Goal: Task Accomplishment & Management: Use online tool/utility

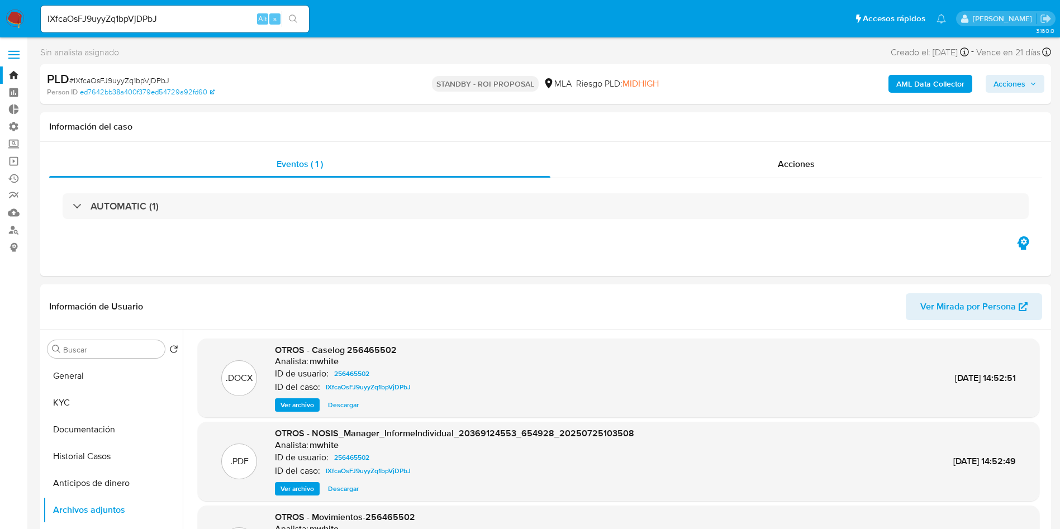
select select "10"
click at [134, 15] on input "IXfcaOsFJ9uyyZq1bpVjDPbJ" at bounding box center [175, 19] width 268 height 15
paste input "1102795250"
type input "1102795250"
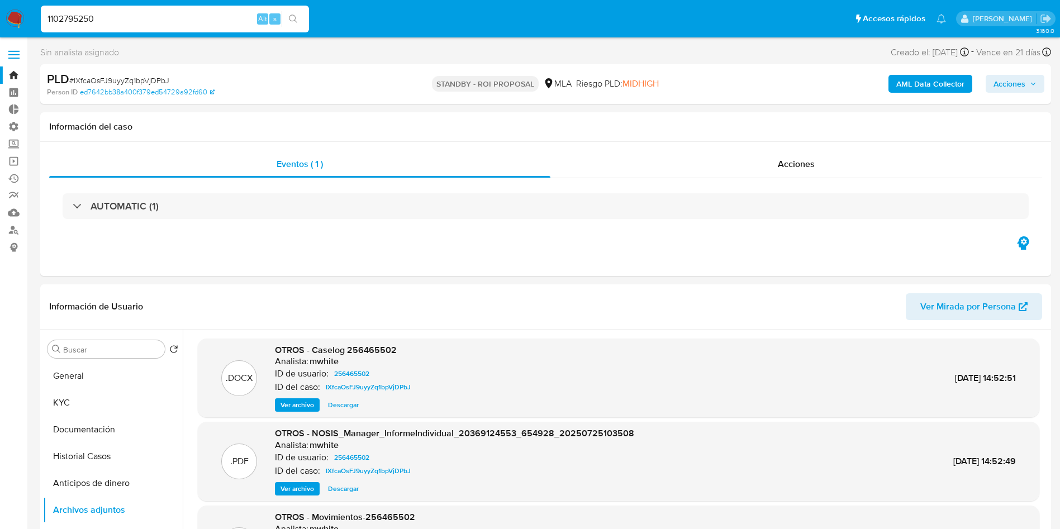
click at [301, 17] on button "search-icon" at bounding box center [293, 19] width 23 height 16
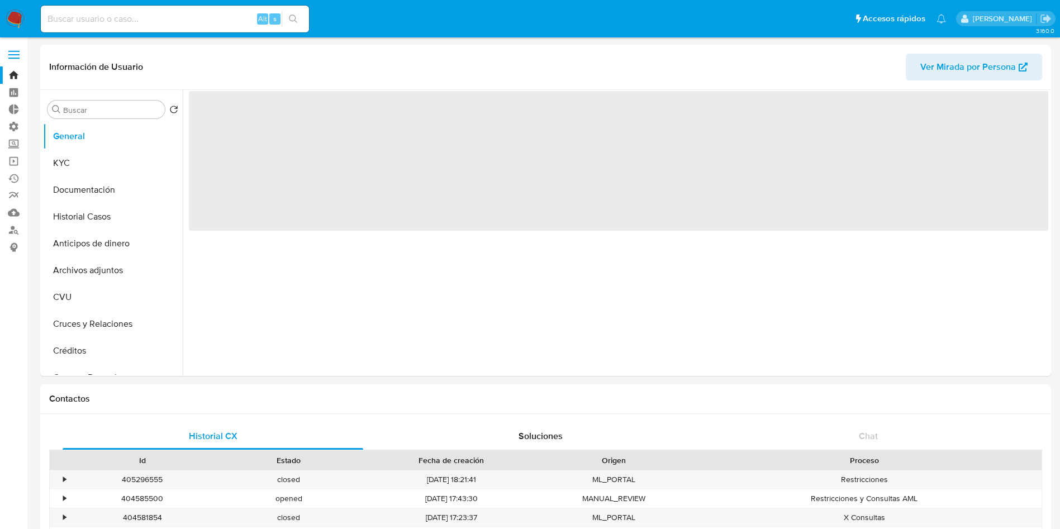
select select "10"
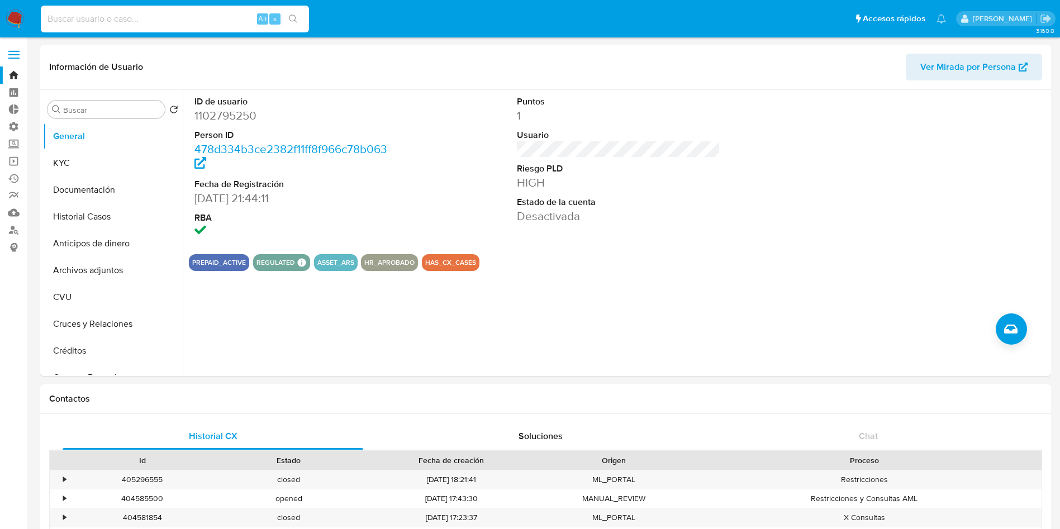
click at [131, 20] on input at bounding box center [175, 19] width 268 height 15
paste input "1102795250"
click at [293, 26] on div "1102795250 Alt s" at bounding box center [175, 18] width 268 height 31
click at [296, 13] on button "search-icon" at bounding box center [293, 19] width 23 height 16
click at [100, 216] on button "Historial Casos" at bounding box center [108, 216] width 131 height 27
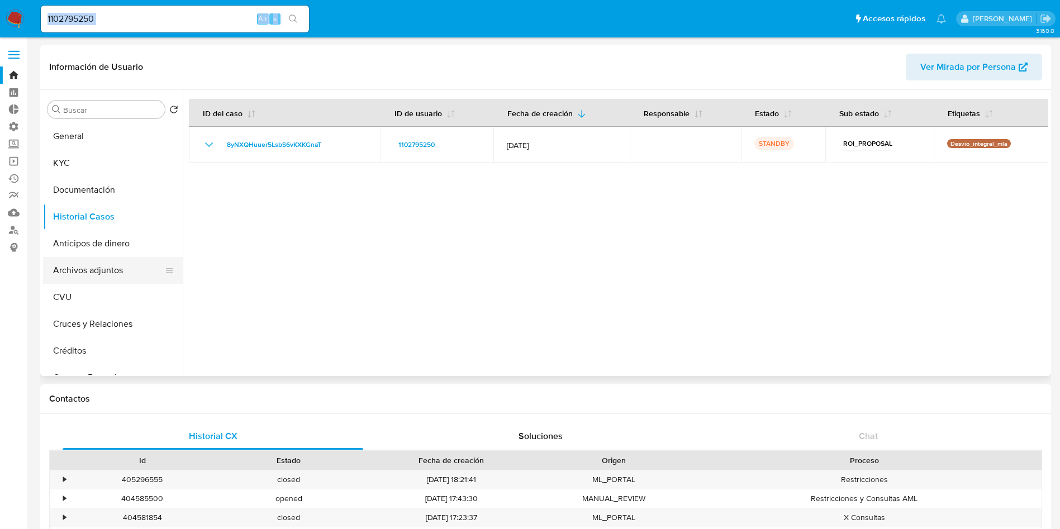
click at [105, 272] on button "Archivos adjuntos" at bounding box center [108, 270] width 131 height 27
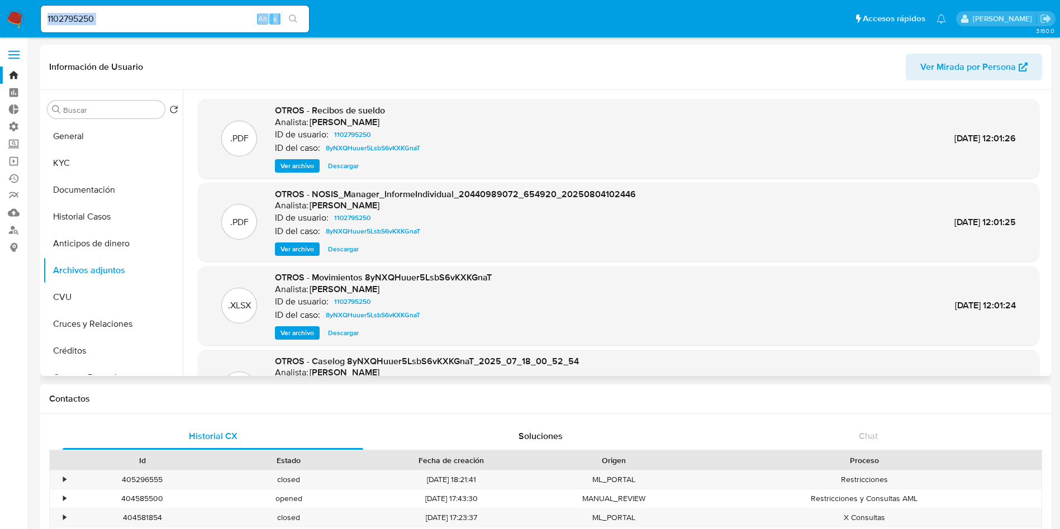
scroll to position [84, 0]
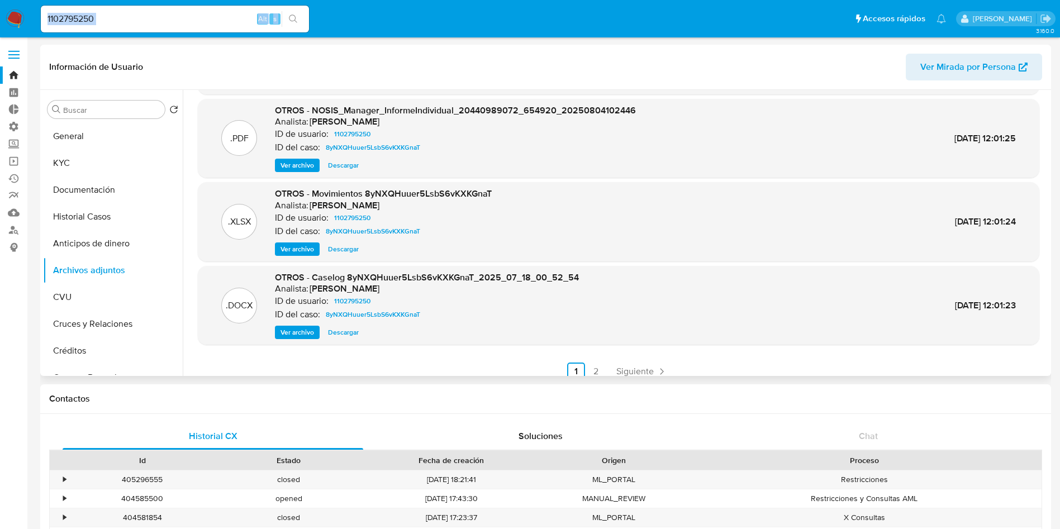
click at [357, 338] on span "Descargar" at bounding box center [343, 332] width 31 height 11
click at [349, 248] on span "Descargar" at bounding box center [343, 249] width 31 height 11
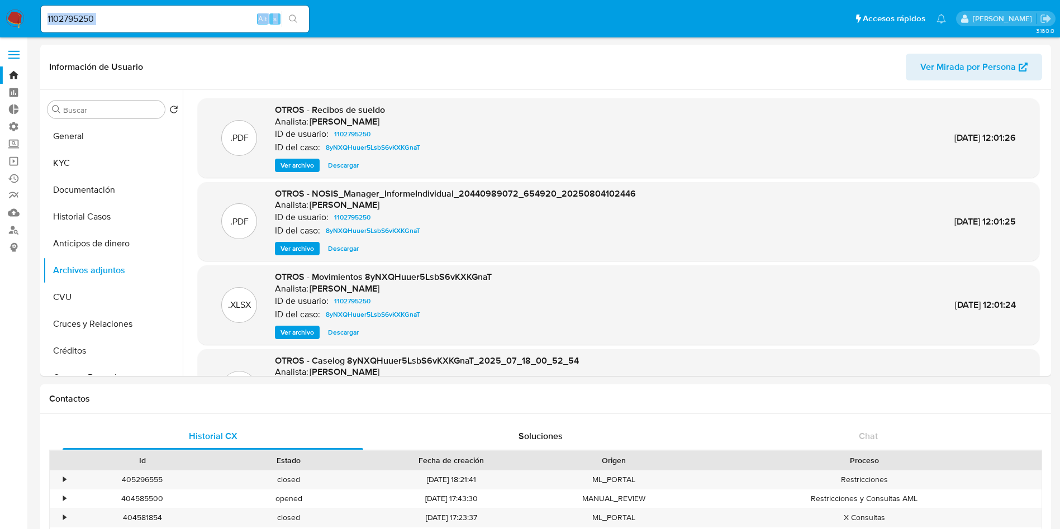
scroll to position [0, 0]
click at [106, 18] on input "1102795250" at bounding box center [175, 19] width 268 height 15
paste input "Fbvl1gg4DLMD8XnwXfzpDsKI"
type input "Fbvl1gg4DLMD8XnwXfzpDsKI"
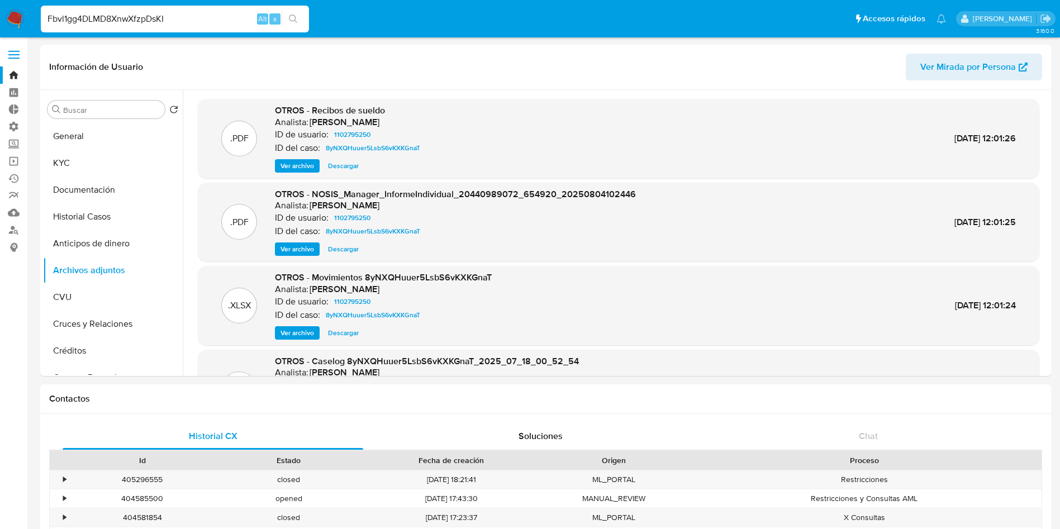
click at [301, 14] on button "search-icon" at bounding box center [293, 19] width 23 height 16
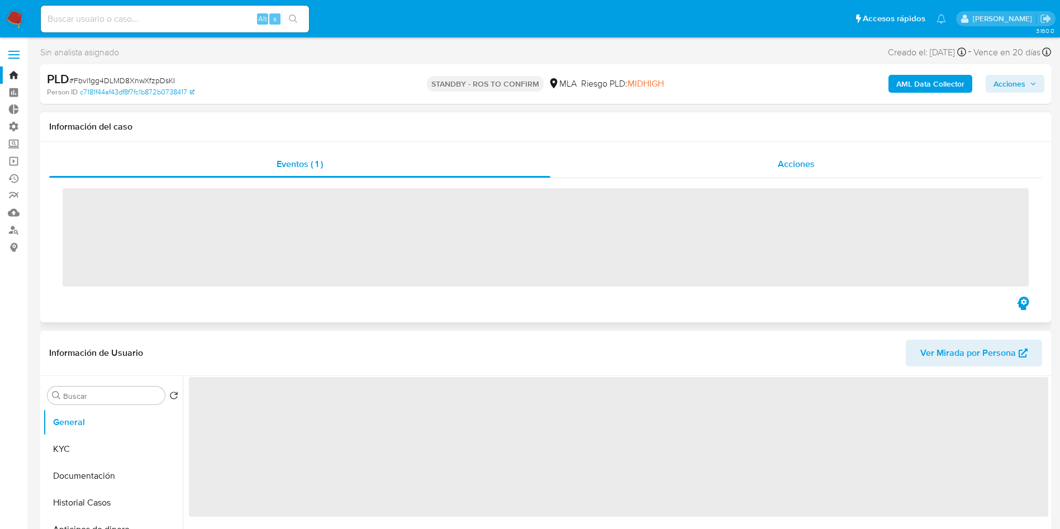
click at [798, 172] on div "Acciones" at bounding box center [797, 164] width 492 height 27
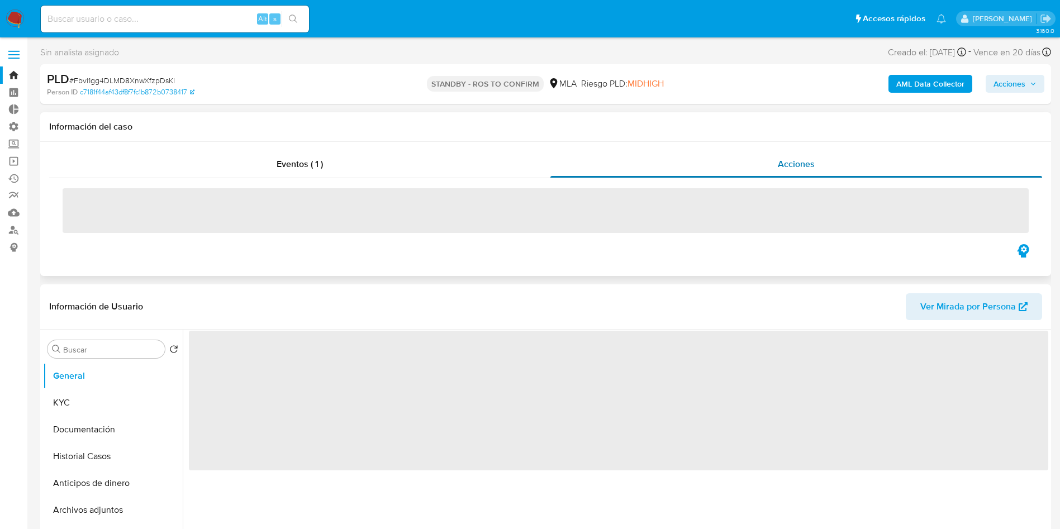
select select "10"
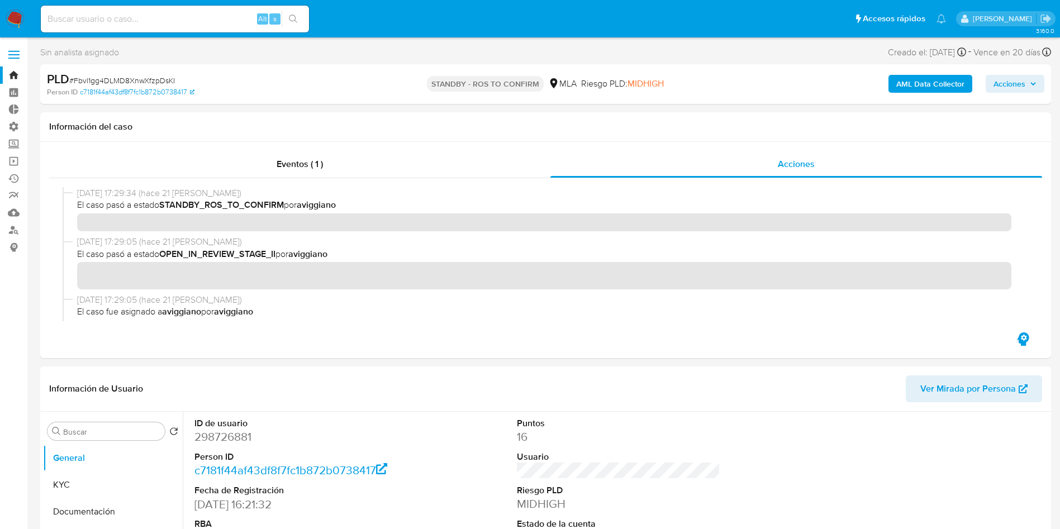
click at [101, 17] on input at bounding box center [175, 19] width 268 height 15
paste input "27209620710"
click at [187, 12] on input "27209620710" at bounding box center [175, 19] width 268 height 15
paste input "IuqI4dpFjqmN1M1BJkc41Ymm"
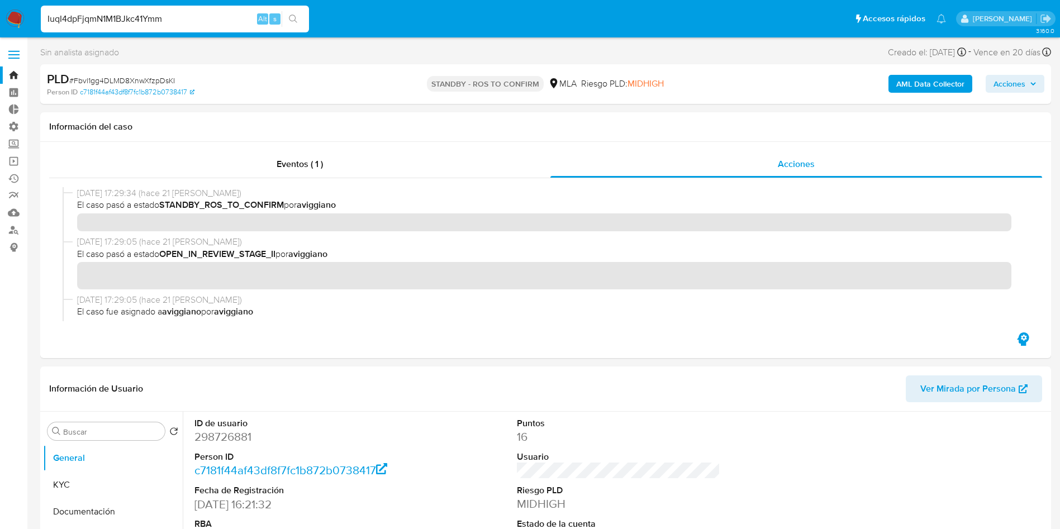
type input "IuqI4dpFjqmN1M1BJkc41Ymm"
click at [311, 25] on li "IuqI4dpFjqmN1M1BJkc41Ymm Alt s" at bounding box center [175, 18] width 274 height 28
click at [298, 22] on button "search-icon" at bounding box center [293, 19] width 23 height 16
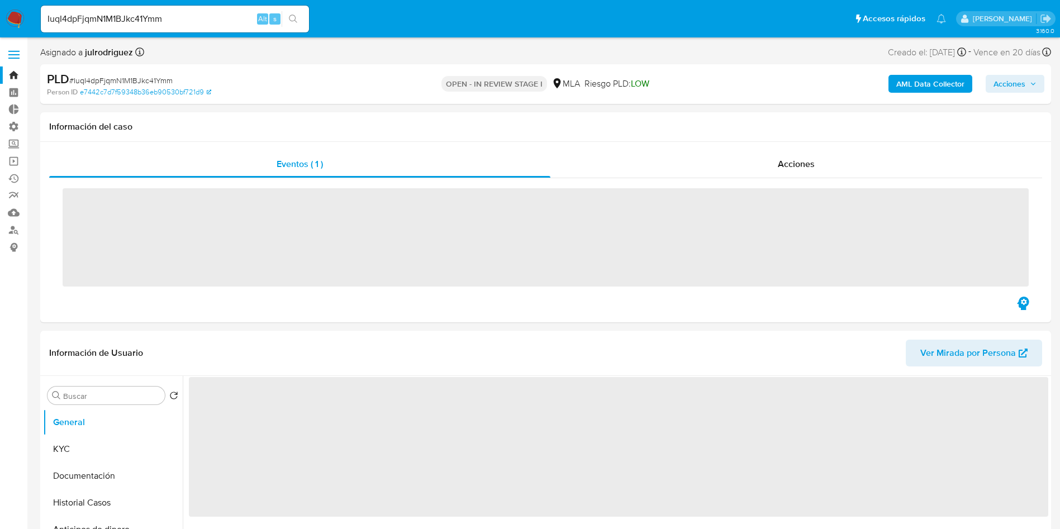
click at [850, 170] on div "Acciones" at bounding box center [797, 164] width 492 height 27
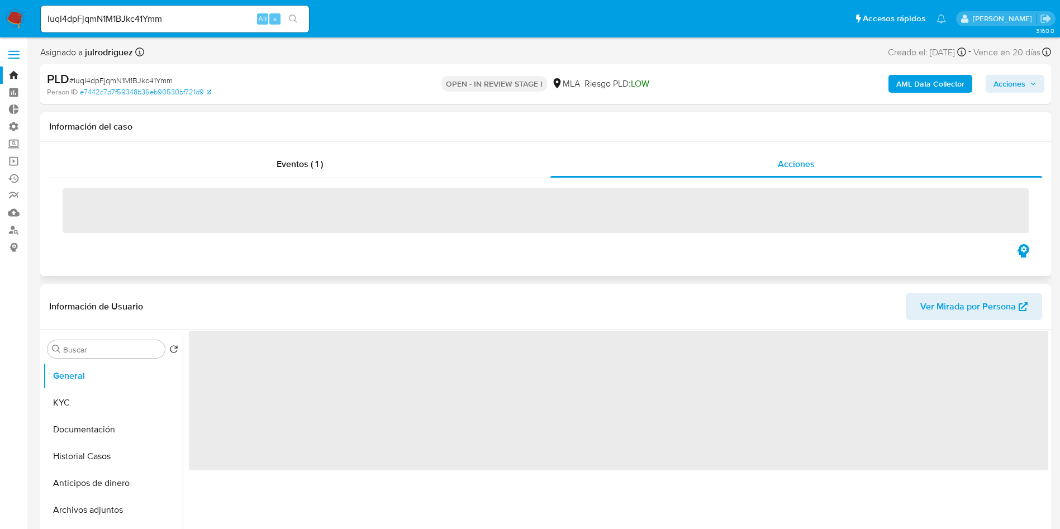
select select "10"
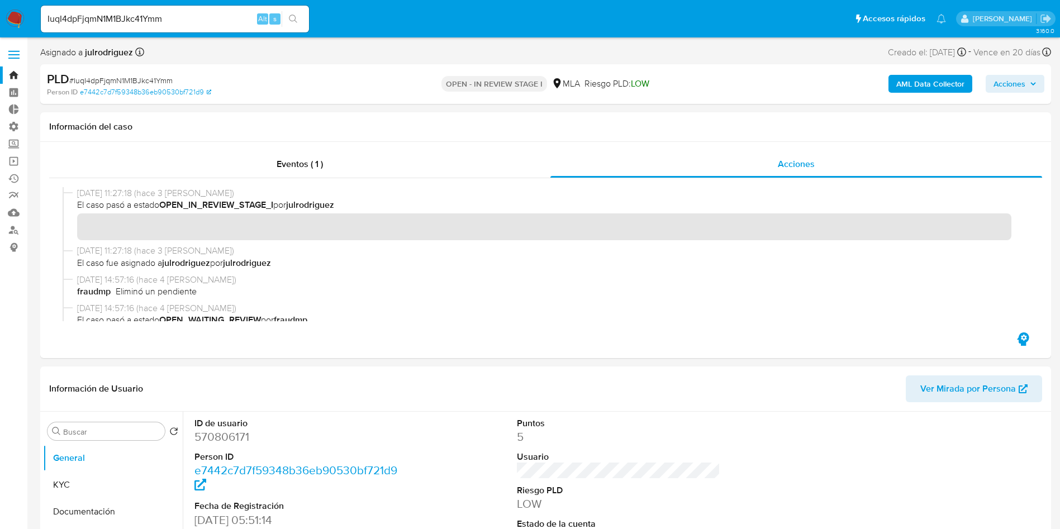
click at [230, 23] on input "IuqI4dpFjqmN1M1BJkc41Ymm" at bounding box center [175, 19] width 268 height 15
paste input "1xVhi4BJ4xzYA36tfChmvjfM"
type input "1xVhi4BJ4xzYA36tfChmvjfM"
click at [299, 22] on button "search-icon" at bounding box center [293, 19] width 23 height 16
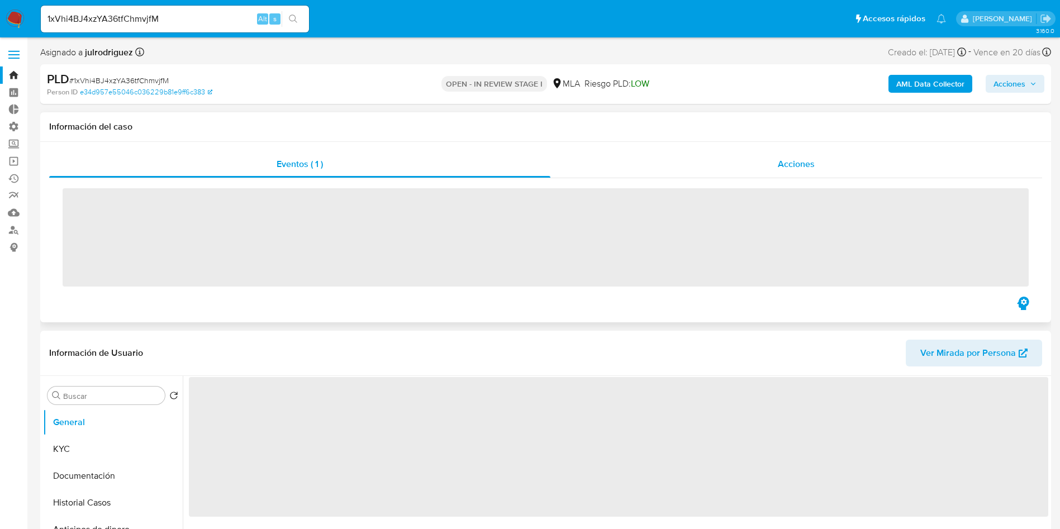
click at [808, 169] on span "Acciones" at bounding box center [796, 164] width 37 height 13
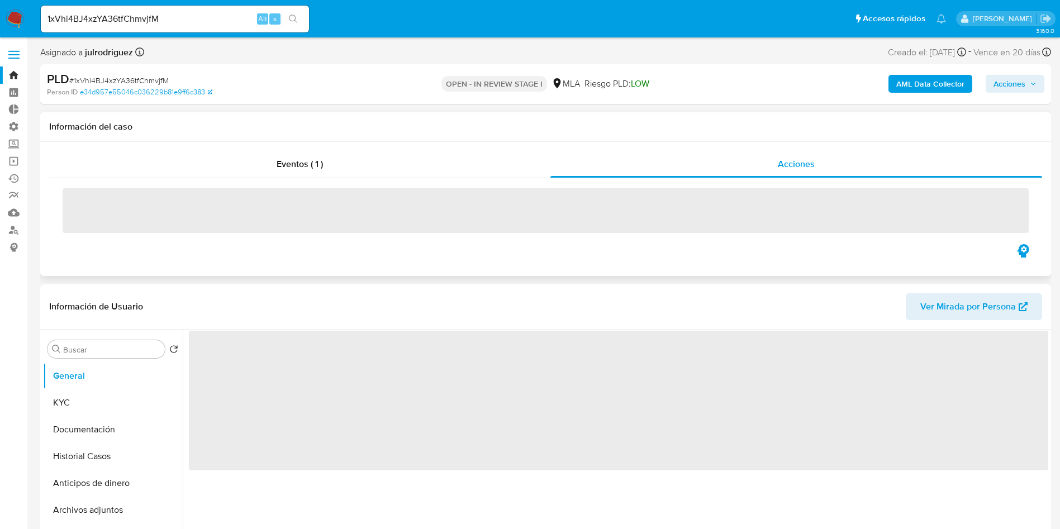
select select "10"
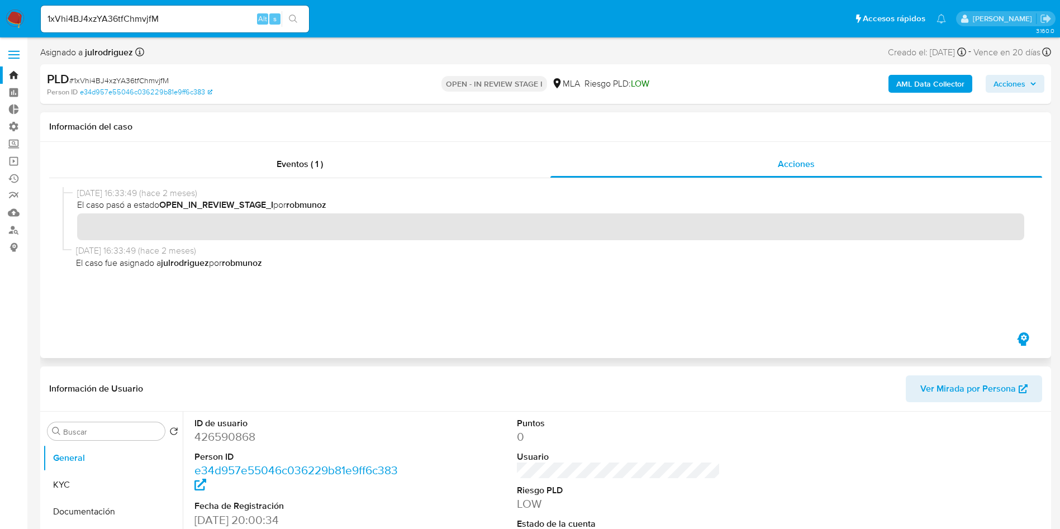
click at [227, 21] on input "1xVhi4BJ4xzYA36tfChmvjfM" at bounding box center [175, 19] width 268 height 15
drag, startPoint x: 227, startPoint y: 21, endPoint x: 233, endPoint y: 22, distance: 5.7
click at [227, 20] on input "1xVhi4BJ4xzYA36tfChmvjfM" at bounding box center [175, 19] width 268 height 15
paste input "fRgSQMOwucwJM7dYEMzaMMQt"
type input "fRgSQMOwucwJM7dYEMzaMMQt"
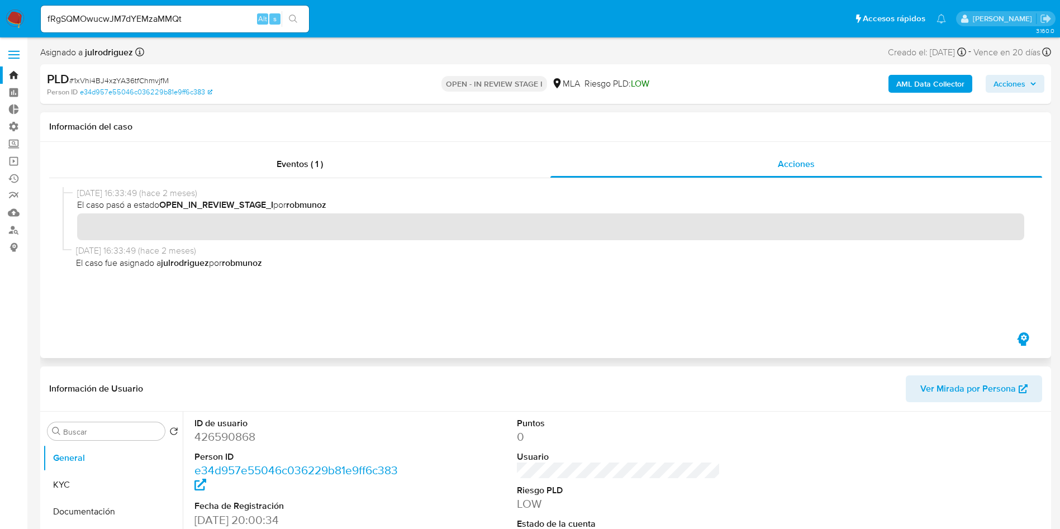
click at [291, 18] on icon "search-icon" at bounding box center [293, 19] width 9 height 9
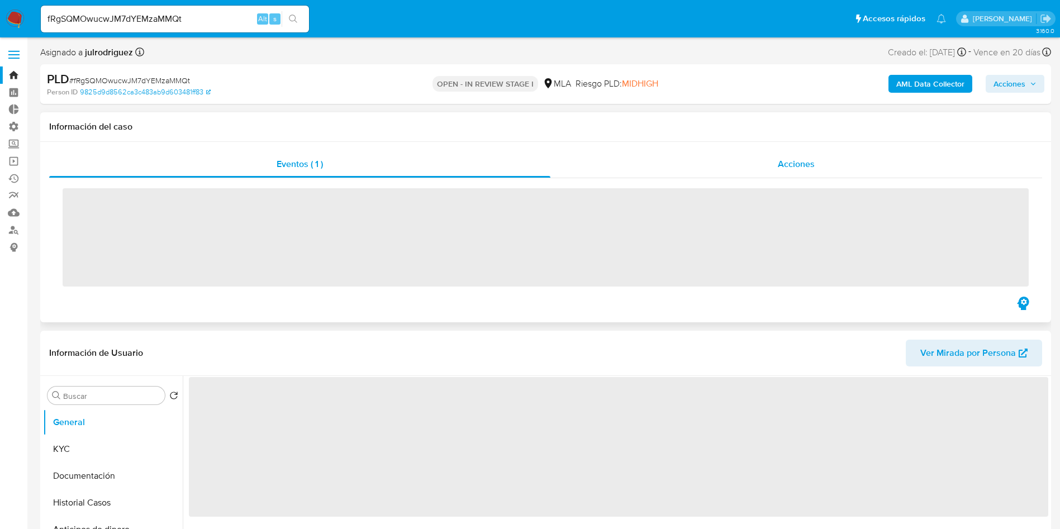
click at [765, 167] on div "Acciones" at bounding box center [797, 164] width 492 height 27
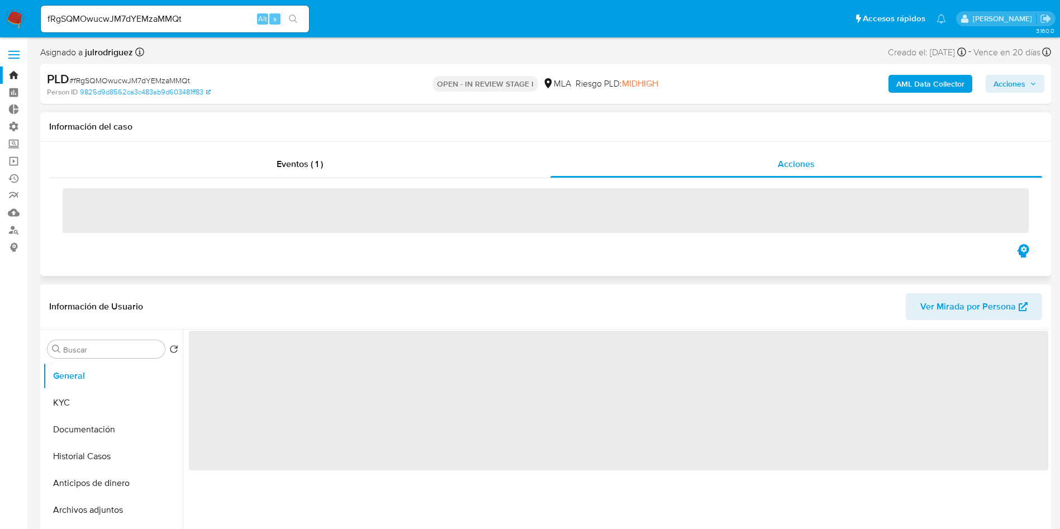
select select "10"
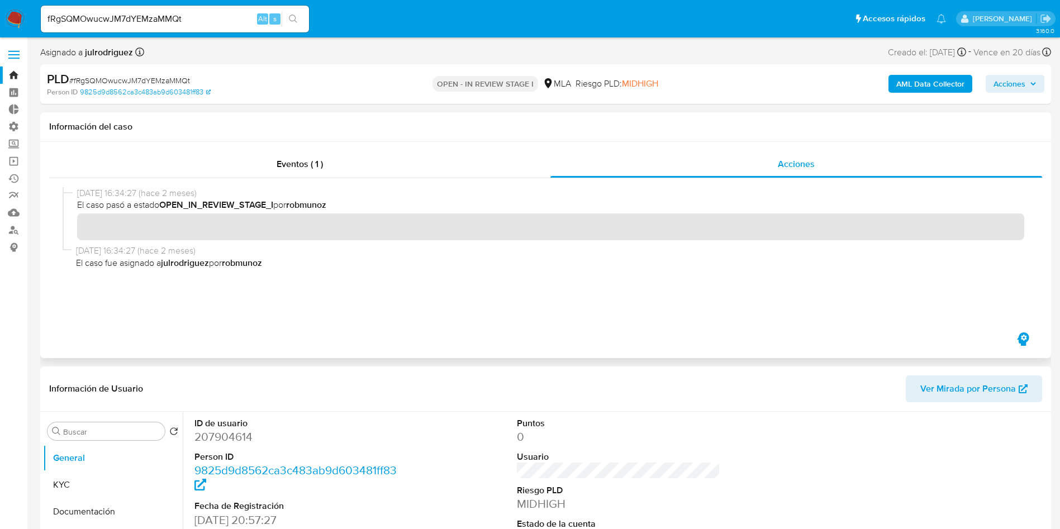
click at [209, 10] on div "fRgSQMOwucwJM7dYEMzaMMQt Alt s" at bounding box center [175, 19] width 268 height 27
click at [208, 22] on input "fRgSQMOwucwJM7dYEMzaMMQt" at bounding box center [175, 19] width 268 height 15
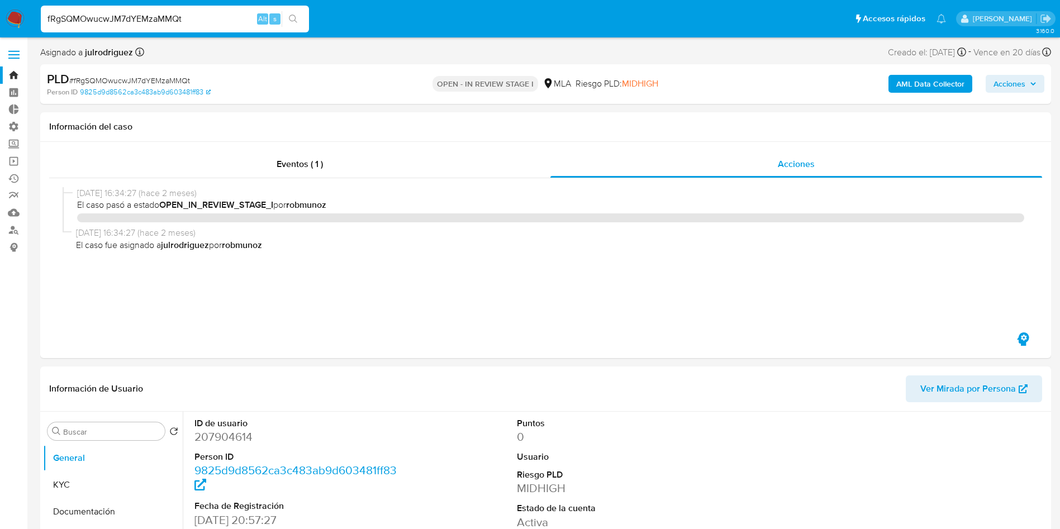
select select "10"
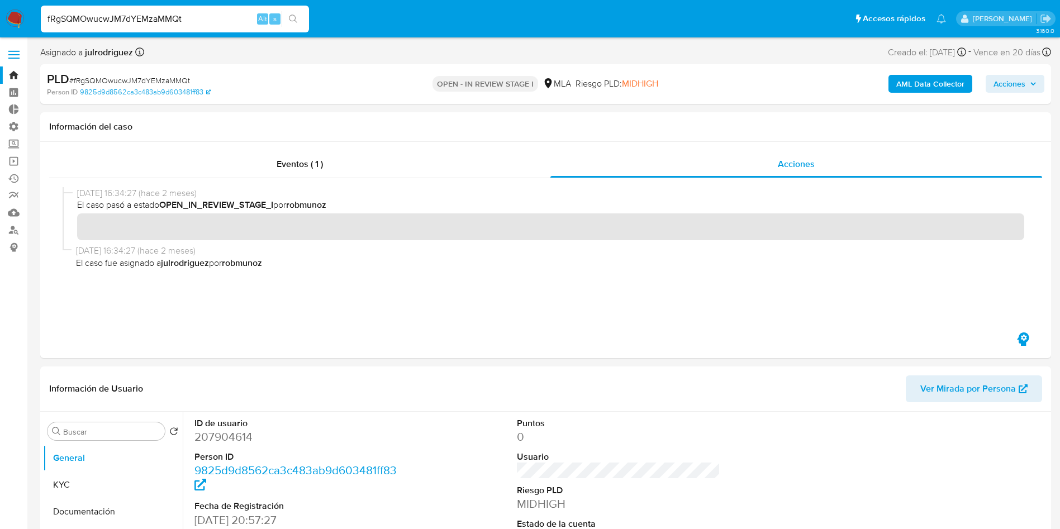
click at [212, 13] on input "fRgSQMOwucwJM7dYEMzaMMQt" at bounding box center [175, 19] width 268 height 15
type input "6eWG8ZejsTWFExhOKMKqMl8R"
click at [297, 25] on button "search-icon" at bounding box center [293, 19] width 23 height 16
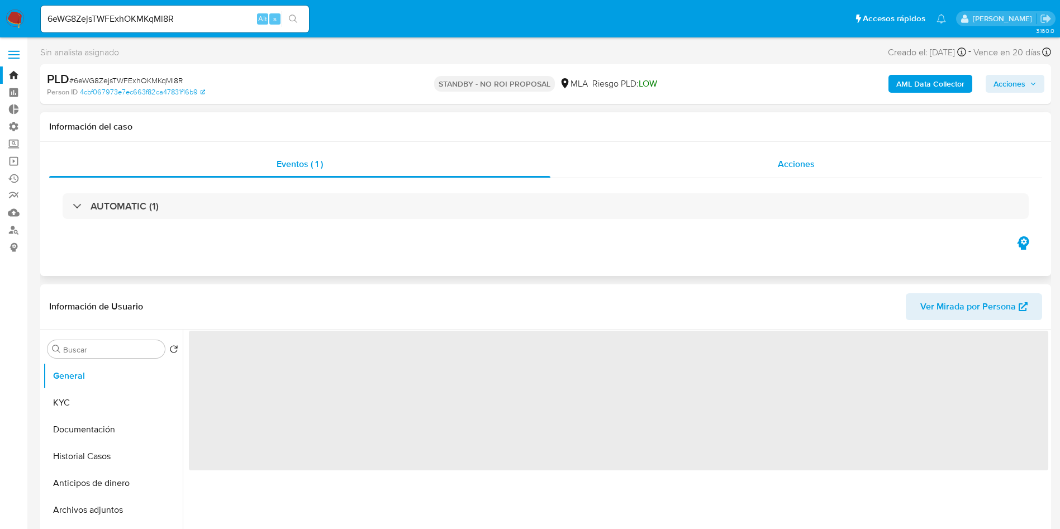
click at [800, 152] on div "Acciones" at bounding box center [797, 164] width 492 height 27
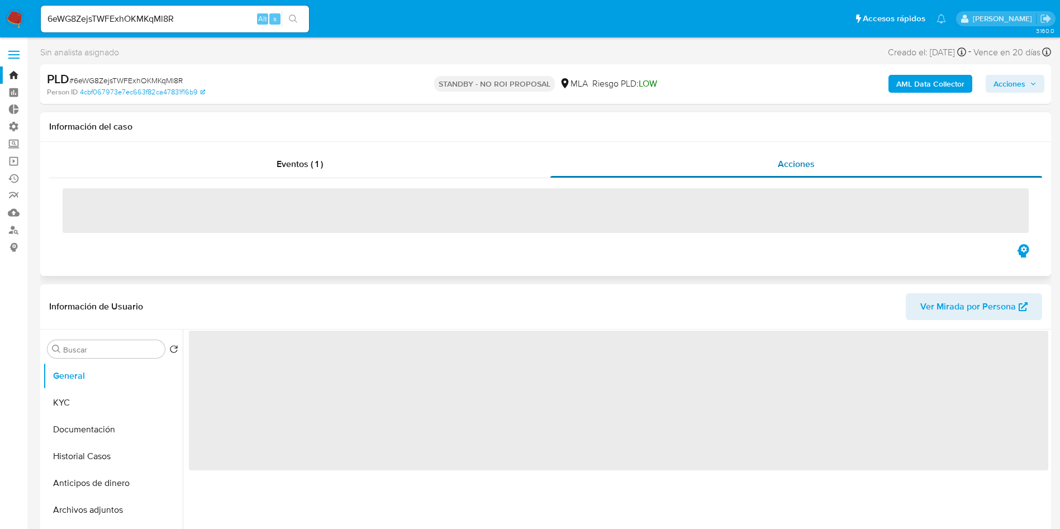
select select "10"
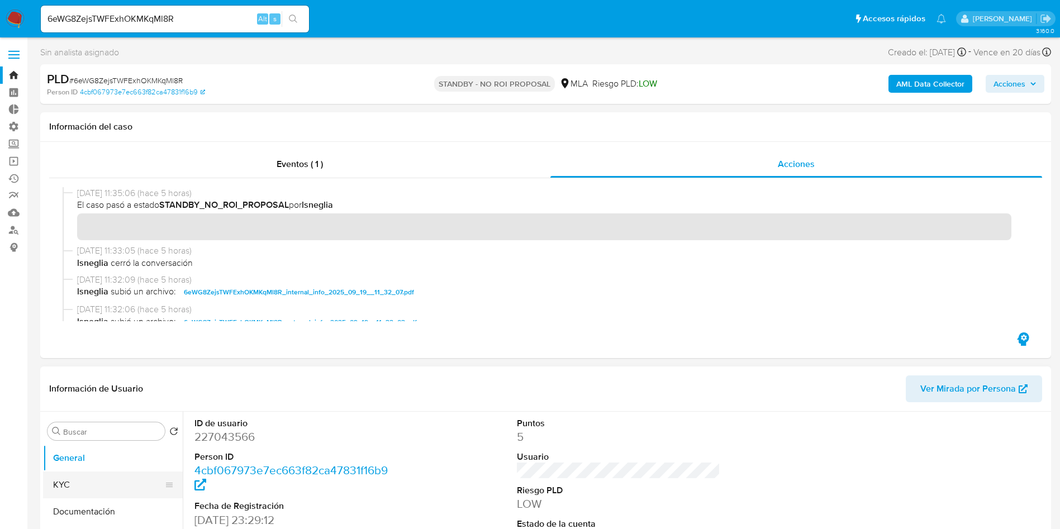
click at [143, 472] on button "KYC" at bounding box center [108, 485] width 131 height 27
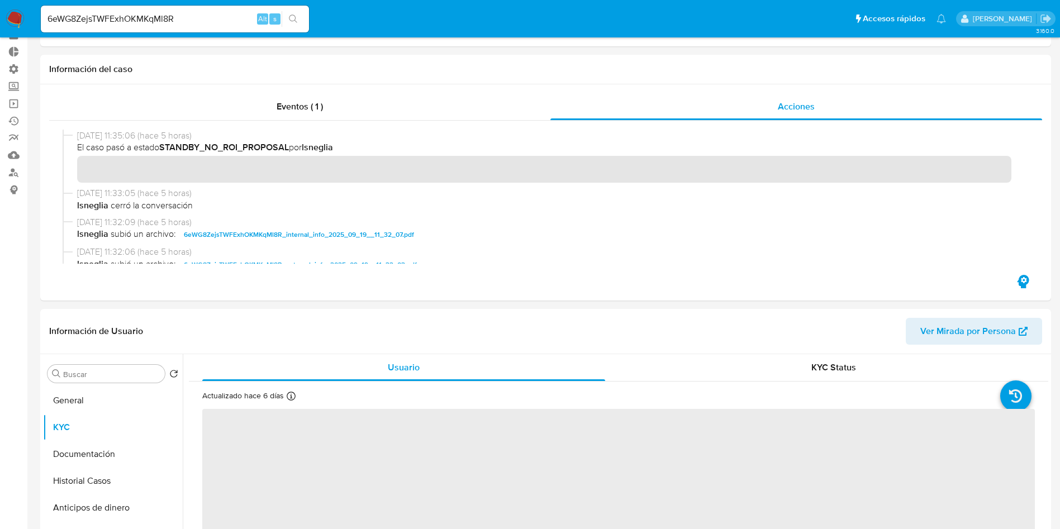
scroll to position [84, 0]
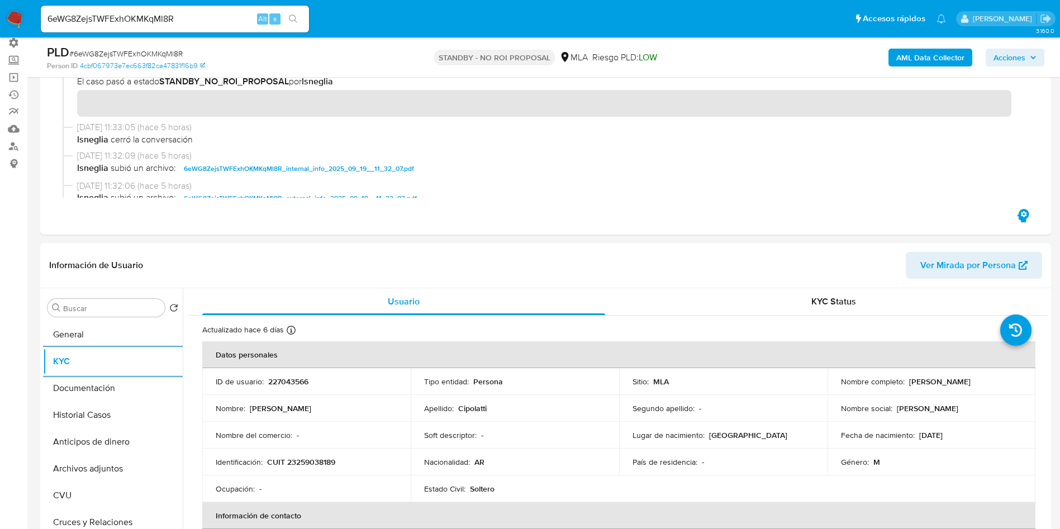
click at [203, 23] on input "6eWG8ZejsTWFExhOKMKqMl8R" at bounding box center [175, 19] width 268 height 15
paste input "xwFCE9U5GnpbYy7D39W8tXz6"
type input "xwFCE9U5GnpbYy7D39W8tXz6"
click at [296, 17] on icon "search-icon" at bounding box center [293, 19] width 8 height 8
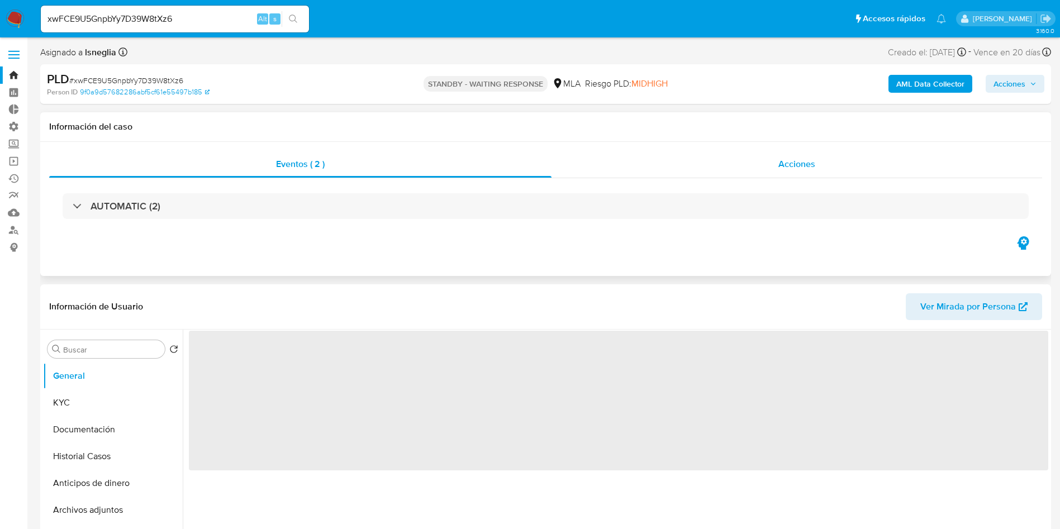
click at [800, 172] on div "Acciones" at bounding box center [797, 164] width 491 height 27
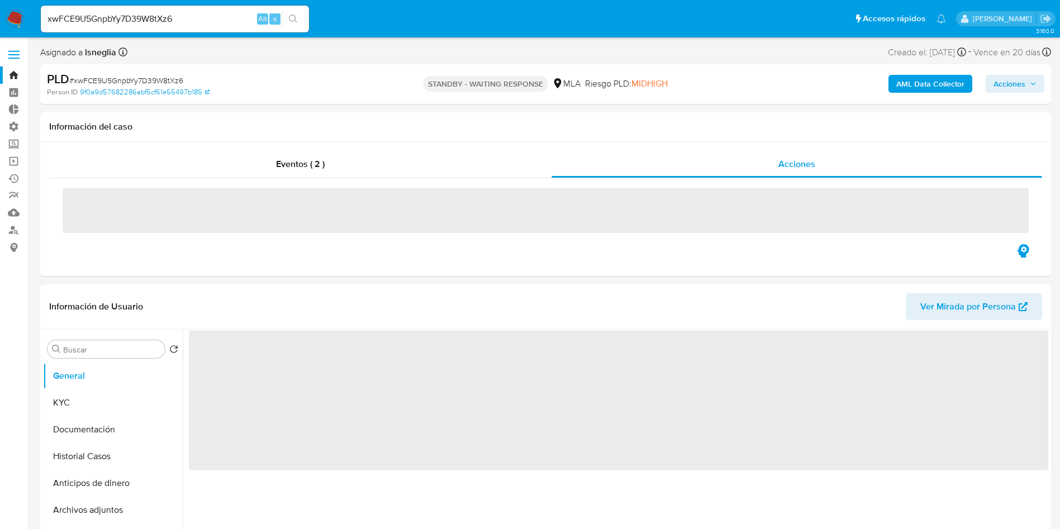
select select "10"
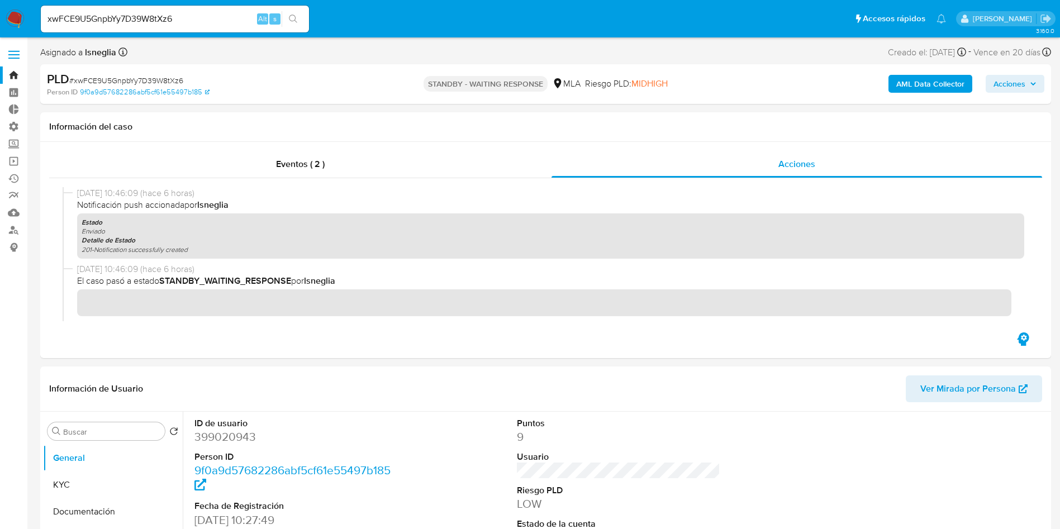
click at [189, 17] on input "xwFCE9U5GnpbYy7D39W8tXz6" at bounding box center [175, 19] width 268 height 15
click at [189, 16] on input "xwFCE9U5GnpbYy7D39W8tXz6" at bounding box center [175, 19] width 268 height 15
paste input "ogSSPB8G7laNOHnn9hcHcyHH"
type input "ogSSPB8G7laNOHnn9hcHcyHH"
click at [292, 23] on button "search-icon" at bounding box center [293, 19] width 23 height 16
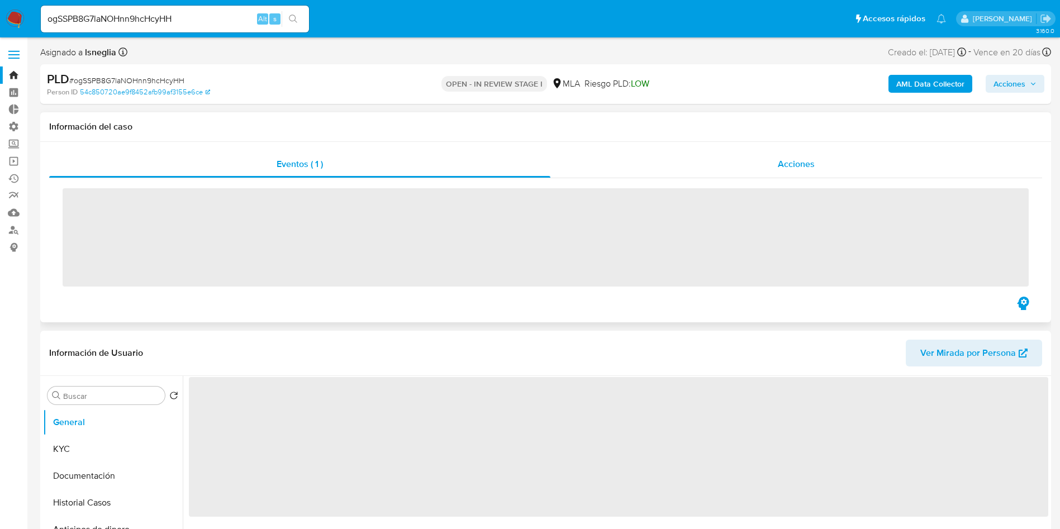
click at [770, 167] on div "Acciones" at bounding box center [797, 164] width 492 height 27
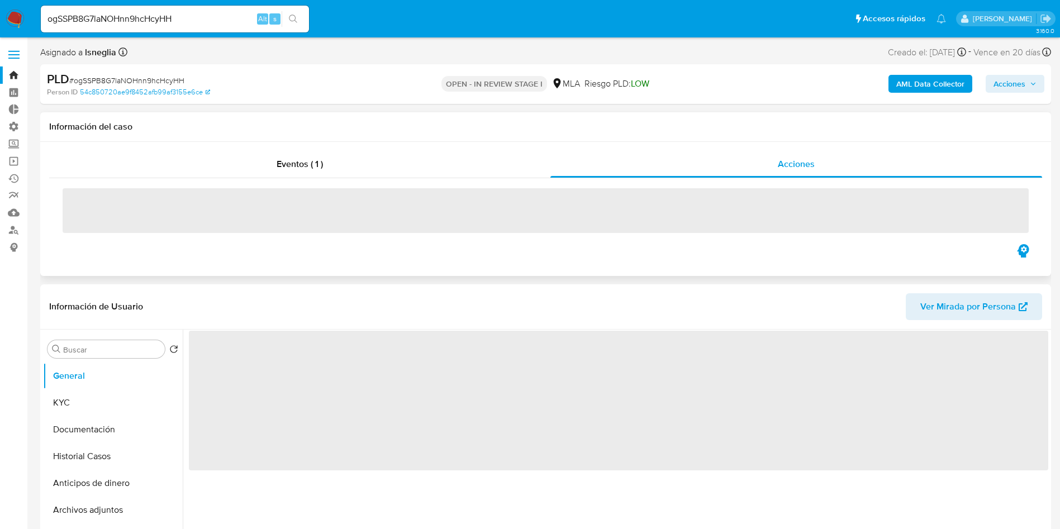
select select "10"
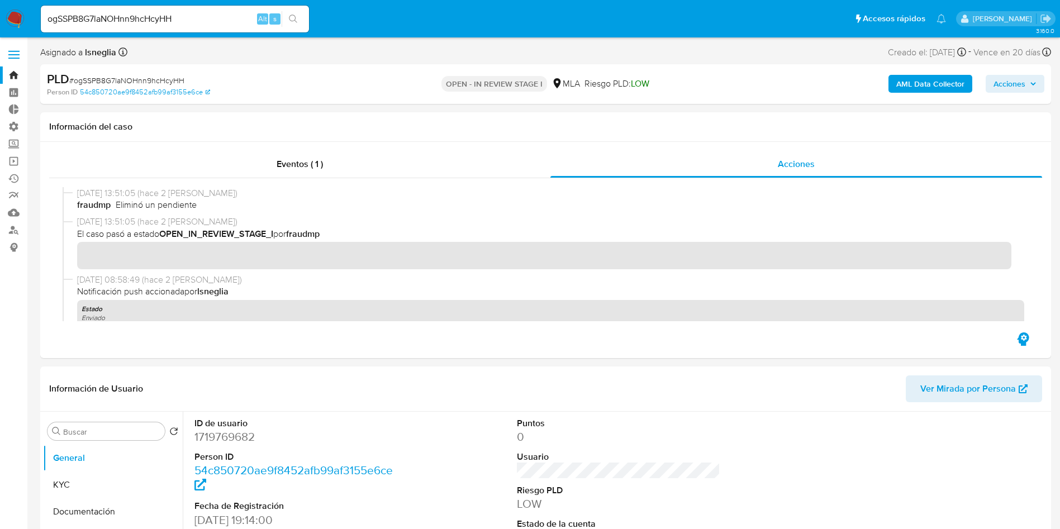
click at [238, 19] on input "ogSSPB8G7laNOHnn9hcHcyHH" at bounding box center [175, 19] width 268 height 15
click at [238, 18] on input "ogSSPB8G7laNOHnn9hcHcyHH" at bounding box center [175, 19] width 268 height 15
paste input "8KeeUt6NMthnWB8UBU83pOrW"
type input "8KeeUt6NMthnWB8UBU83pOrW"
click at [302, 20] on button "search-icon" at bounding box center [293, 19] width 23 height 16
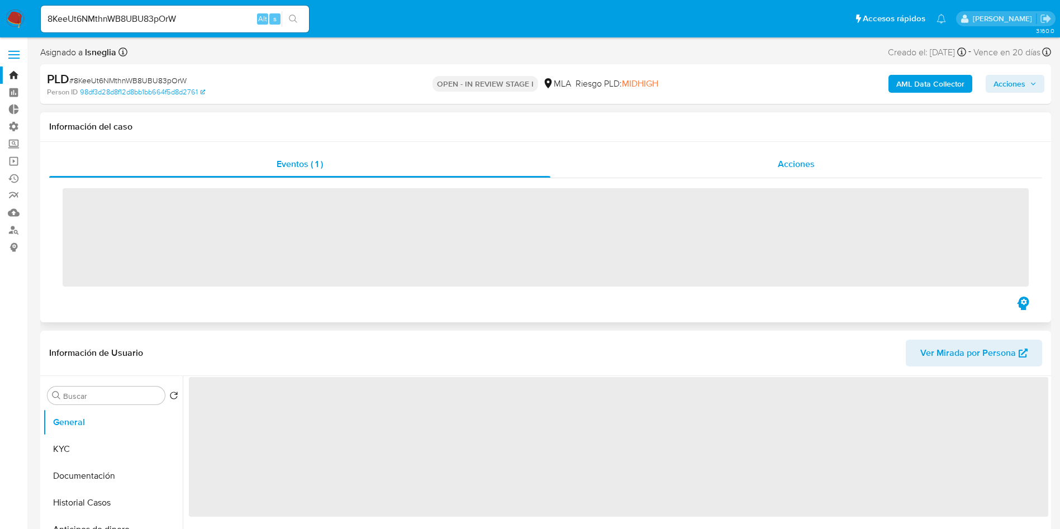
click at [789, 163] on span "Acciones" at bounding box center [796, 164] width 37 height 13
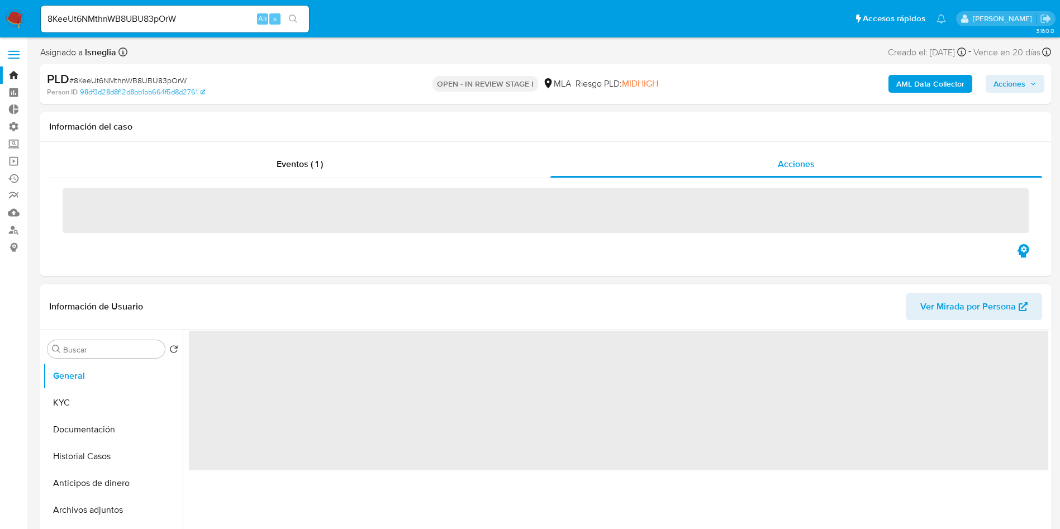
select select "10"
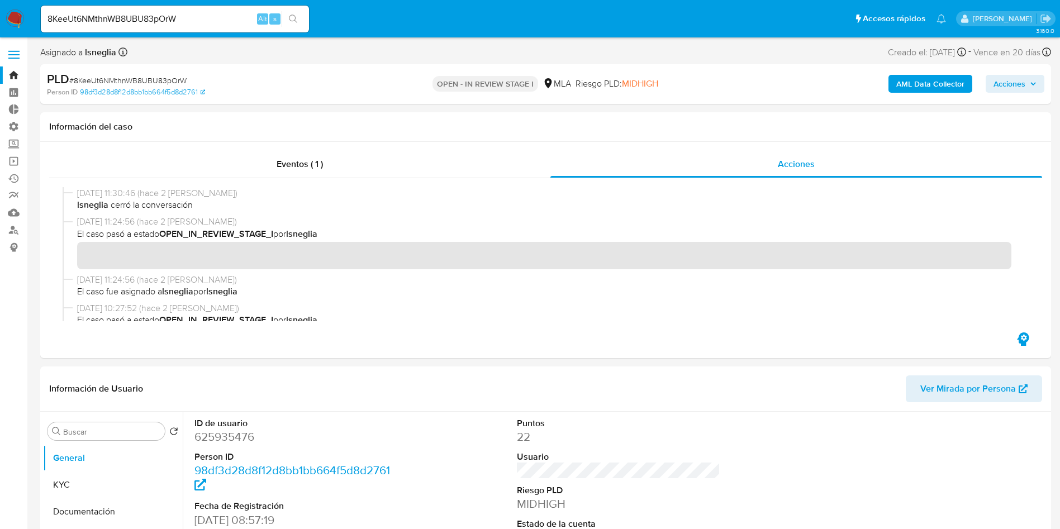
click at [207, 16] on input "8KeeUt6NMthnWB8UBU83pOrW" at bounding box center [175, 19] width 268 height 15
paste input "xH3b3cQNDjGeP7N5E9DdRjNx"
type input "xH3b3cQNDjGeP7N5E9DdRjNx"
click at [292, 21] on icon "search-icon" at bounding box center [293, 19] width 9 height 9
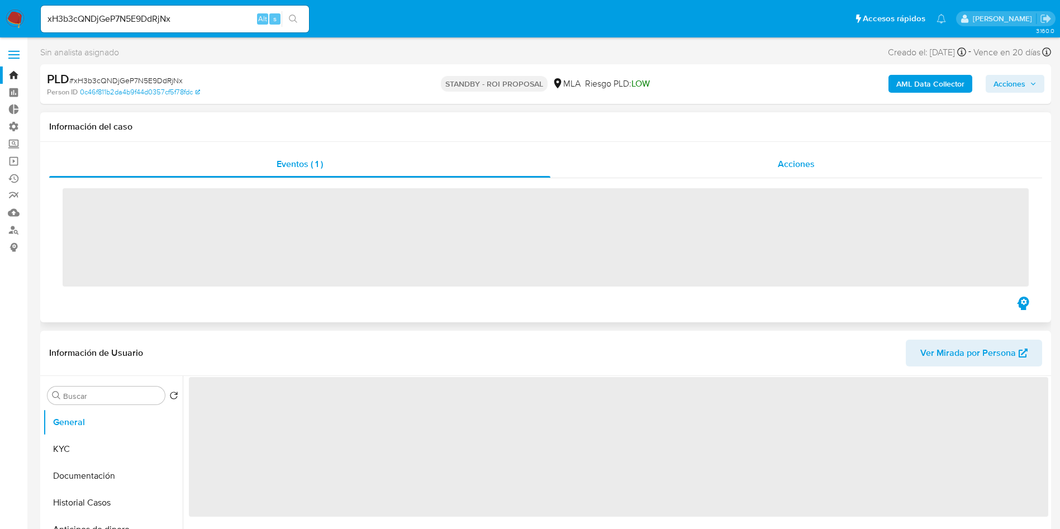
click at [793, 162] on span "Acciones" at bounding box center [796, 164] width 37 height 13
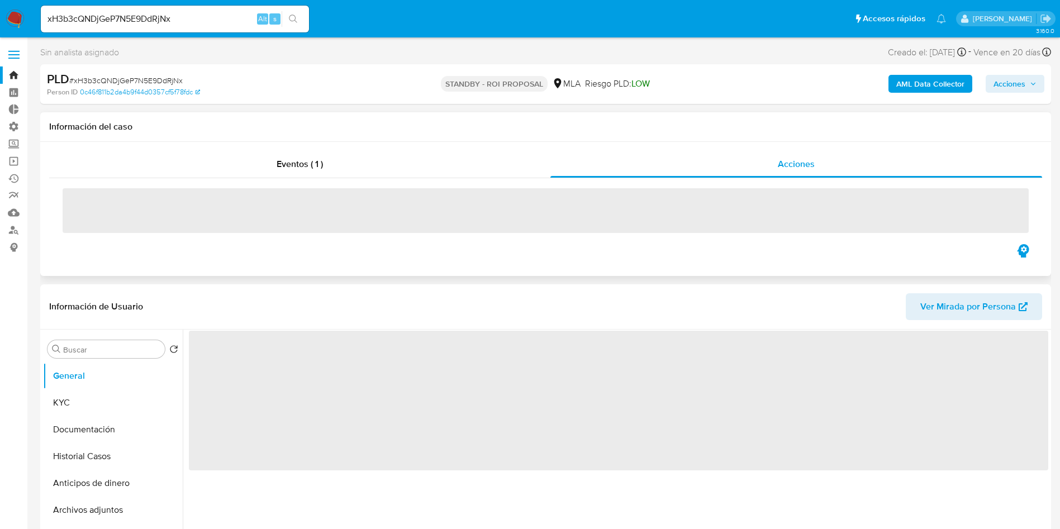
select select "10"
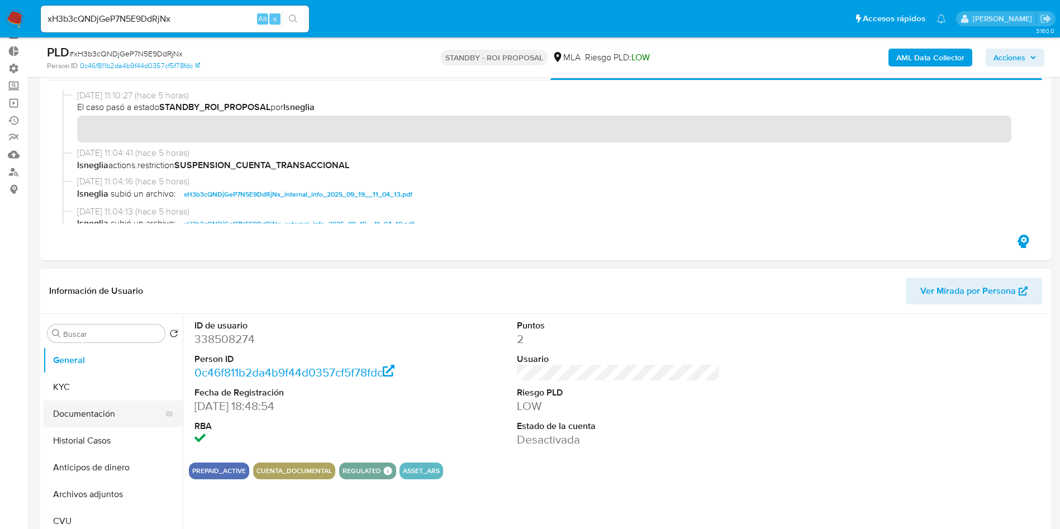
scroll to position [84, 0]
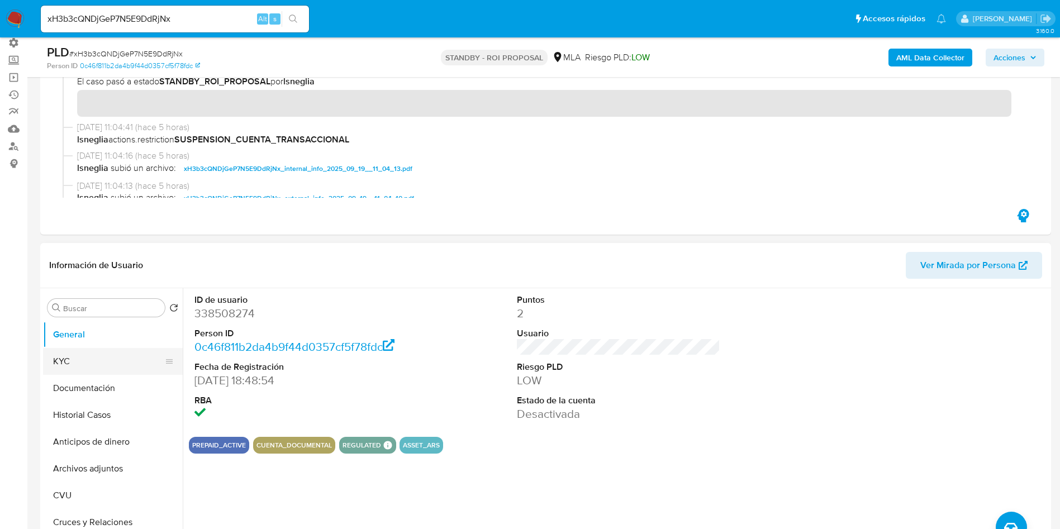
click at [70, 358] on button "KYC" at bounding box center [108, 361] width 131 height 27
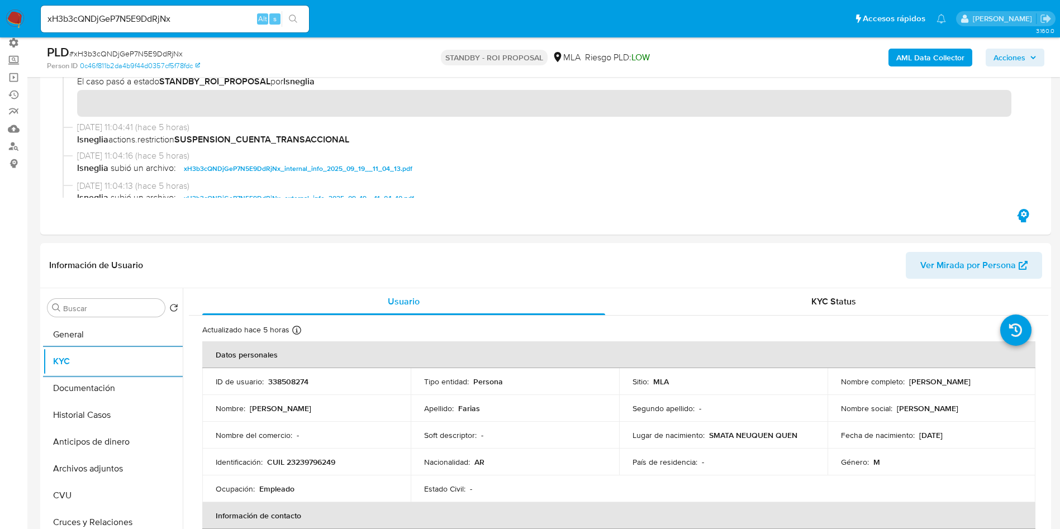
click at [221, 17] on input "xH3b3cQNDjGeP7N5E9DdRjNx" at bounding box center [175, 19] width 268 height 15
paste input "wFCE9U5GnpbYy7D39W8tXz6"
click at [307, 21] on input "xwFCE9U5GnpbYy7D39W8tXz6" at bounding box center [175, 19] width 268 height 15
type input "xwFCE9U5GnpbYy7D39W8tXz6"
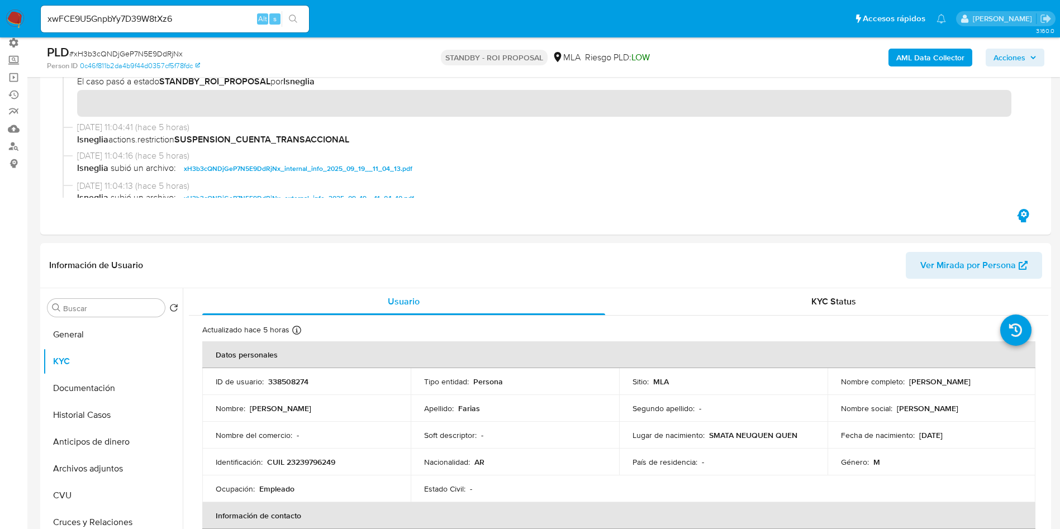
click at [296, 17] on icon "search-icon" at bounding box center [293, 19] width 8 height 8
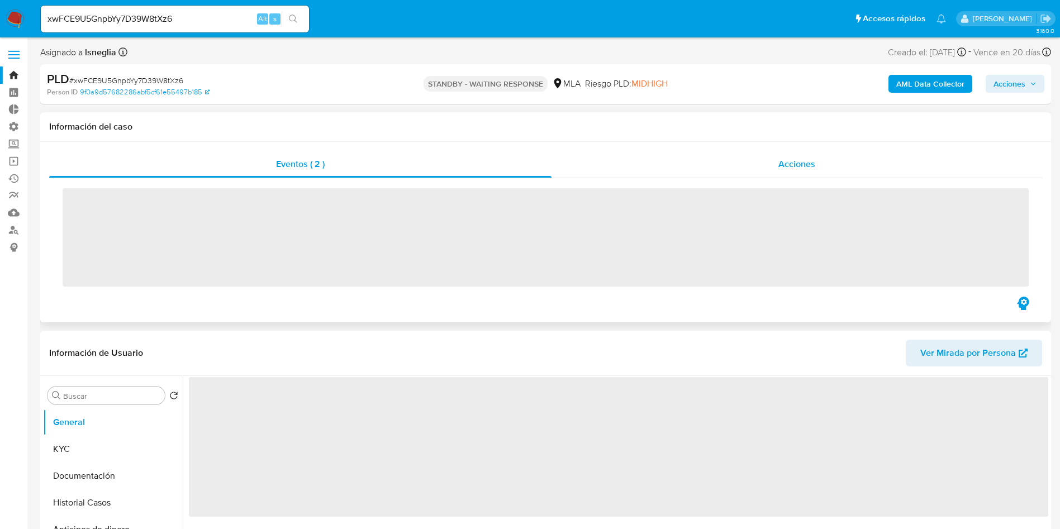
click at [799, 155] on div "Acciones" at bounding box center [797, 164] width 491 height 27
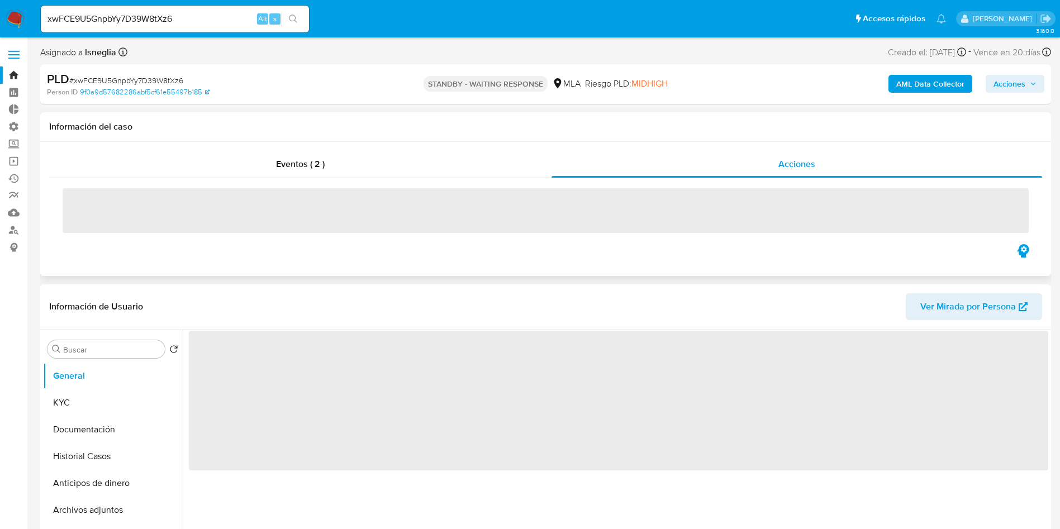
select select "10"
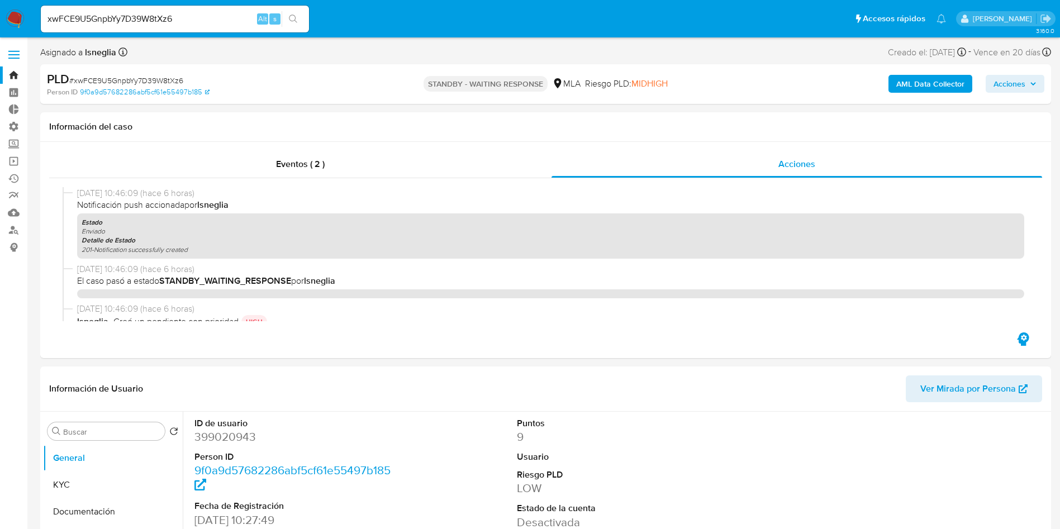
select select "10"
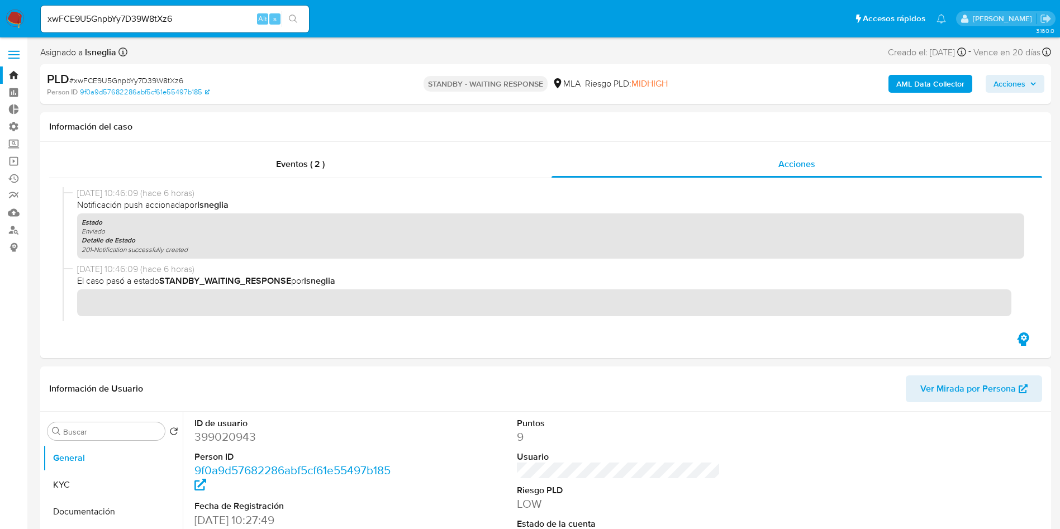
click at [192, 21] on input "xwFCE9U5GnpbYy7D39W8tXz6" at bounding box center [175, 19] width 268 height 15
paste input "Ezr7MXFp1I4UvjDZVfEtYhVR"
type input "Ezr7MXFp1I4UvjDZVfEtYhVR"
click at [296, 20] on icon "search-icon" at bounding box center [293, 19] width 9 height 9
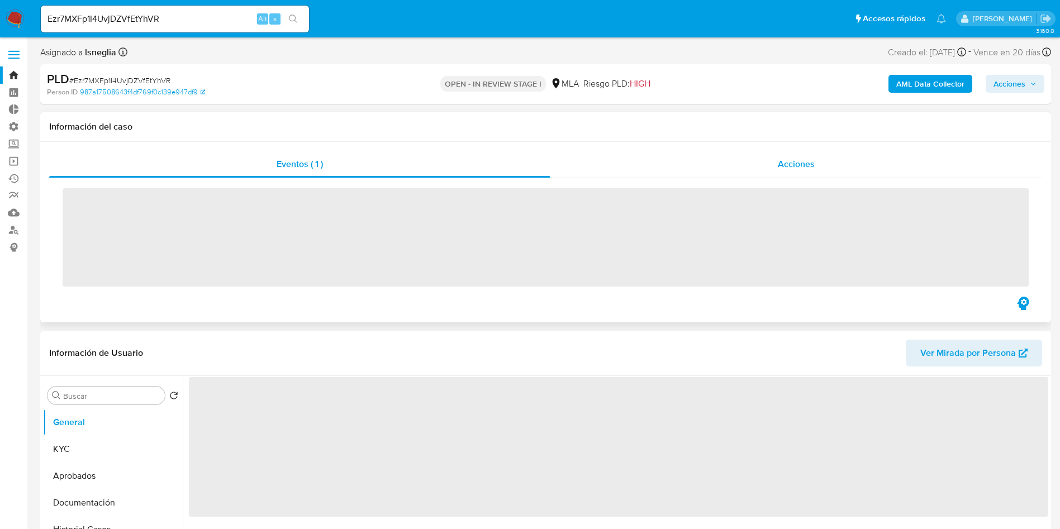
click at [746, 170] on div "Acciones" at bounding box center [797, 164] width 492 height 27
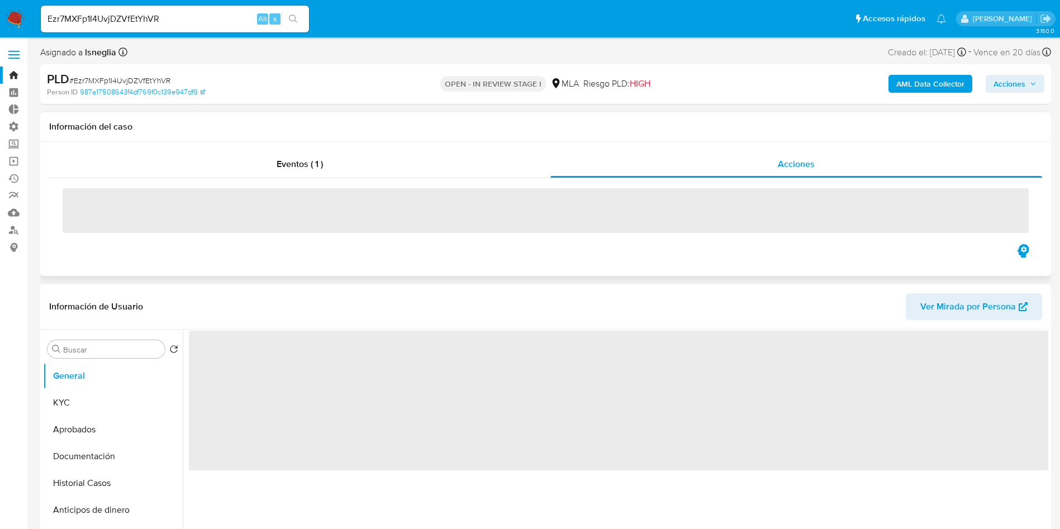
select select "10"
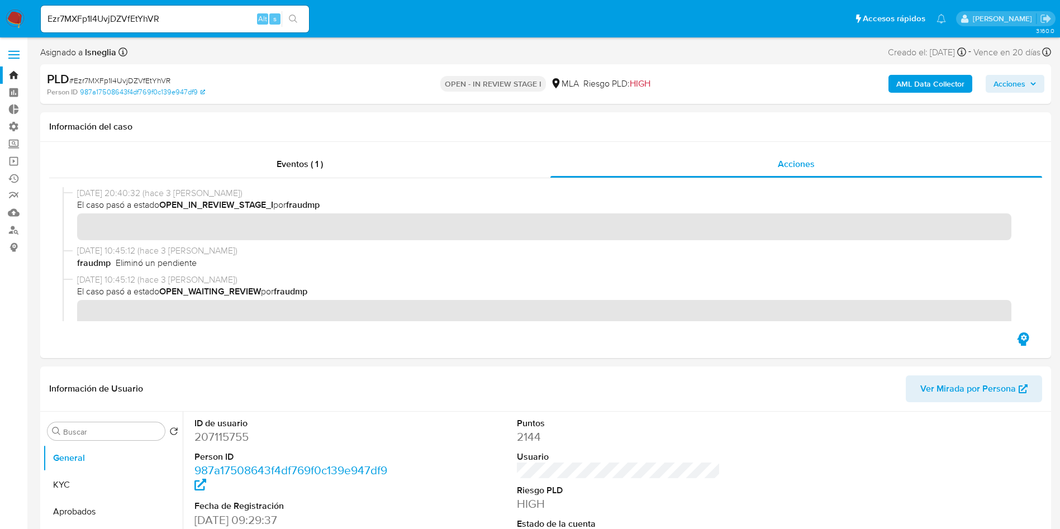
click at [191, 13] on input "Ezr7MXFp1I4UvjDZVfEtYhVR" at bounding box center [175, 19] width 268 height 15
paste input "wJUdwwUdljyz9OcmwpuqjnSc"
type input "wJUdwwUdljyz9OcmwpuqjnSc"
click at [291, 19] on icon "search-icon" at bounding box center [293, 19] width 9 height 9
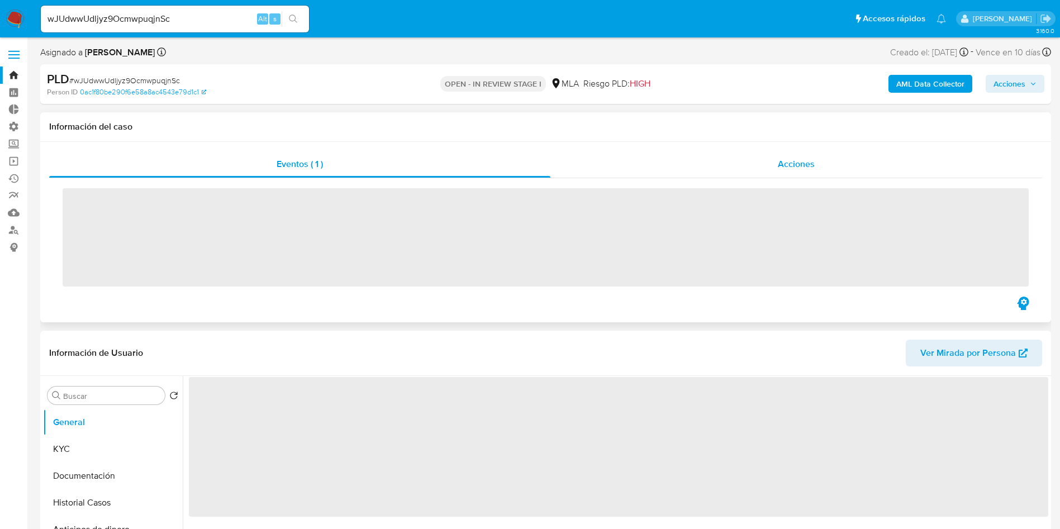
click at [791, 169] on span "Acciones" at bounding box center [796, 164] width 37 height 13
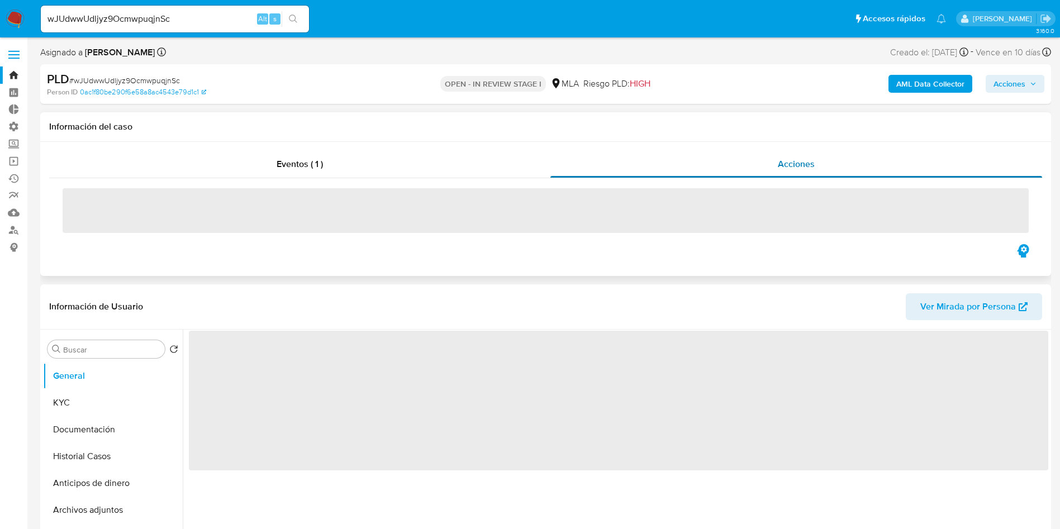
select select "10"
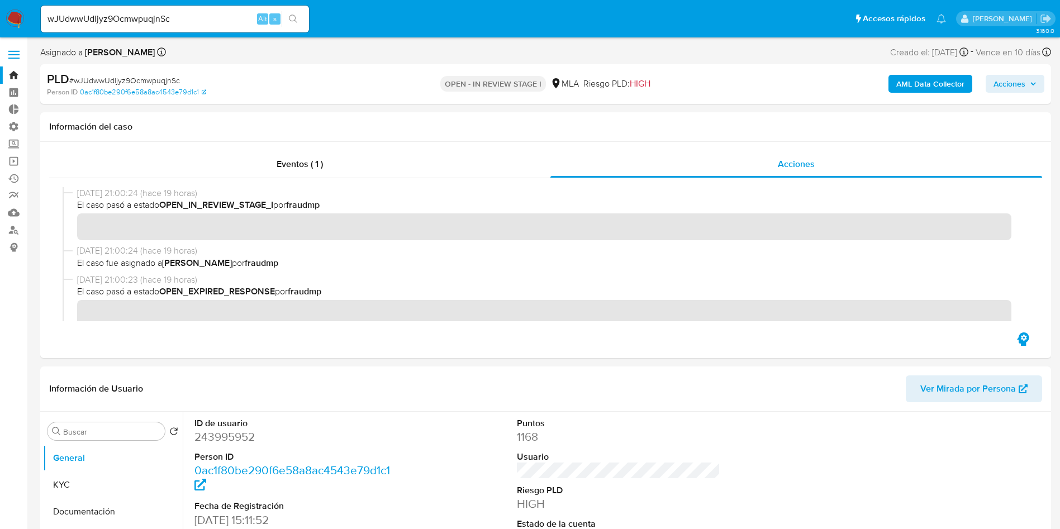
click at [168, 19] on input "wJUdwwUdljyz9OcmwpuqjnSc" at bounding box center [175, 19] width 268 height 15
paste input "bMh4ptxBf54sQYagFwVedaB8"
type input "bMh4ptxBf54sQYagFwVedaB8"
click at [300, 25] on button "search-icon" at bounding box center [293, 19] width 23 height 16
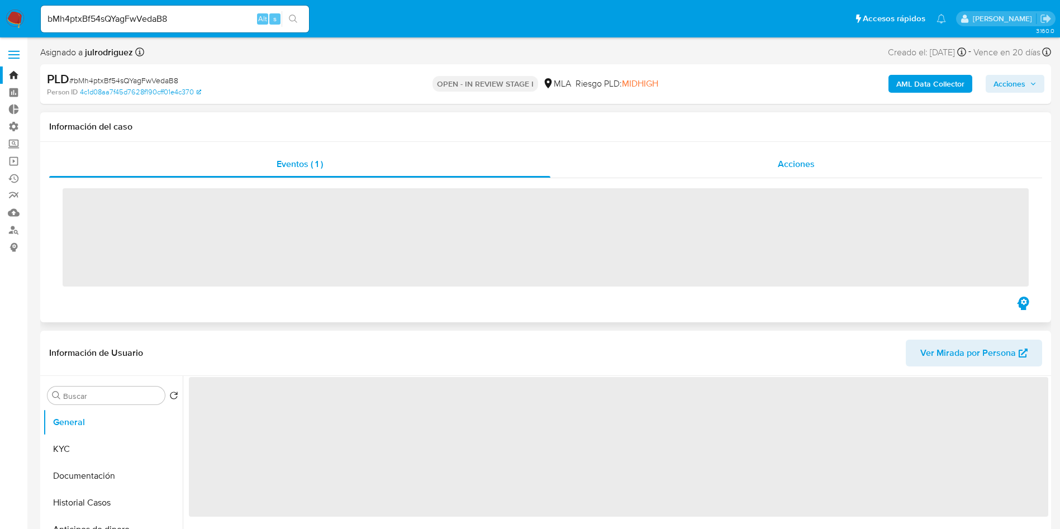
click at [777, 158] on div "Acciones" at bounding box center [797, 164] width 492 height 27
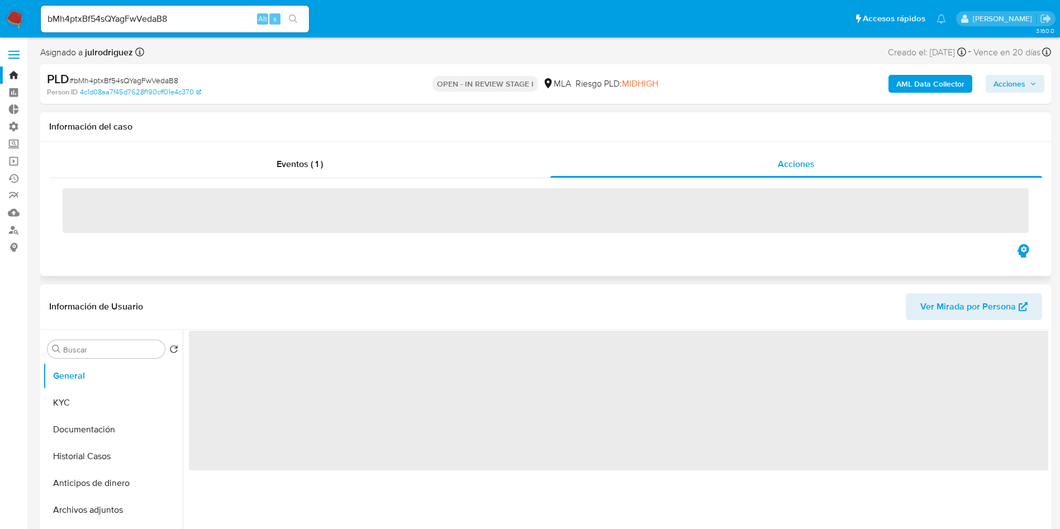
select select "10"
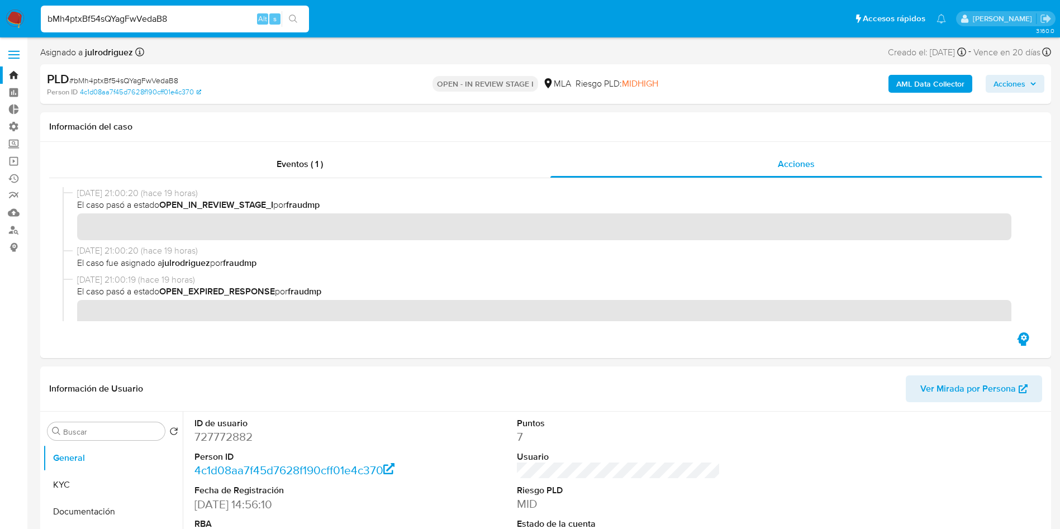
click at [166, 25] on input "bMh4ptxBf54sQYagFwVedaB8" at bounding box center [175, 19] width 268 height 15
paste input "Z4uQSl0mAPcXxyDp5ngfednL"
type input "Z4uQSl0mAPcXxyDp5ngfednL"
click at [314, 24] on ul "Pausado Ver notificaciones Z4uQSl0mAPcXxyDp5ngfednL Alt s Accesos rápidos Presi…" at bounding box center [493, 18] width 917 height 28
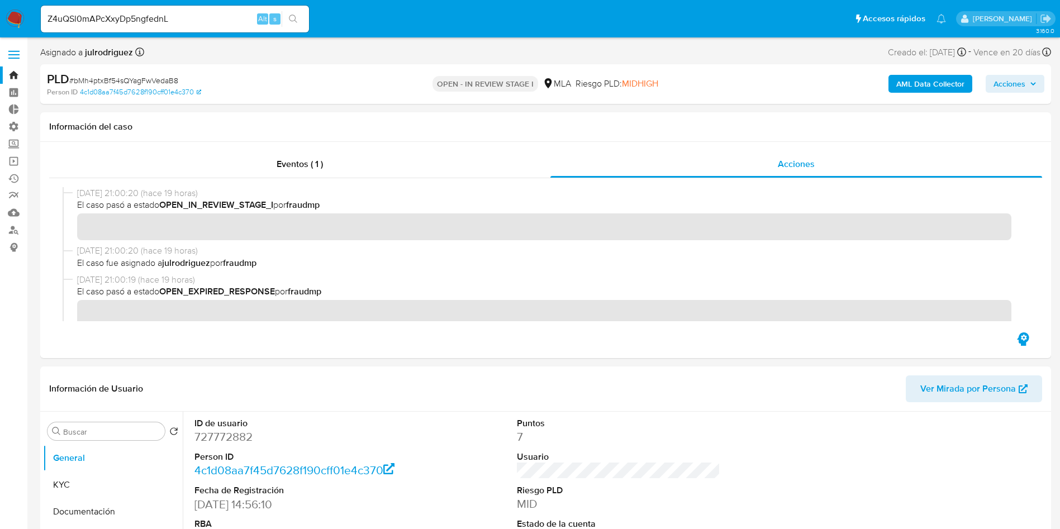
click at [295, 23] on button "search-icon" at bounding box center [293, 19] width 23 height 16
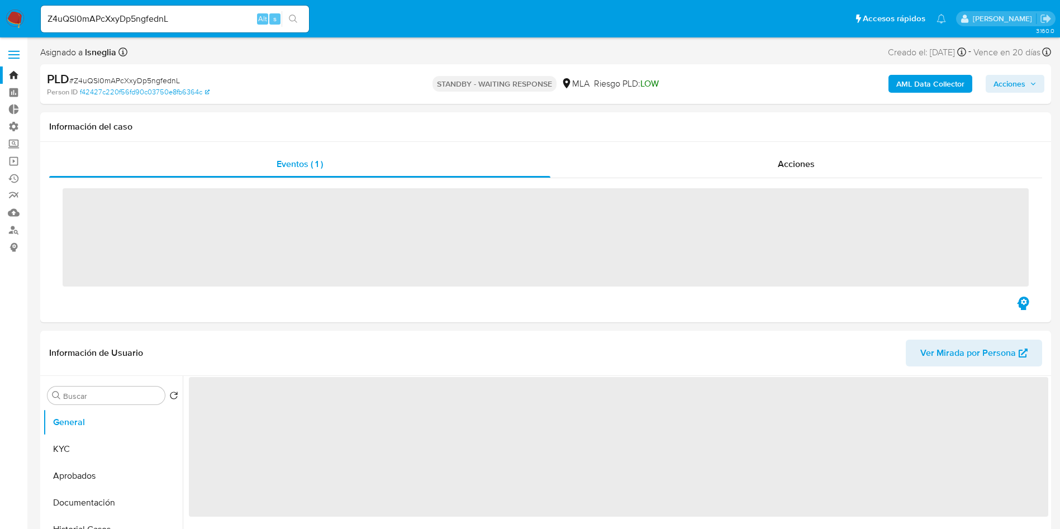
click at [763, 168] on div "Acciones" at bounding box center [797, 164] width 492 height 27
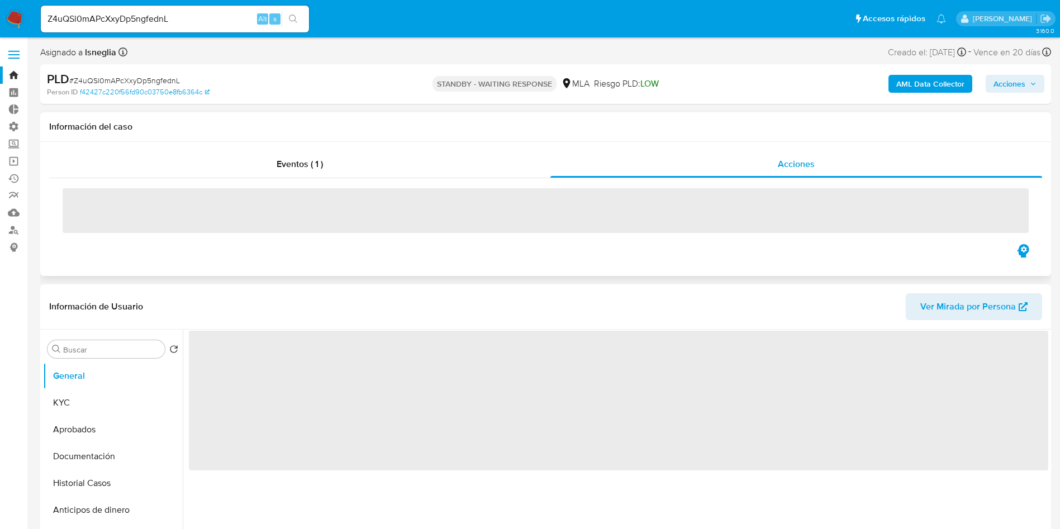
select select "10"
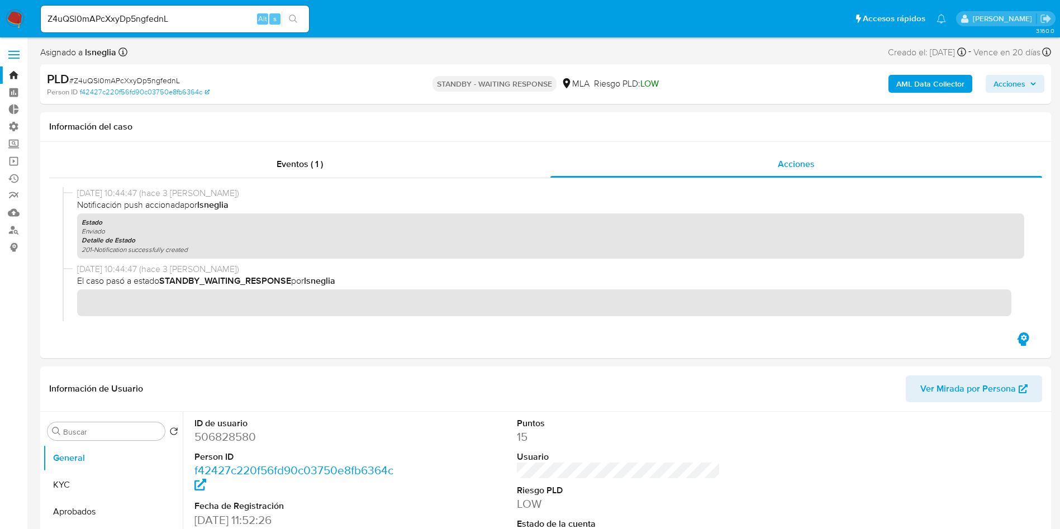
click at [141, 18] on input "Z4uQSl0mAPcXxyDp5ngfednL" at bounding box center [175, 19] width 268 height 15
paste input "2409936100"
type input "2409936100"
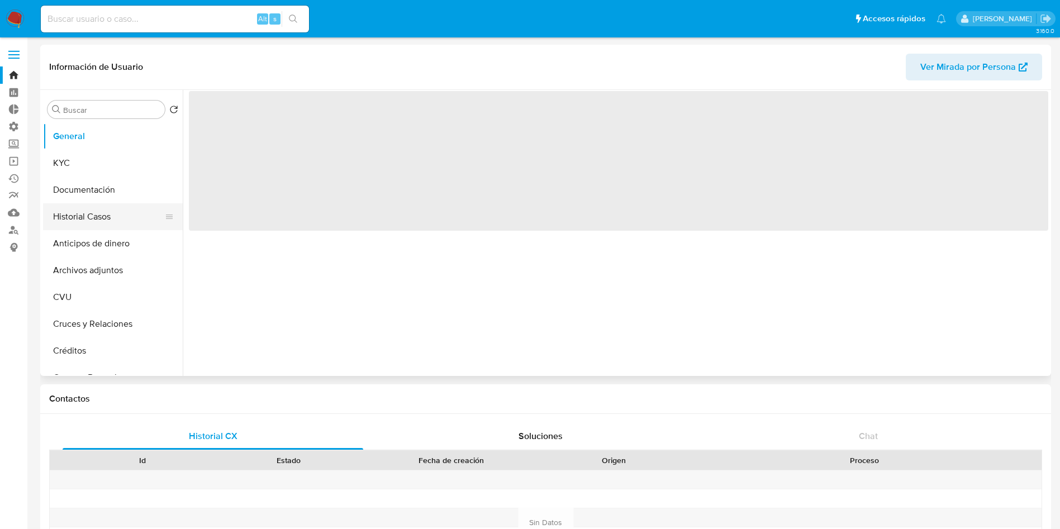
select select "10"
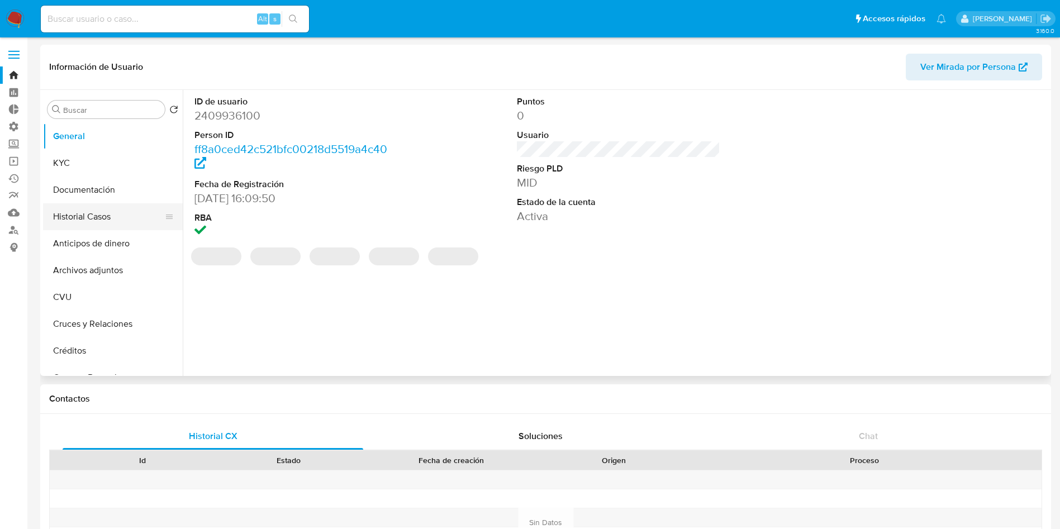
click at [84, 221] on button "Historial Casos" at bounding box center [108, 216] width 131 height 27
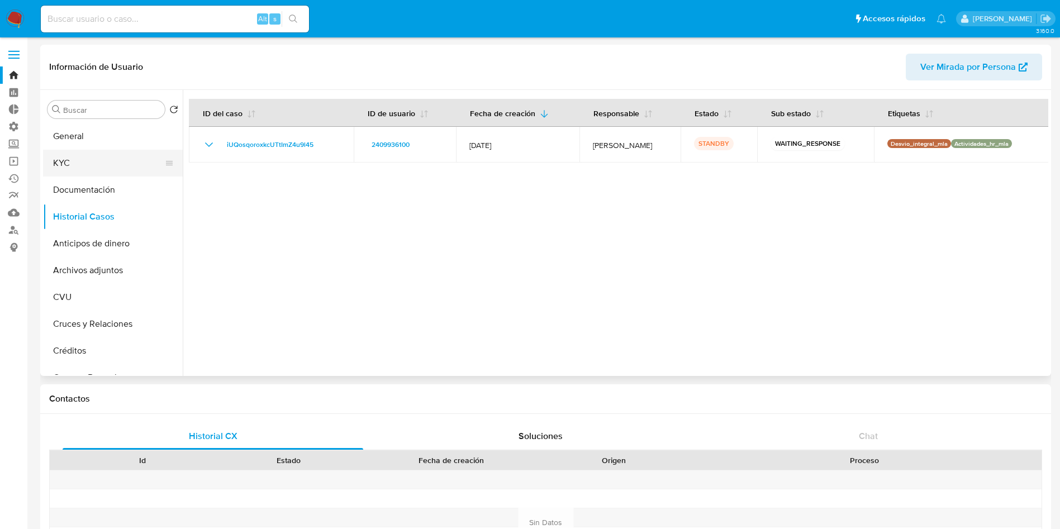
click at [93, 170] on button "KYC" at bounding box center [108, 163] width 131 height 27
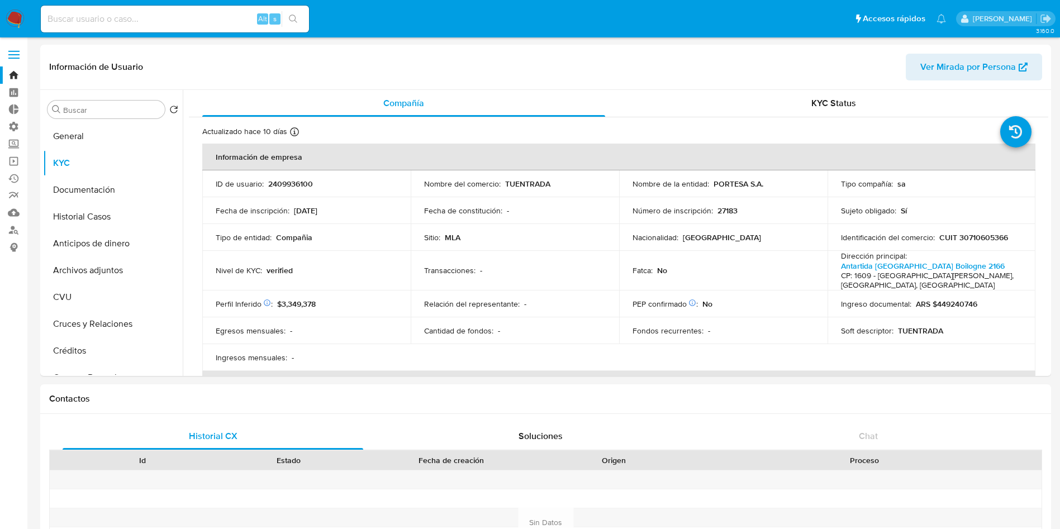
select select "10"
click at [220, 12] on input at bounding box center [175, 19] width 268 height 15
paste input "2664511177"
type input "2664511177"
click at [296, 11] on button "search-icon" at bounding box center [293, 19] width 23 height 16
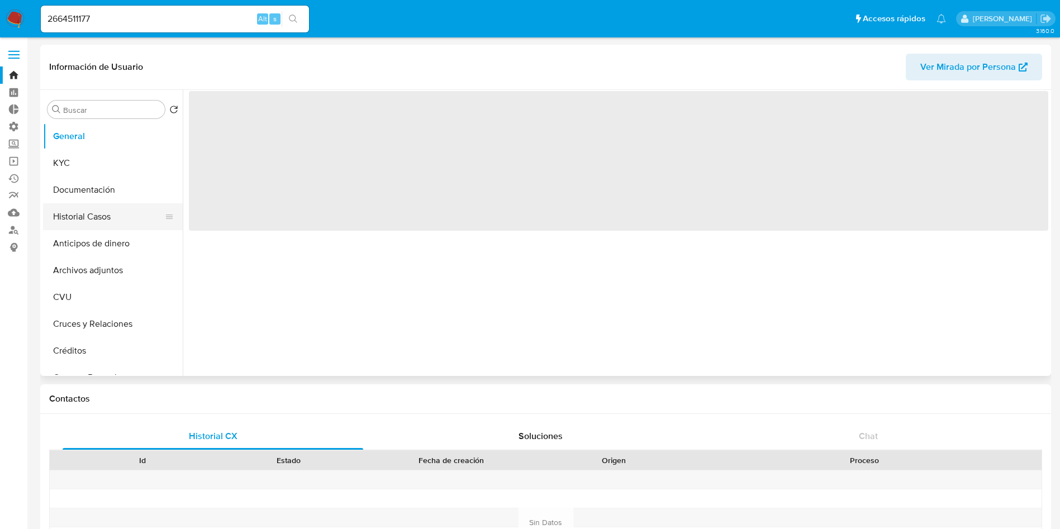
click at [70, 216] on button "Historial Casos" at bounding box center [108, 216] width 131 height 27
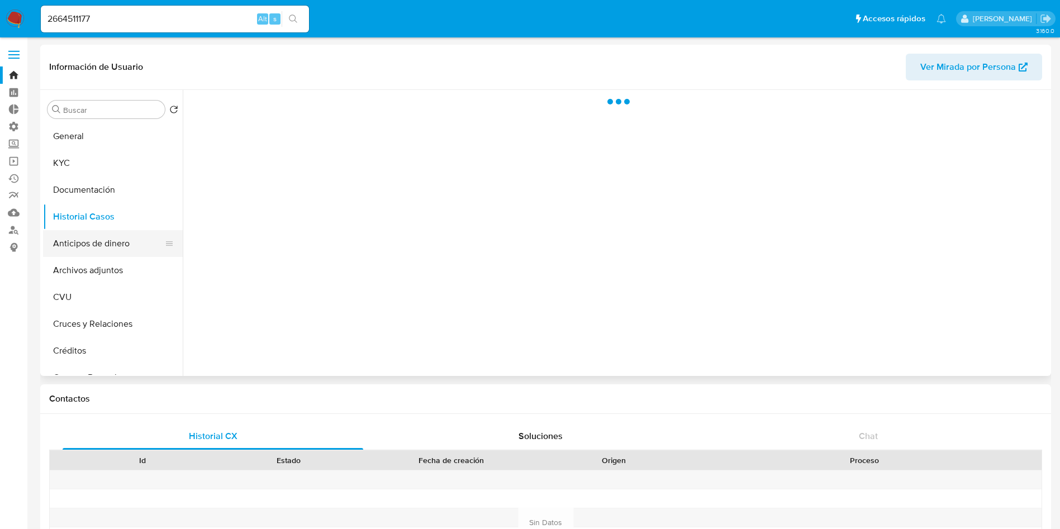
select select "10"
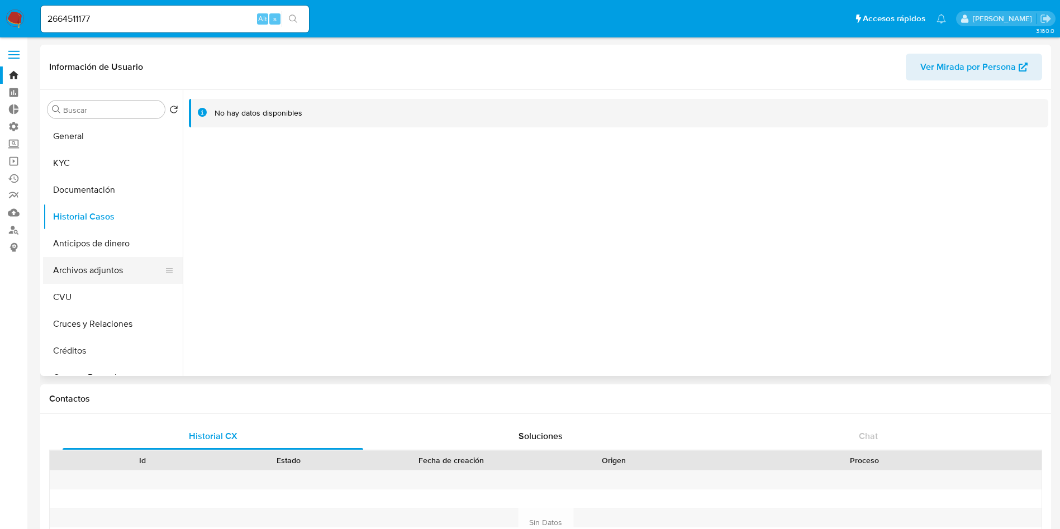
click at [105, 262] on button "Archivos adjuntos" at bounding box center [108, 270] width 131 height 27
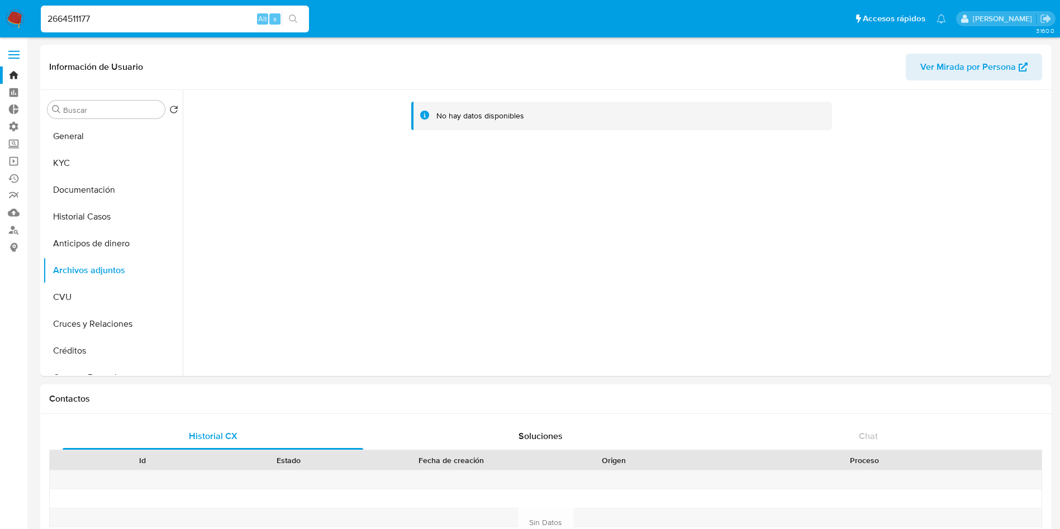
click at [184, 18] on input "2664511177" at bounding box center [175, 19] width 268 height 15
paste input "68439"
type input "2664568439"
click at [294, 22] on icon "search-icon" at bounding box center [293, 19] width 9 height 9
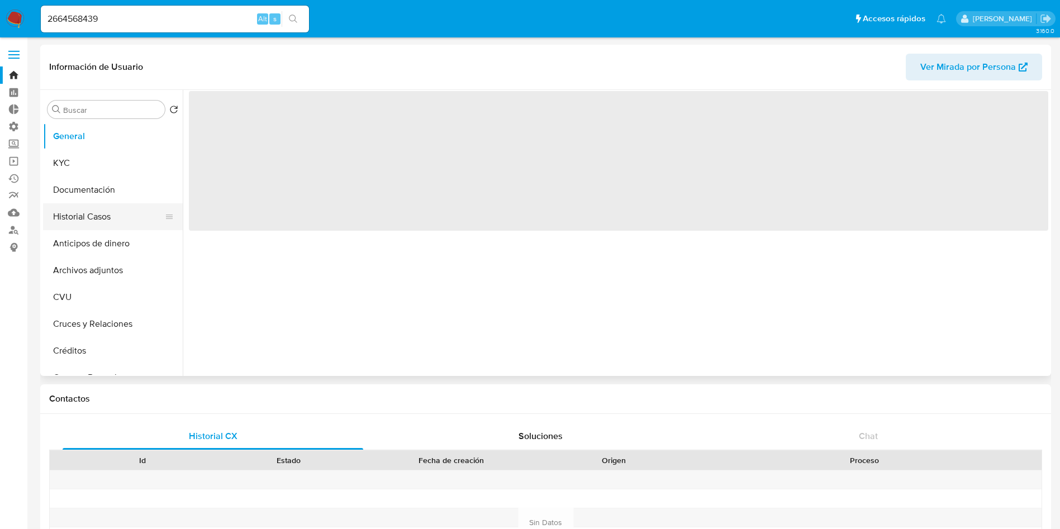
click at [68, 220] on button "Historial Casos" at bounding box center [108, 216] width 131 height 27
select select "10"
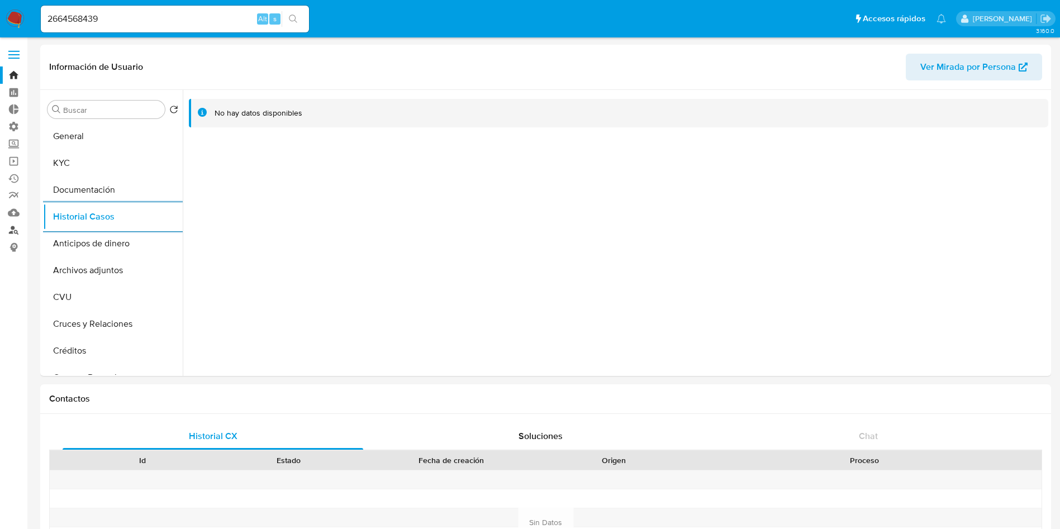
click at [14, 230] on link "Buscador de personas" at bounding box center [66, 229] width 133 height 17
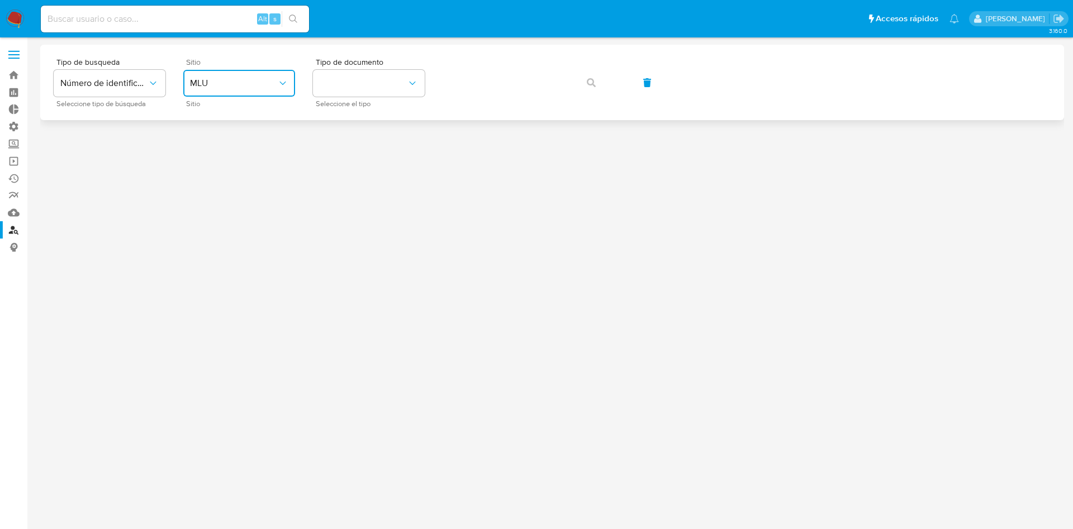
click at [238, 87] on span "MLU" at bounding box center [233, 83] width 87 height 11
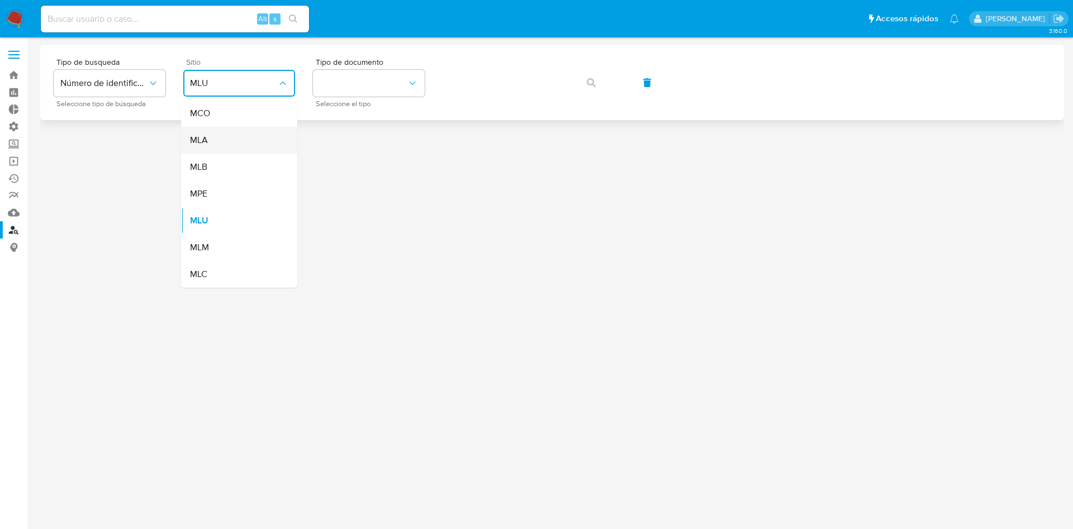
click at [233, 147] on div "MLA" at bounding box center [236, 140] width 92 height 27
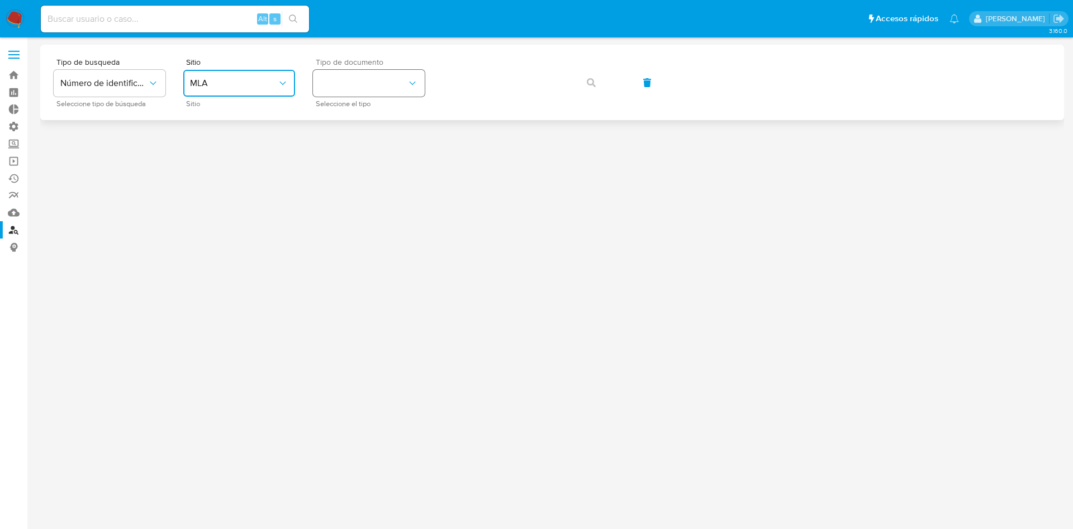
click at [343, 88] on button "identificationType" at bounding box center [369, 83] width 112 height 27
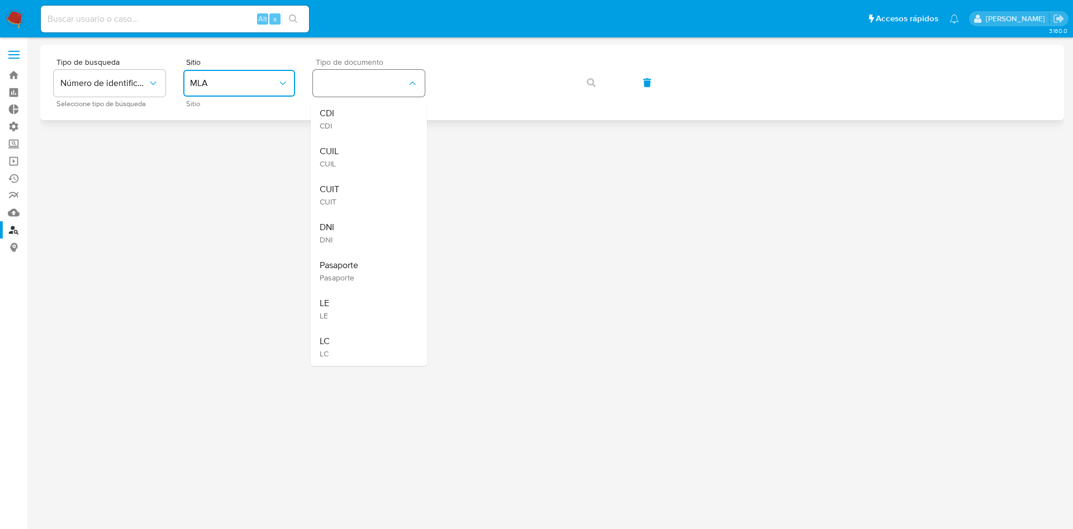
click at [349, 141] on div "CUIL CUIL" at bounding box center [366, 157] width 92 height 38
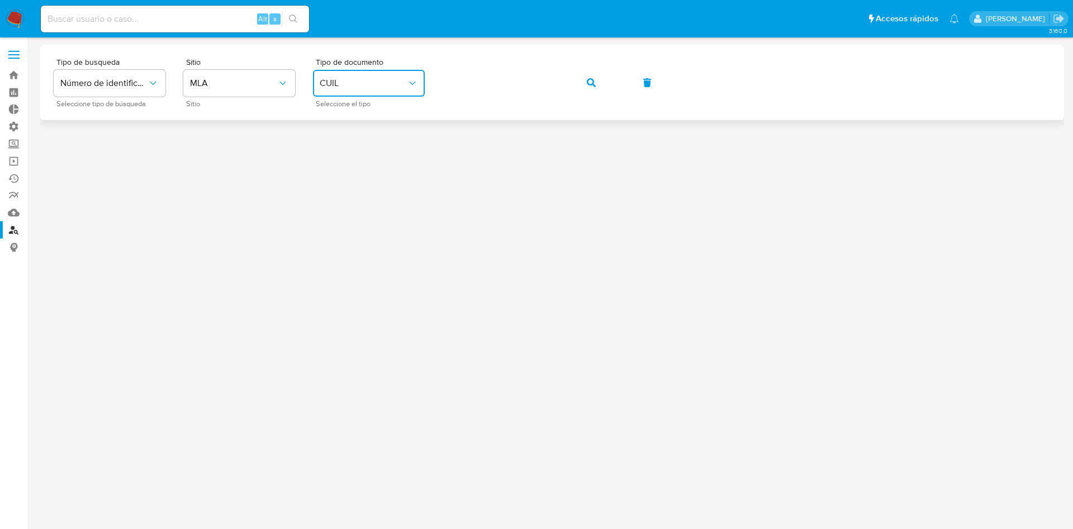
click at [596, 83] on button "button" at bounding box center [591, 82] width 38 height 27
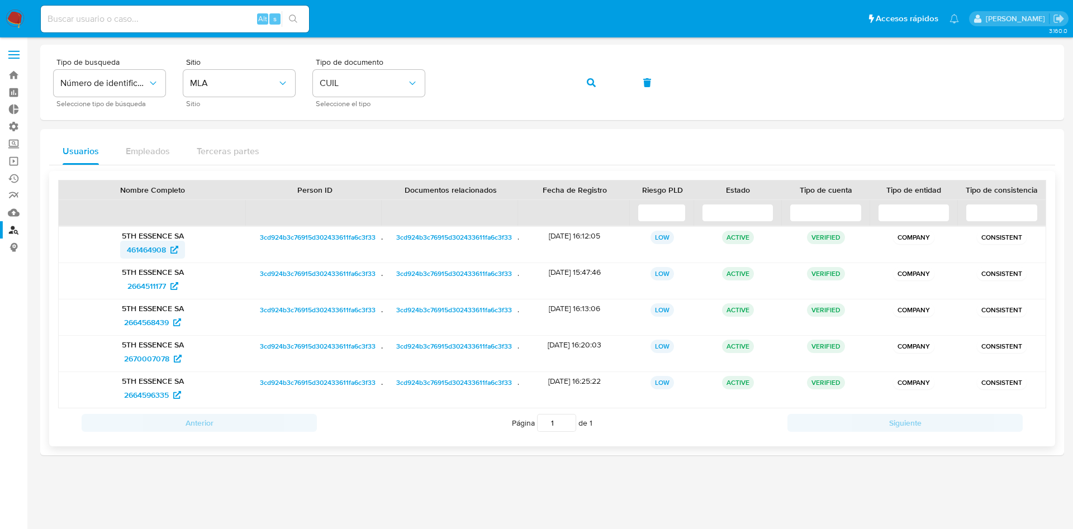
click at [152, 252] on span "461464908" at bounding box center [146, 250] width 39 height 18
click at [586, 81] on button "button" at bounding box center [591, 82] width 38 height 27
click at [143, 253] on span "461487505" at bounding box center [146, 250] width 39 height 18
drag, startPoint x: 125, startPoint y: 11, endPoint x: 164, endPoint y: 19, distance: 40.4
click at [125, 11] on div "Alt s" at bounding box center [175, 19] width 268 height 27
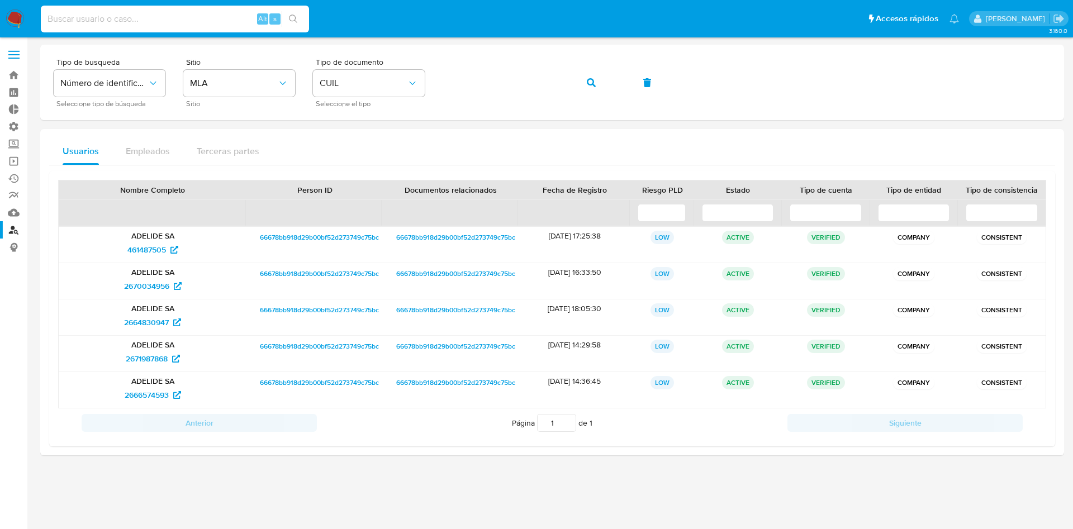
paste input "pmKP5JbhkQihymt2PDaMbOBM"
type input "pmKP5JbhkQihymt2PDaMbOBM"
click at [291, 20] on icon "search-icon" at bounding box center [293, 19] width 9 height 9
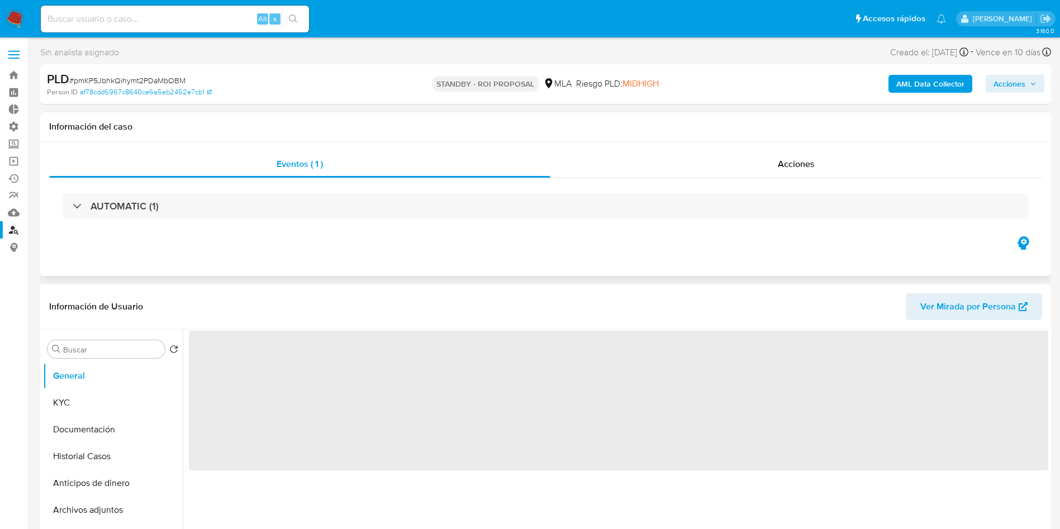
select select "10"
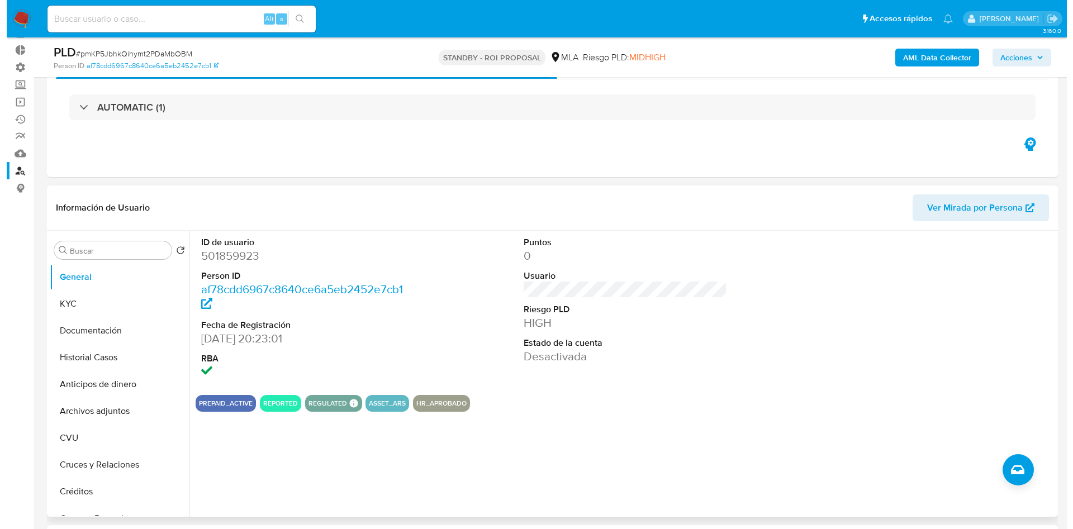
scroll to position [84, 0]
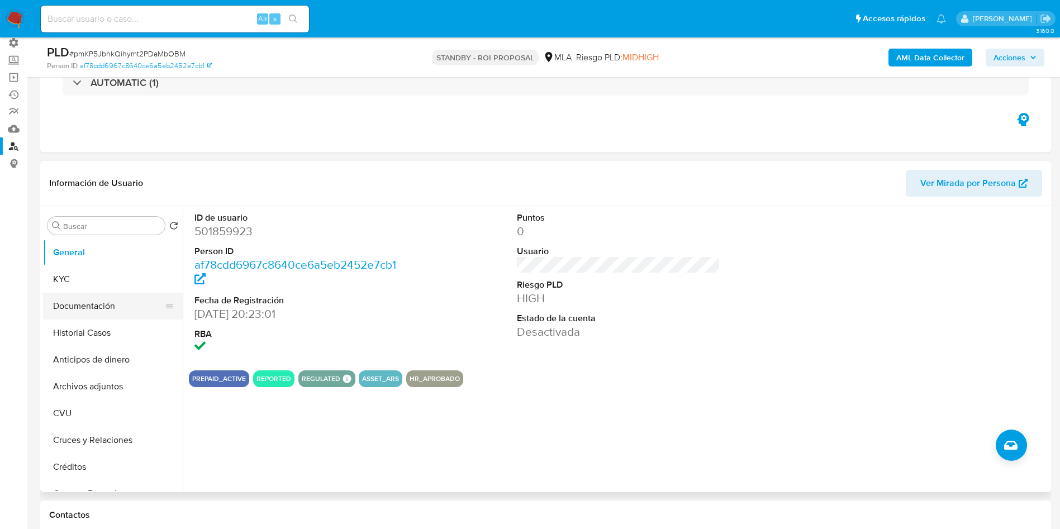
click at [100, 317] on button "Documentación" at bounding box center [108, 306] width 131 height 27
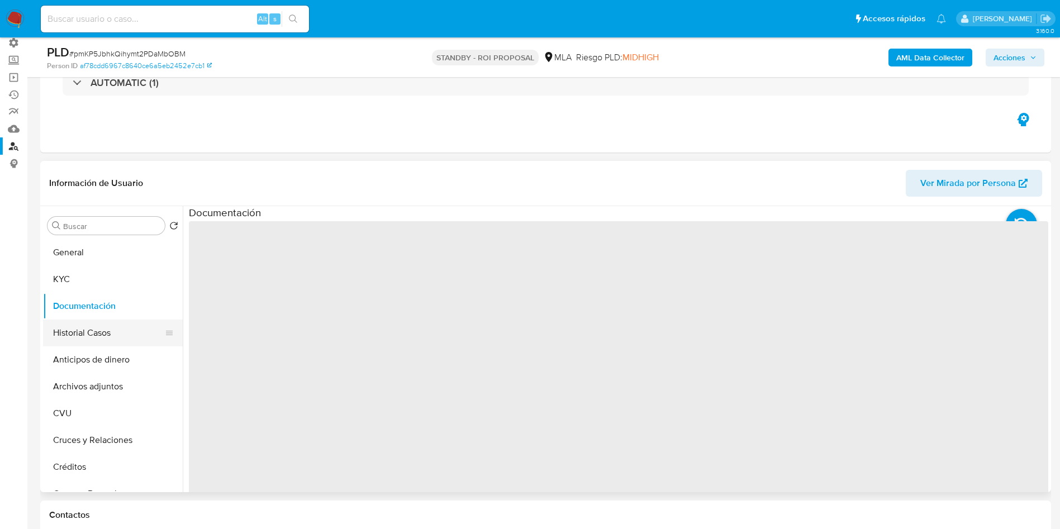
click at [99, 340] on button "Historial Casos" at bounding box center [108, 333] width 131 height 27
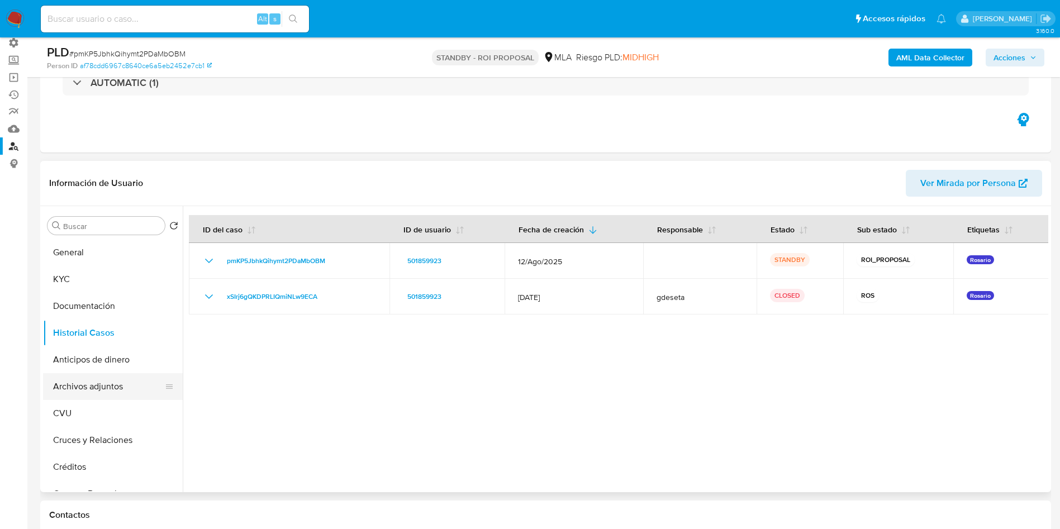
click at [102, 381] on button "Archivos adjuntos" at bounding box center [108, 386] width 131 height 27
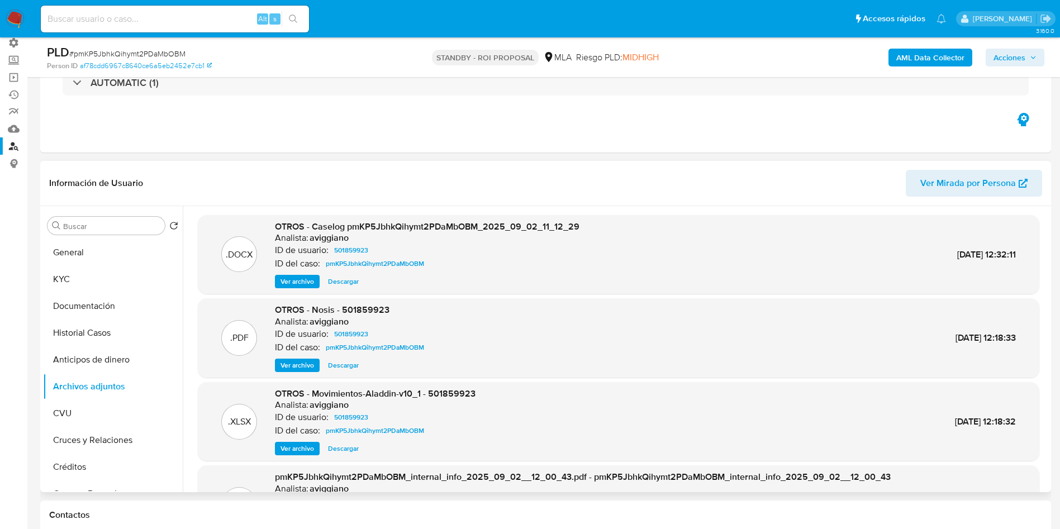
click at [296, 279] on span "Ver archivo" at bounding box center [298, 281] width 34 height 11
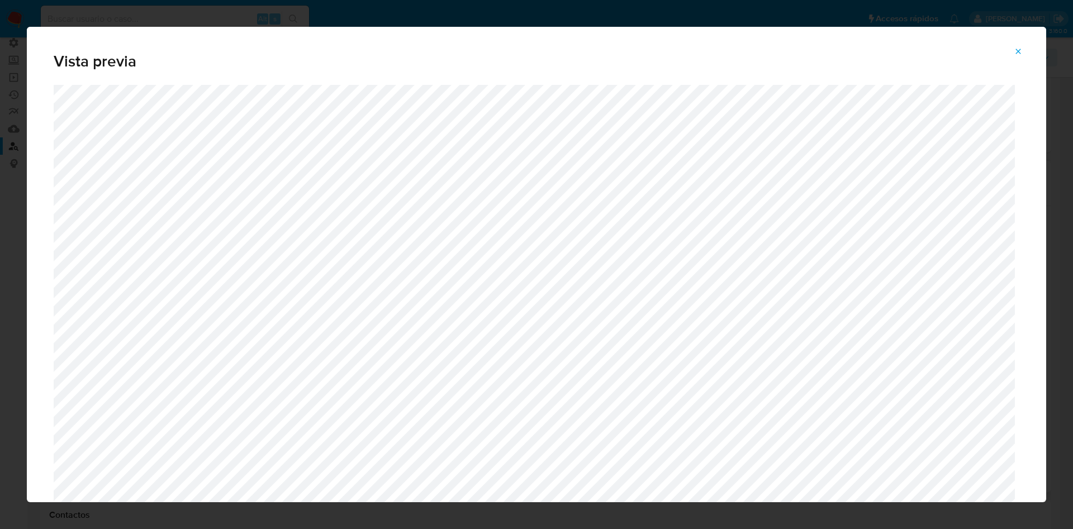
scroll to position [229, 0]
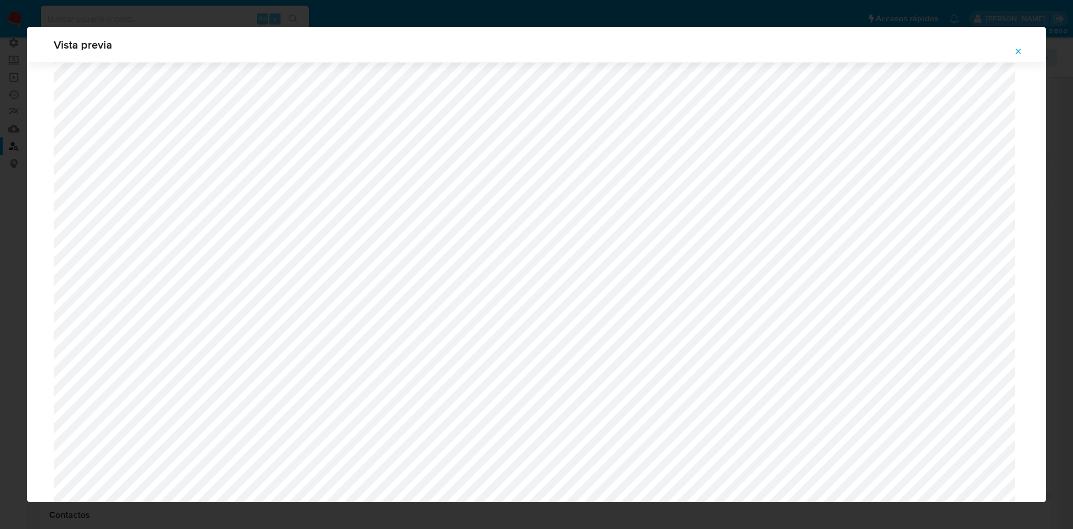
click at [1017, 49] on icon "Attachment preview" at bounding box center [1018, 51] width 9 height 9
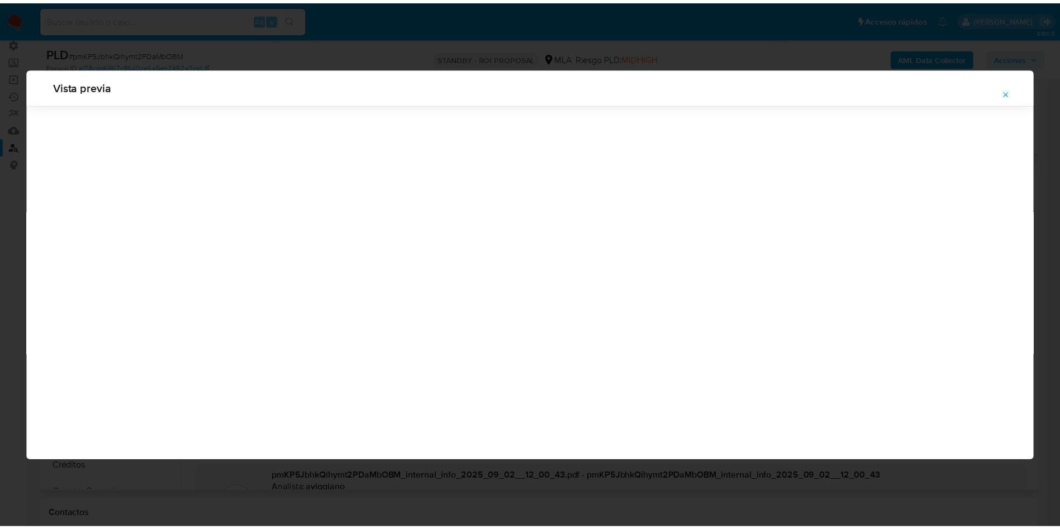
scroll to position [0, 0]
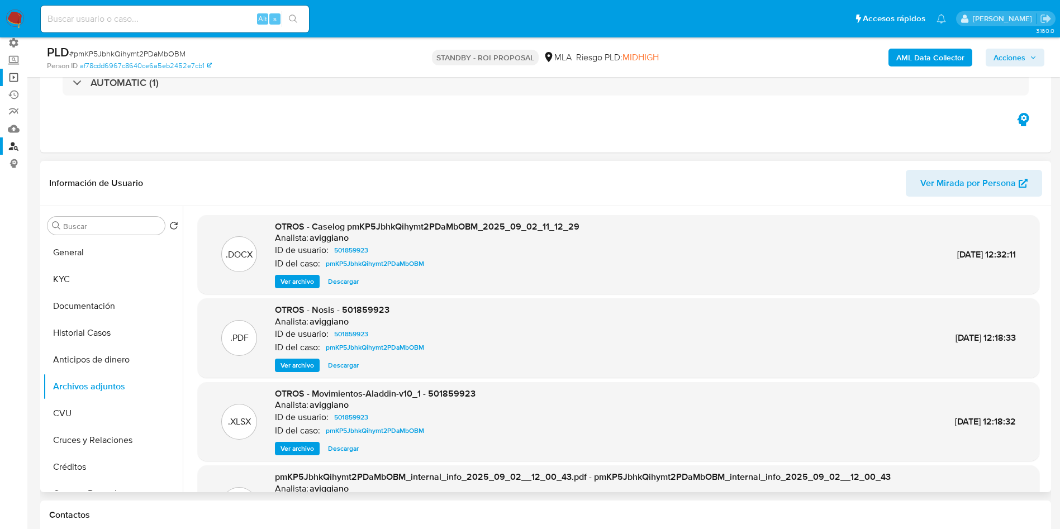
click at [19, 74] on link "Operaciones masivas" at bounding box center [66, 77] width 133 height 17
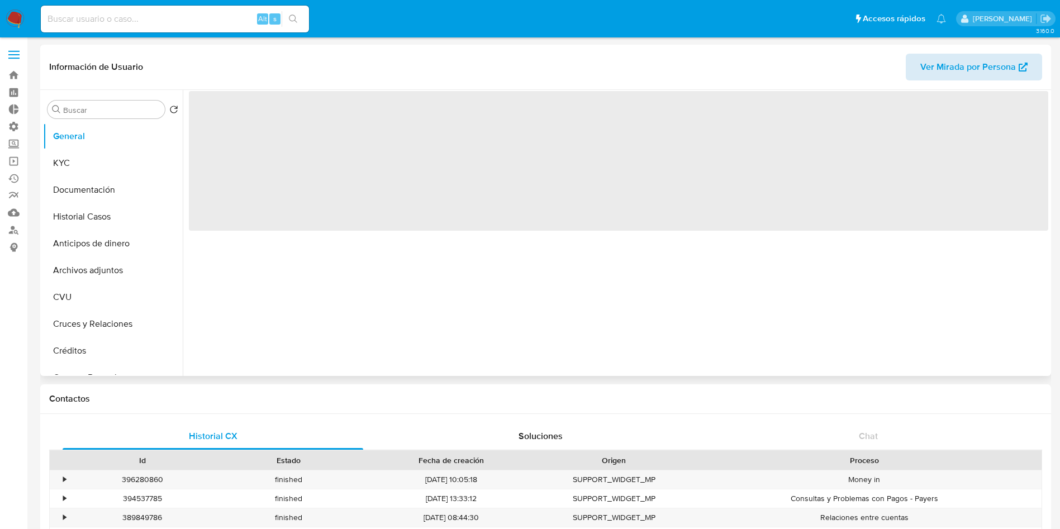
select select "10"
click at [956, 75] on span "Ver Mirada por Persona" at bounding box center [969, 67] width 96 height 27
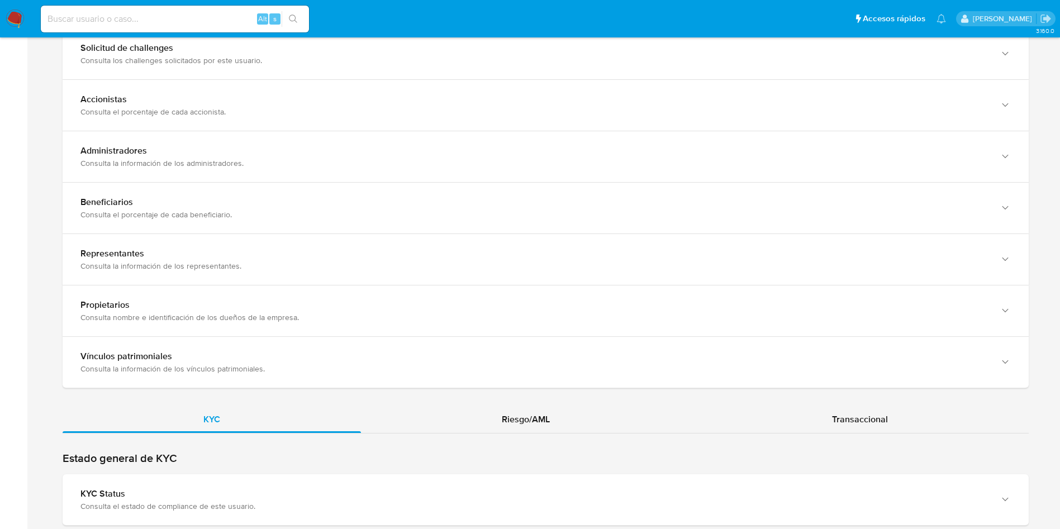
scroll to position [1006, 0]
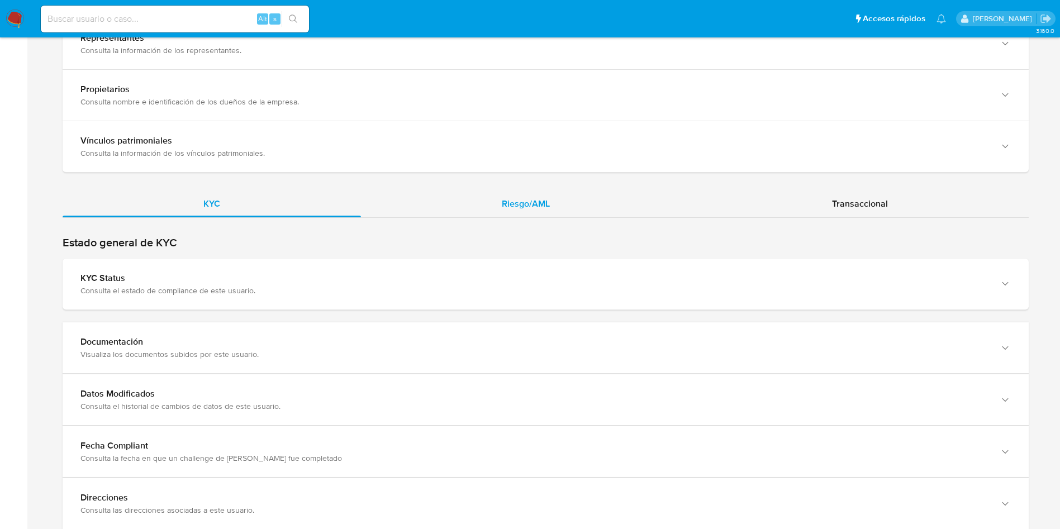
click at [534, 201] on div "Riesgo/AML" at bounding box center [526, 204] width 330 height 27
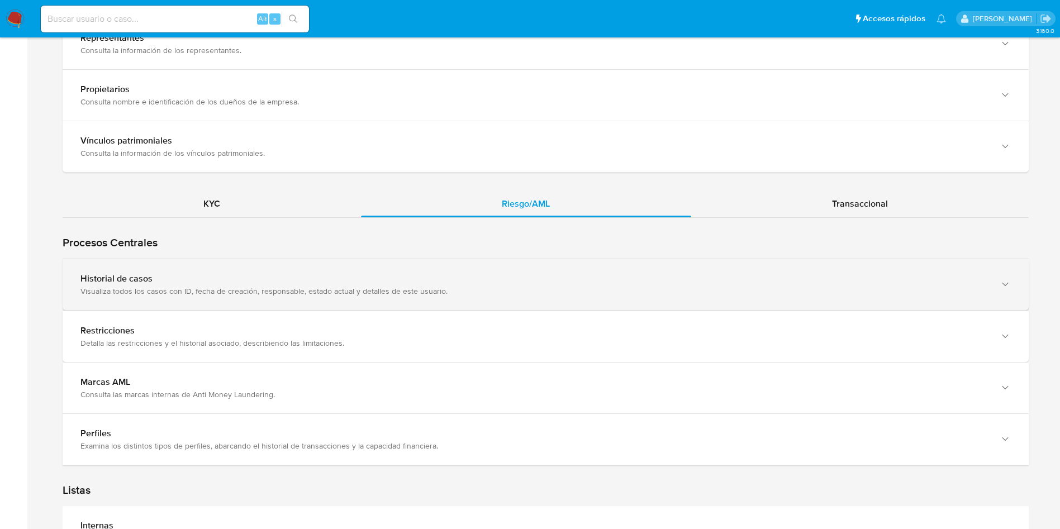
click at [357, 286] on div "Visualiza todos los casos con ID, fecha de creación, responsable, estado actual…" at bounding box center [534, 291] width 908 height 10
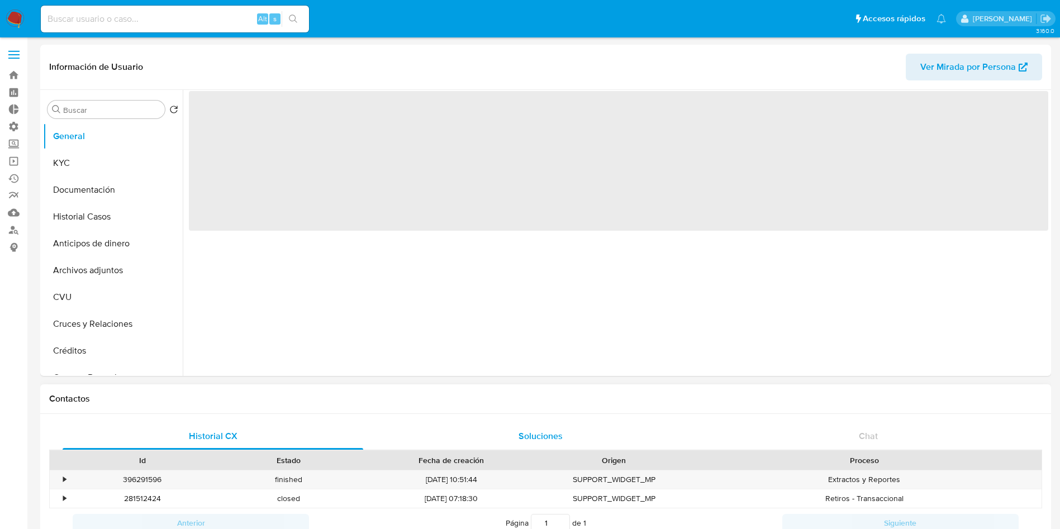
select select "10"
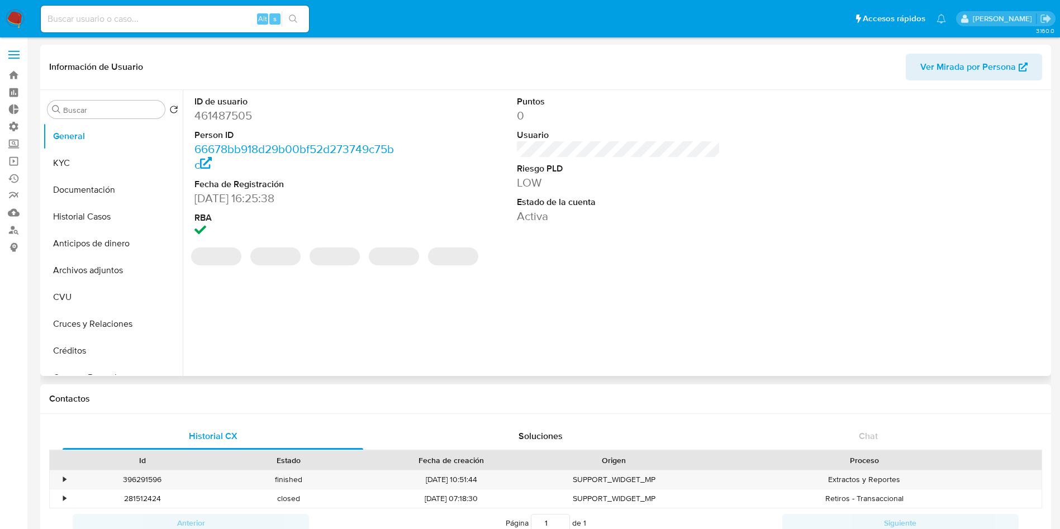
click at [1001, 75] on span "Ver Mirada por Persona" at bounding box center [969, 67] width 96 height 27
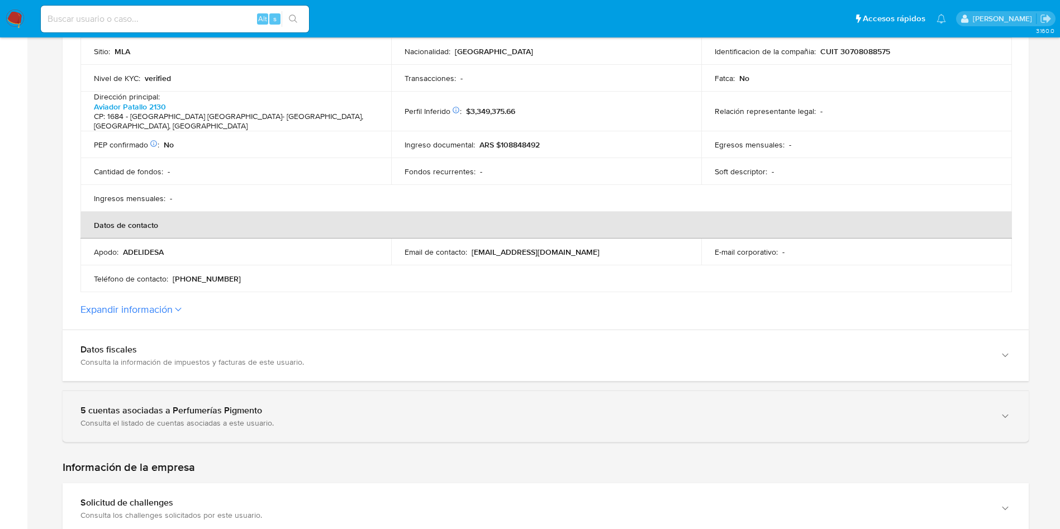
scroll to position [838, 0]
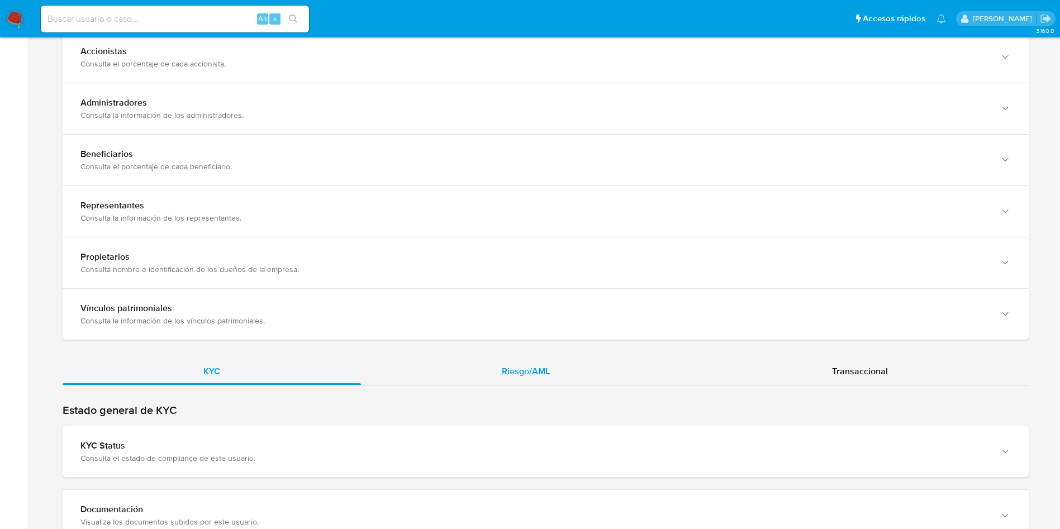
click at [520, 360] on div "Riesgo/AML" at bounding box center [526, 371] width 330 height 27
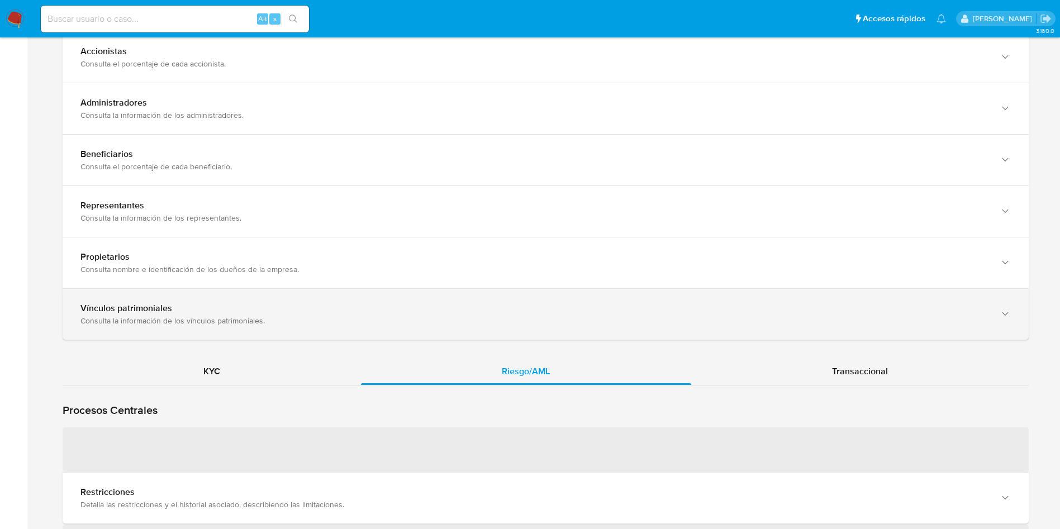
scroll to position [1090, 0]
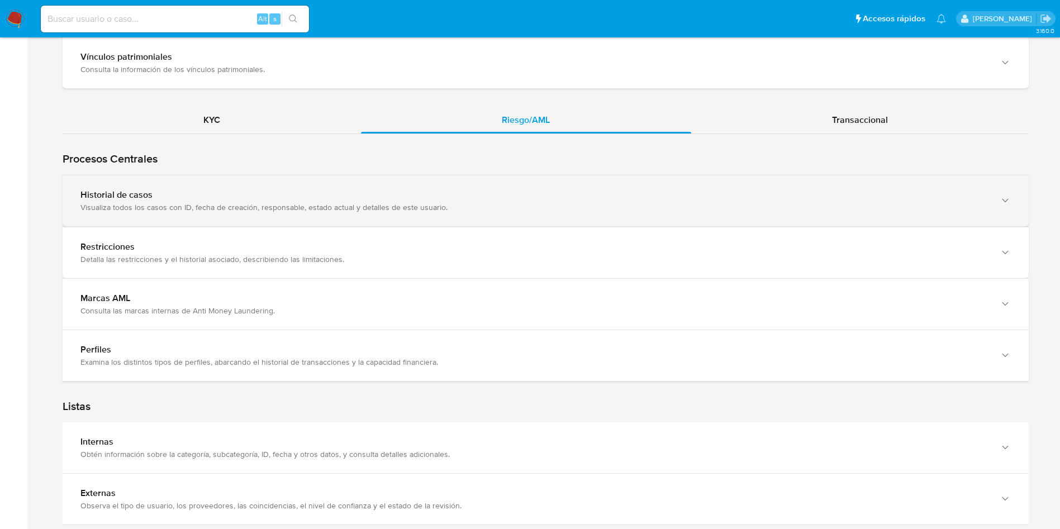
click at [414, 186] on div "Historial de casos Visualiza todos los casos con ID, fecha de creación, respons…" at bounding box center [546, 200] width 966 height 51
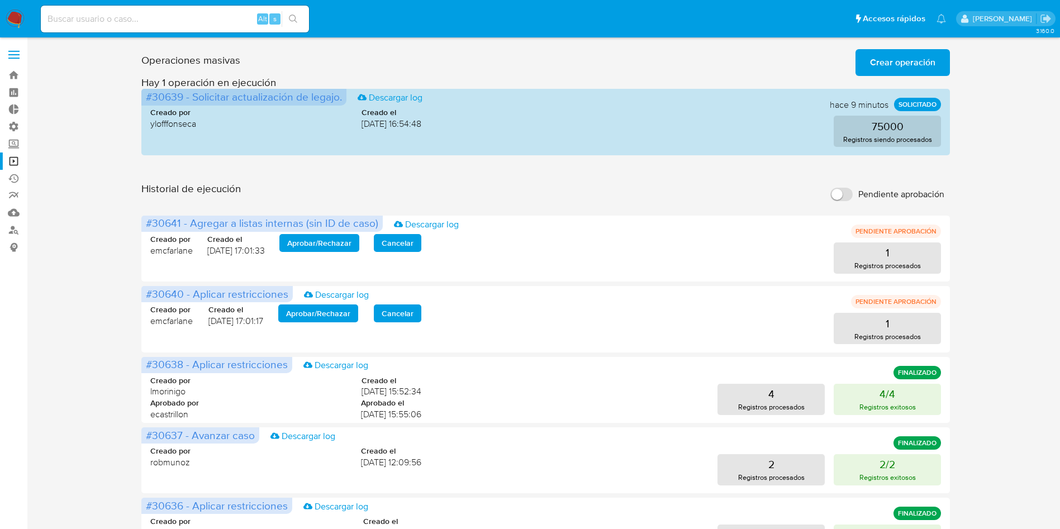
click at [888, 64] on span "Crear operación" at bounding box center [902, 62] width 65 height 25
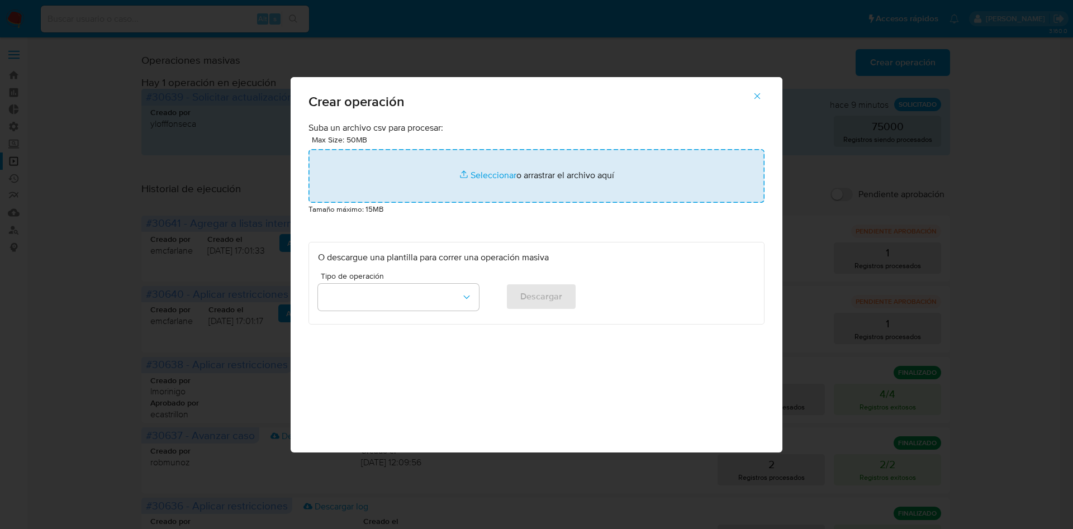
click at [525, 178] on input "file" at bounding box center [537, 176] width 456 height 54
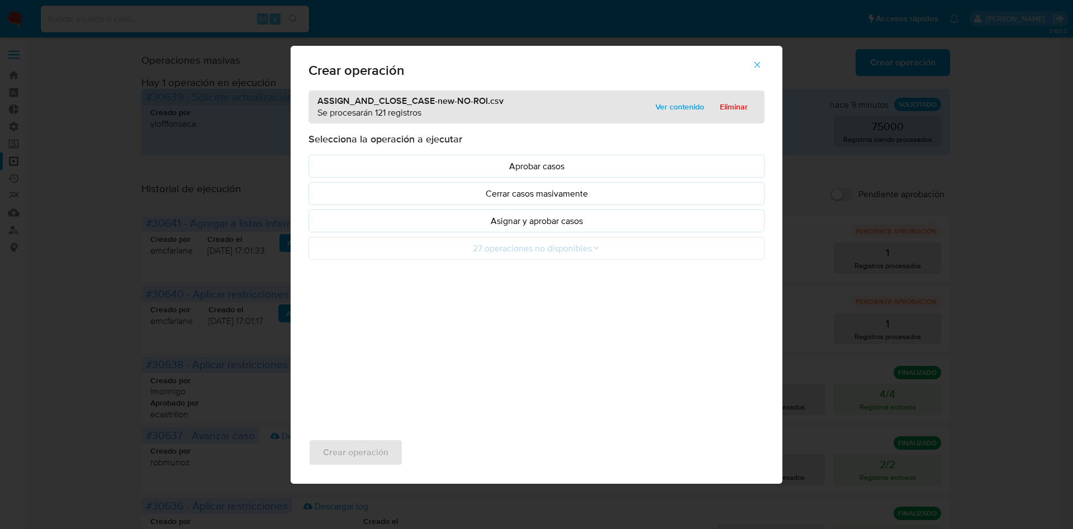
click at [580, 225] on p "Asignar y aprobar casos" at bounding box center [536, 221] width 437 height 13
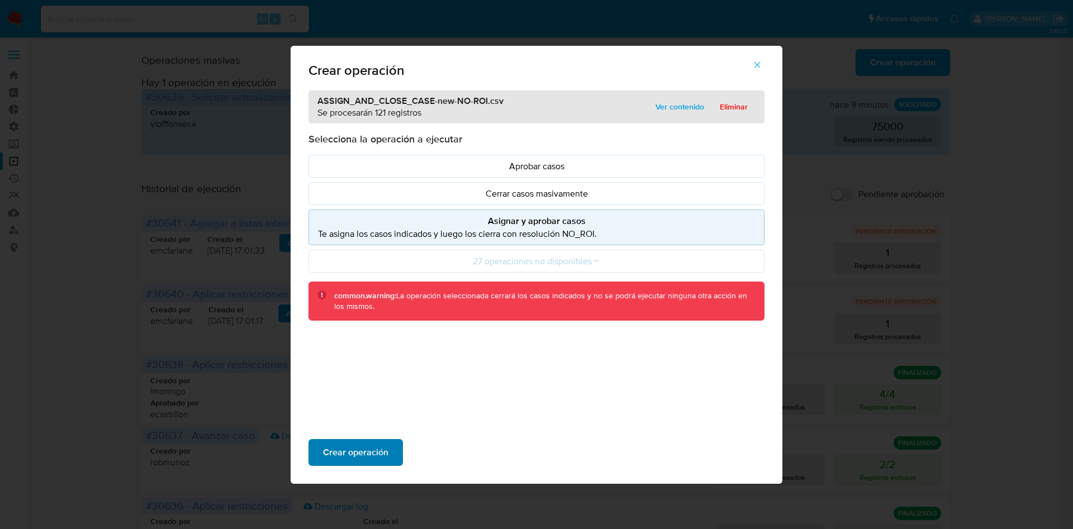
click at [388, 447] on button "Crear operación" at bounding box center [356, 452] width 94 height 27
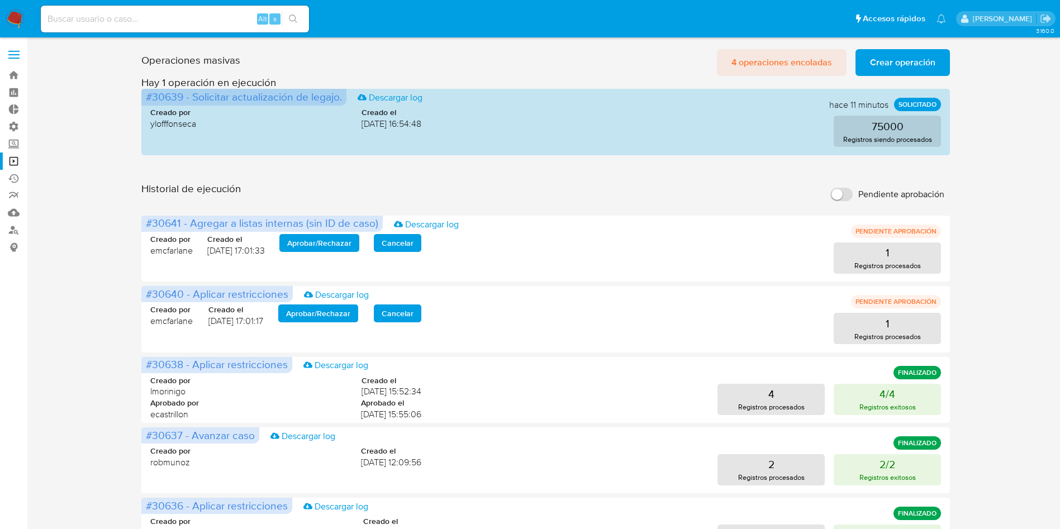
click at [796, 63] on span "4 operaciones encoladas" at bounding box center [782, 62] width 101 height 25
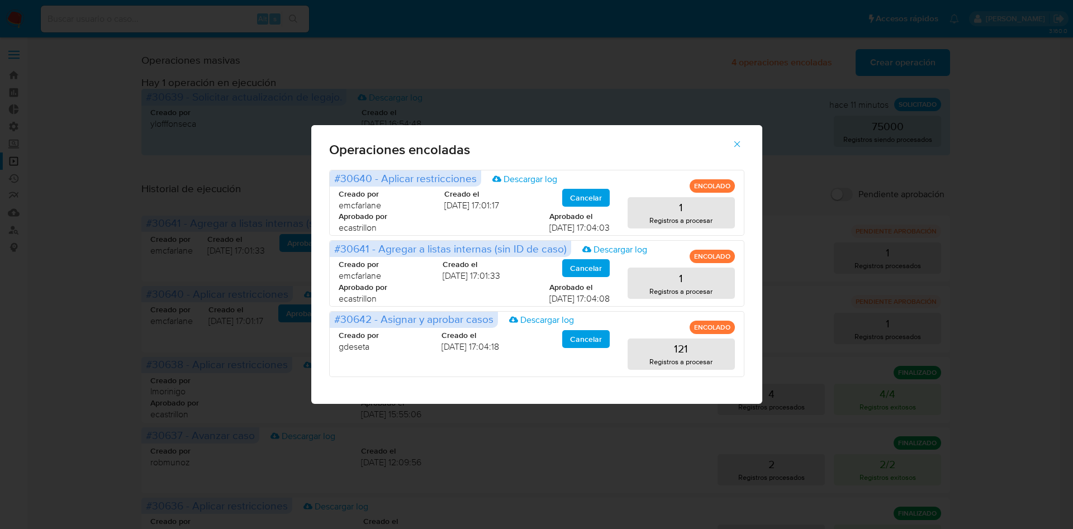
click at [739, 144] on icon "button" at bounding box center [737, 144] width 10 height 10
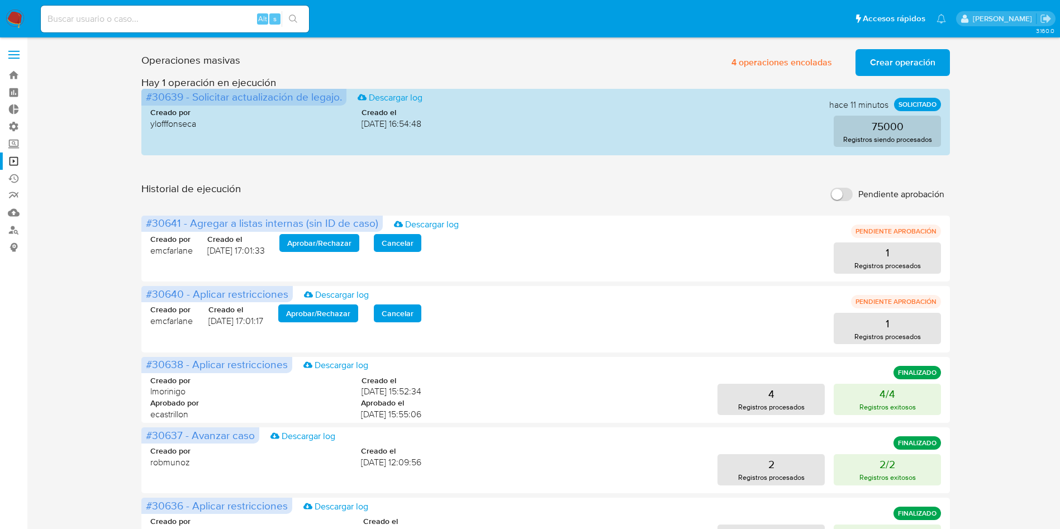
click at [14, 23] on img at bounding box center [15, 19] width 19 height 19
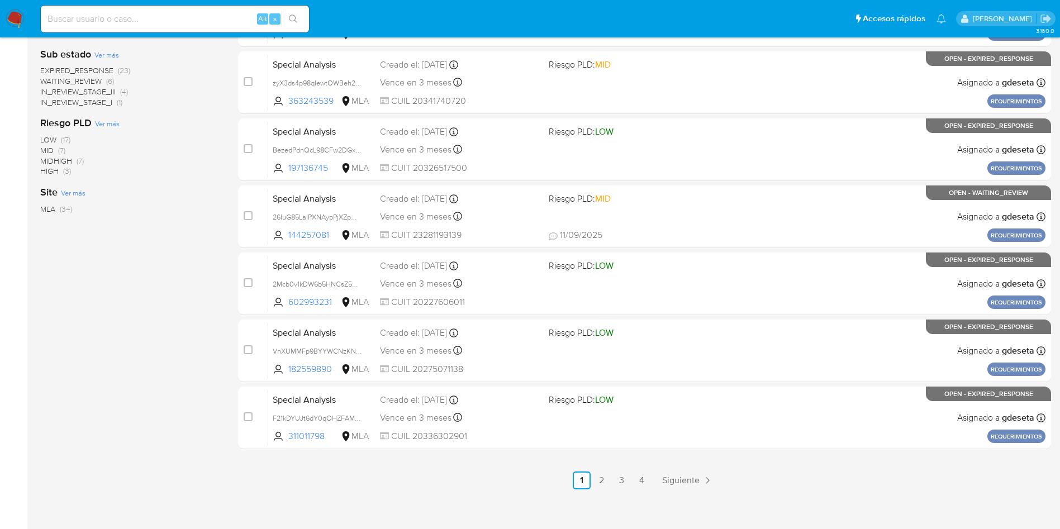
scroll to position [389, 0]
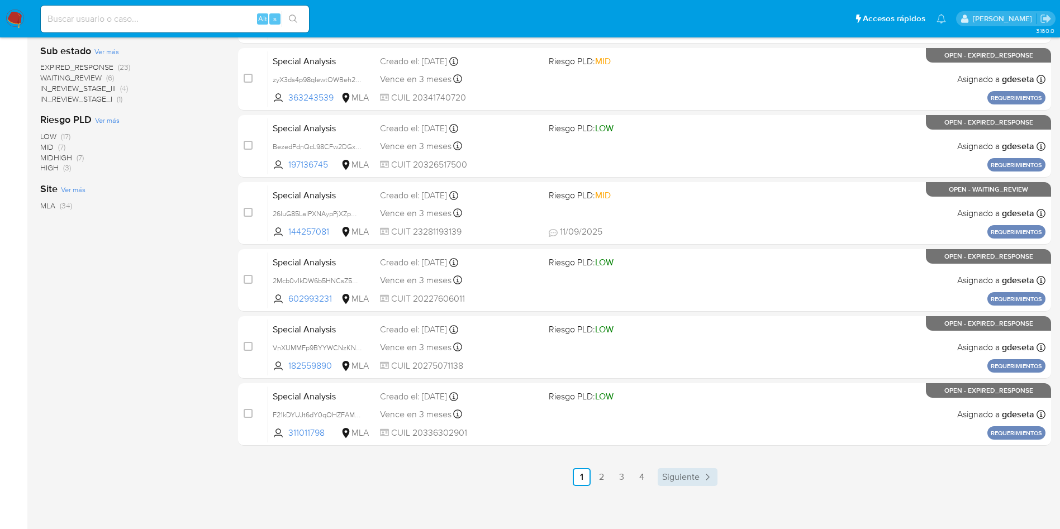
click at [677, 473] on span "Siguiente" at bounding box center [680, 477] width 37 height 9
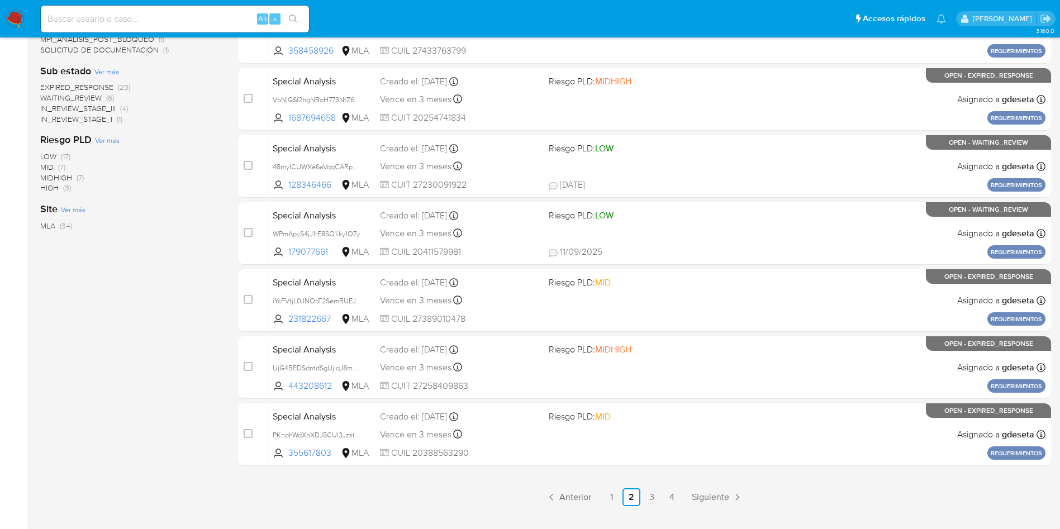
scroll to position [371, 0]
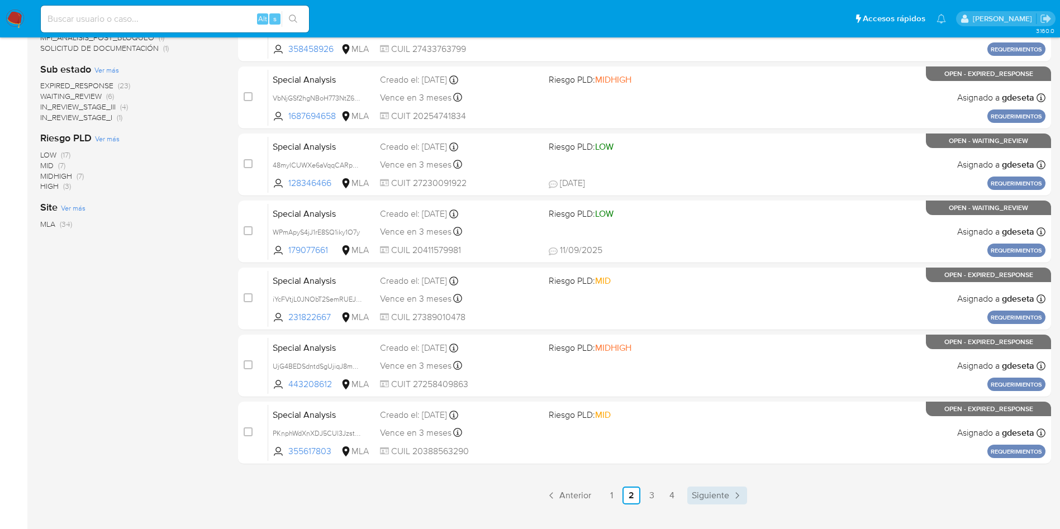
click at [713, 492] on span "Siguiente" at bounding box center [710, 495] width 37 height 9
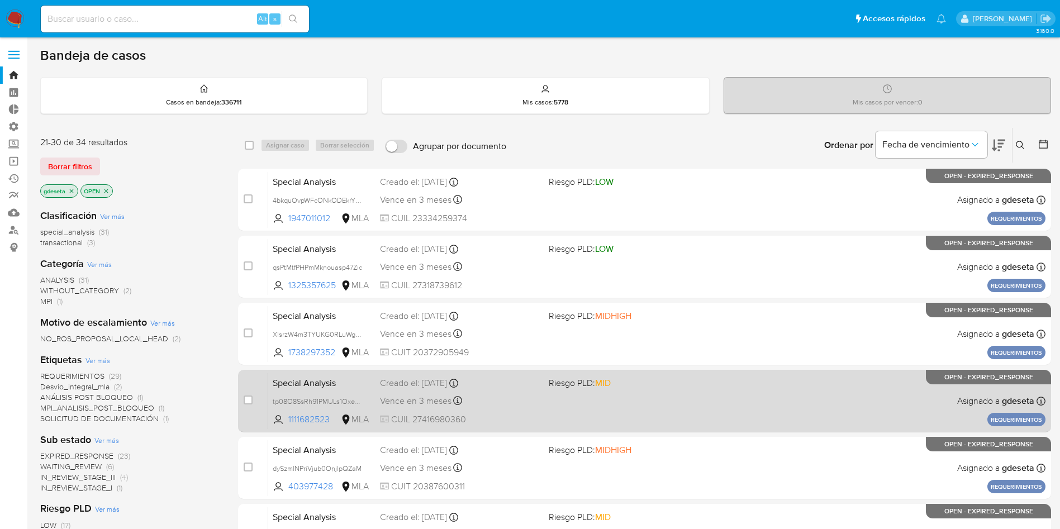
click at [295, 382] on span "Special Analysis" at bounding box center [322, 382] width 98 height 15
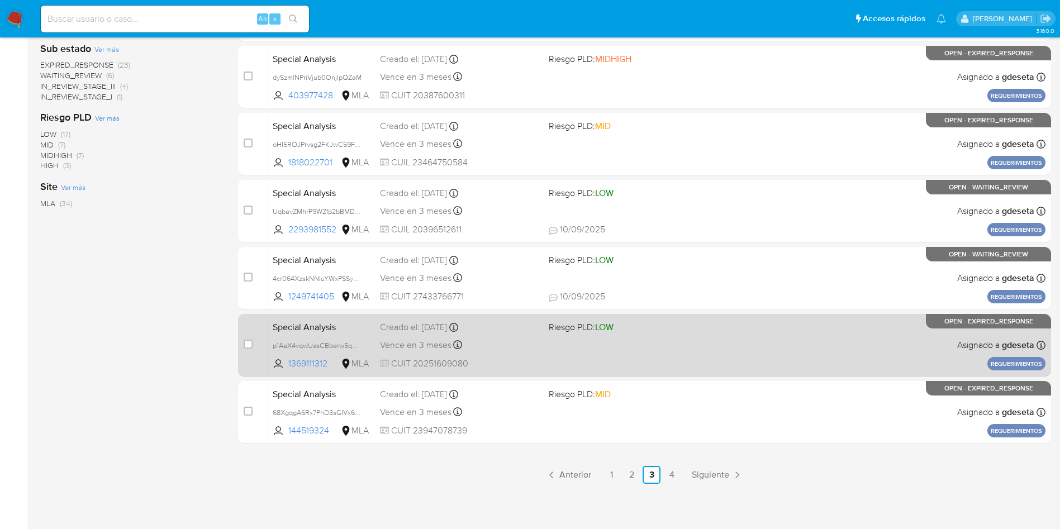
scroll to position [393, 0]
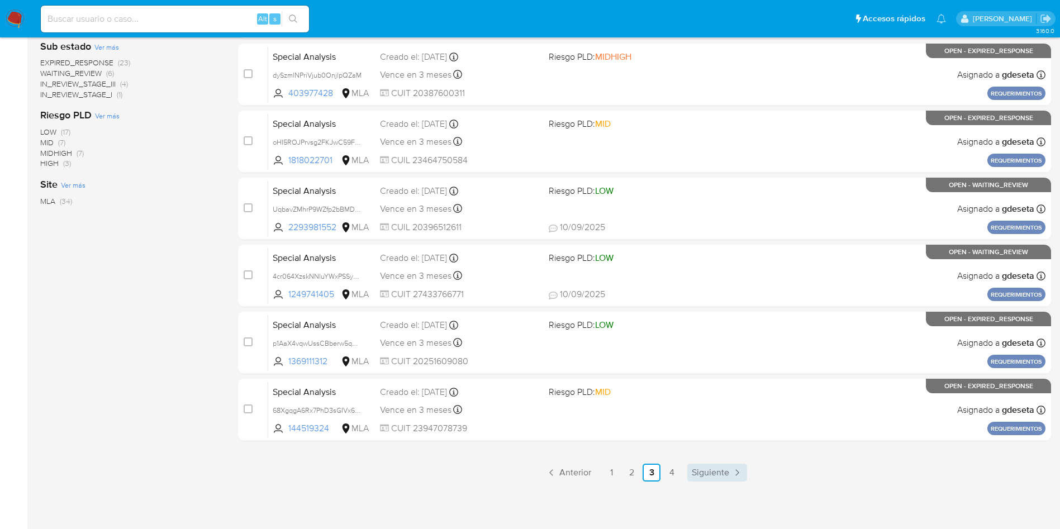
click at [712, 477] on span "Siguiente" at bounding box center [710, 472] width 37 height 9
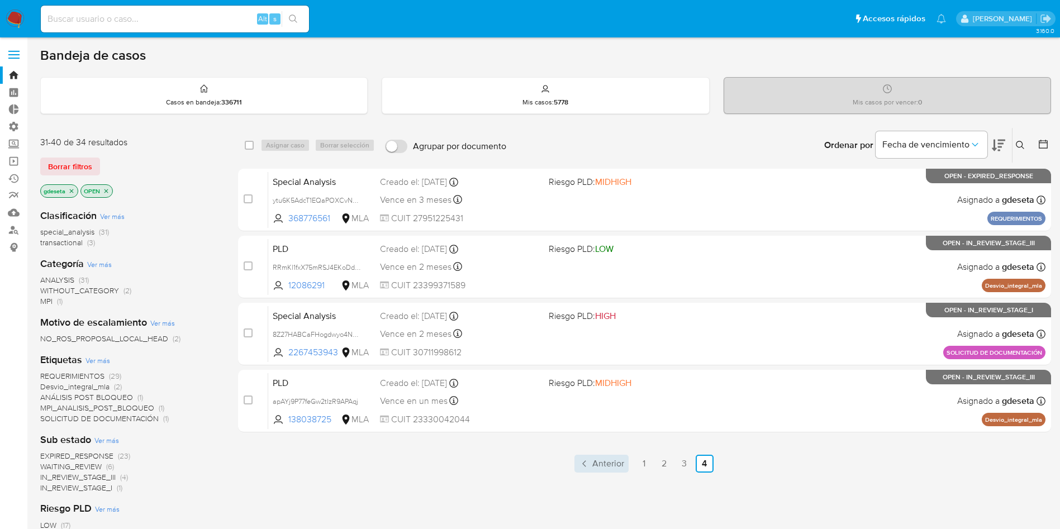
click at [618, 463] on span "Anterior" at bounding box center [608, 463] width 32 height 9
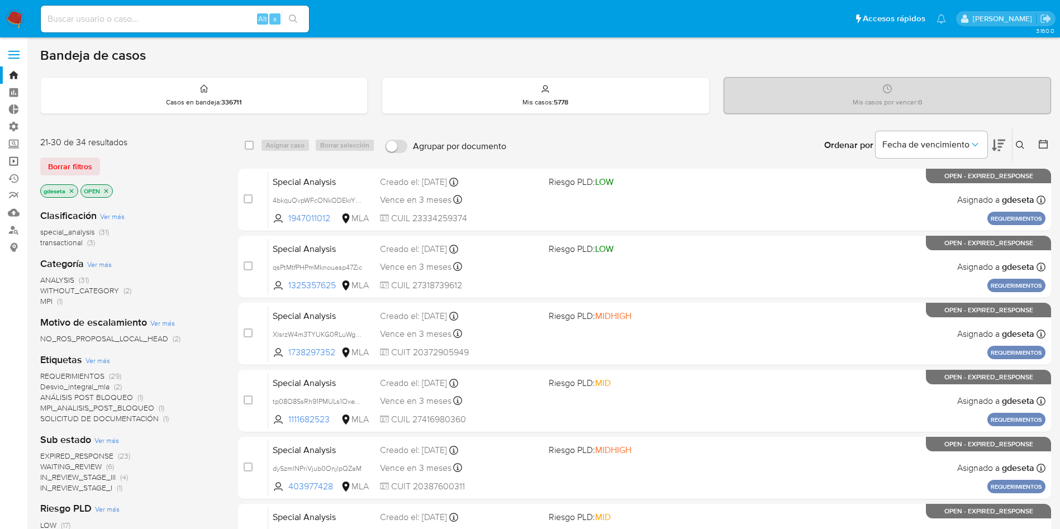
click at [16, 165] on link "Operaciones masivas" at bounding box center [66, 161] width 133 height 17
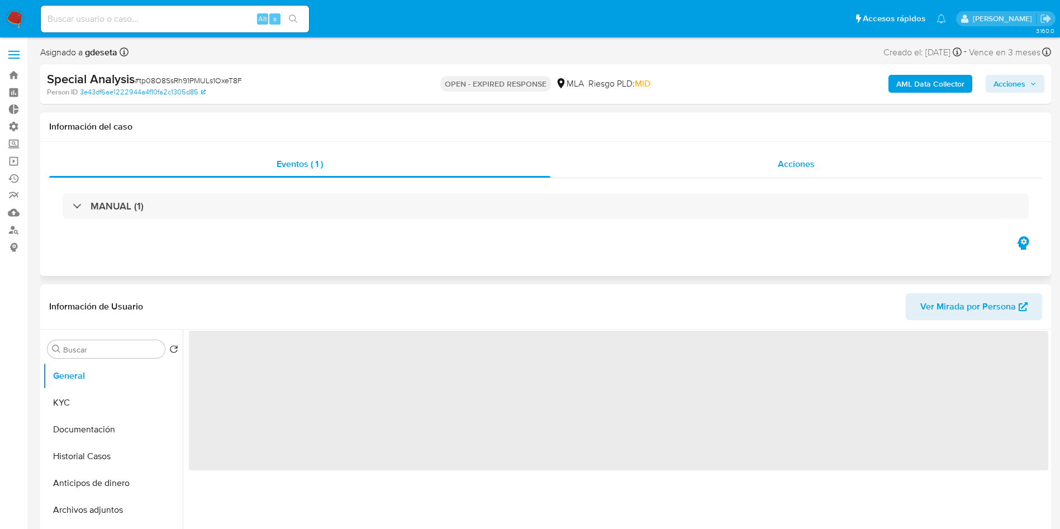
click at [768, 164] on div "Acciones" at bounding box center [797, 164] width 492 height 27
select select "10"
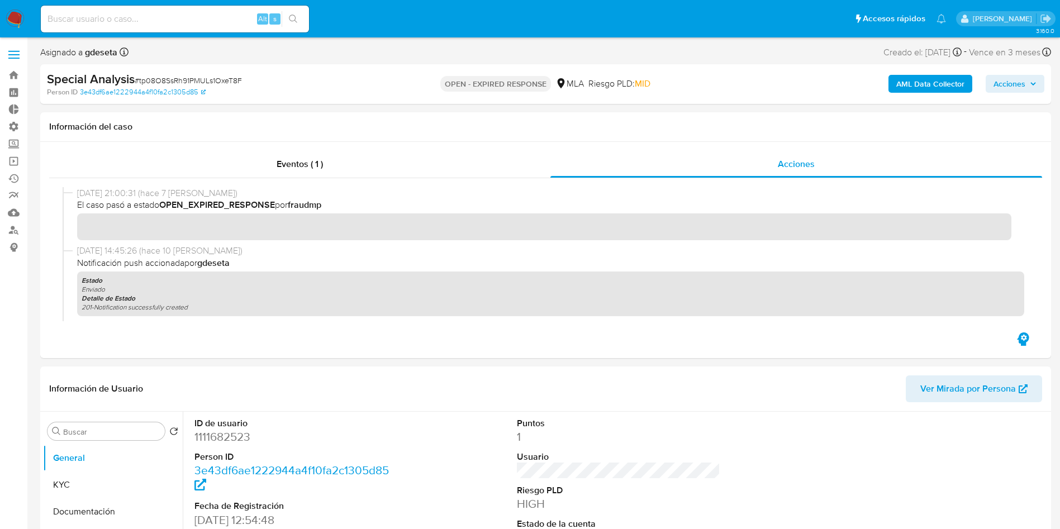
click at [169, 18] on input at bounding box center [175, 19] width 268 height 15
paste input "0ac83uppzK8rBPlGHqO0jRJ0"
type input "0ac83uppzK8rBPlGHqO0jRJ0"
click at [291, 20] on icon "search-icon" at bounding box center [293, 19] width 8 height 8
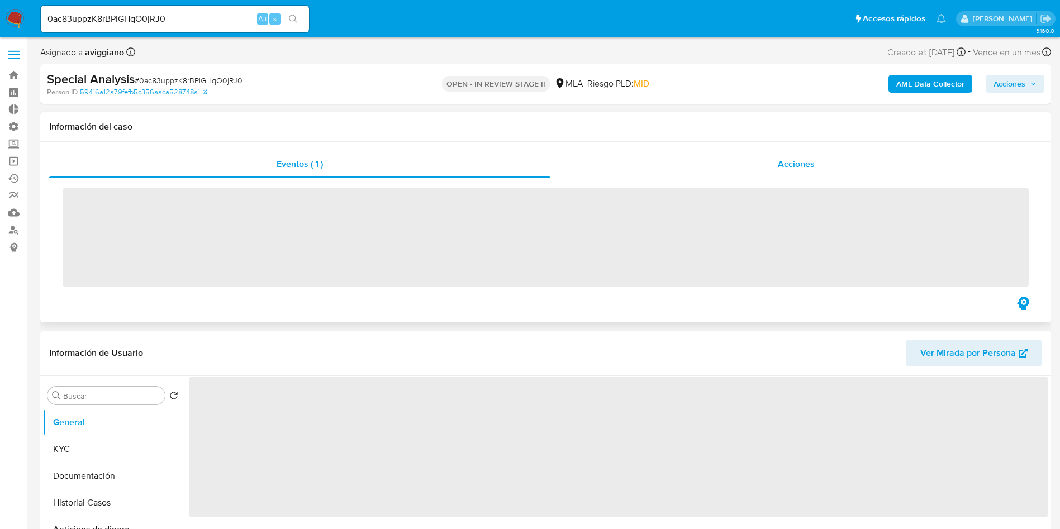
click at [781, 170] on div "Acciones" at bounding box center [797, 164] width 492 height 27
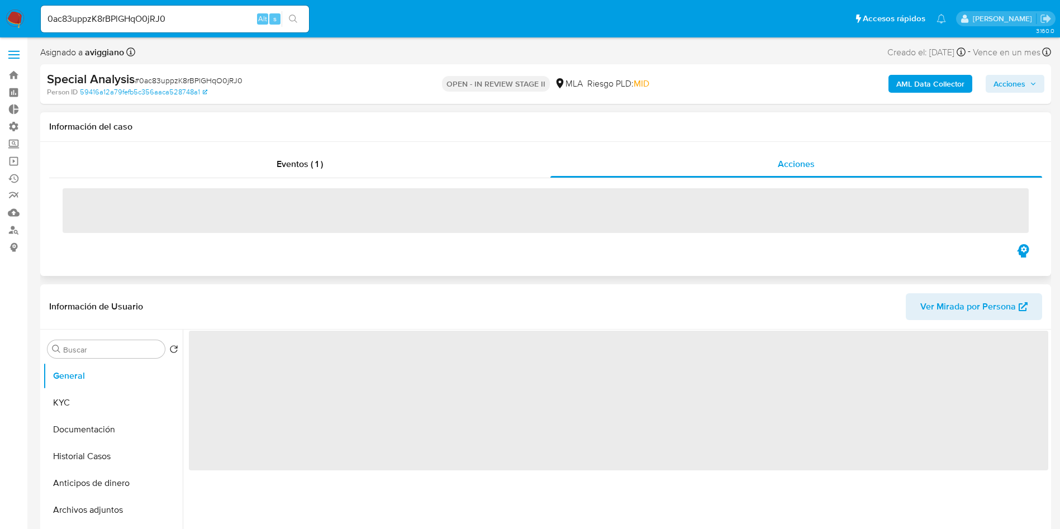
select select "10"
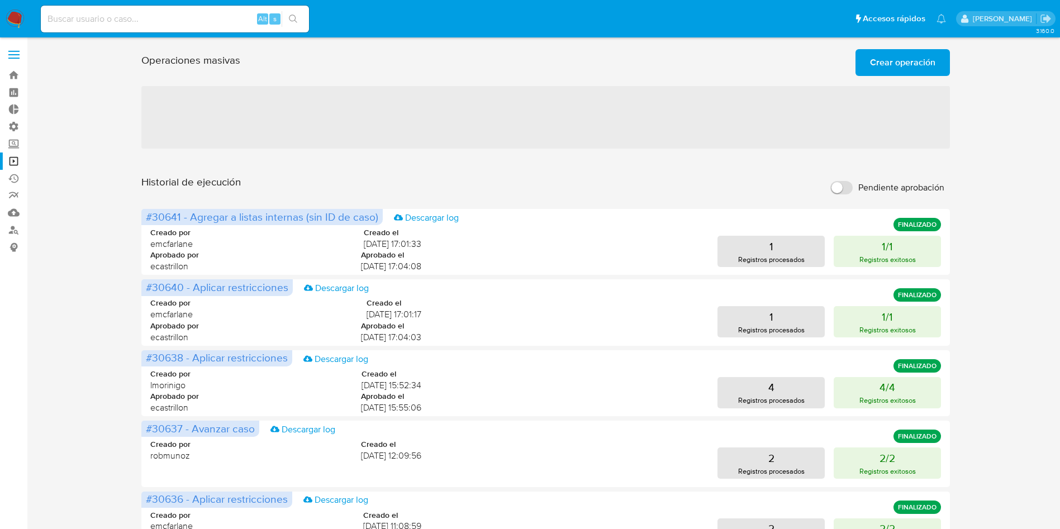
click at [885, 61] on span "Crear operación" at bounding box center [902, 62] width 65 height 25
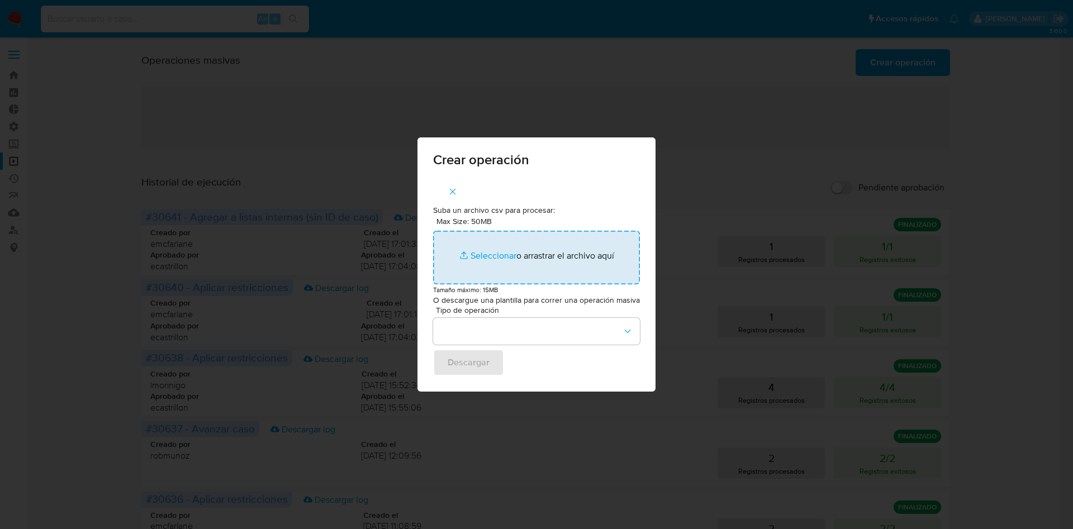
click at [499, 254] on input "Max Size: 50MB Seleccionar archivos" at bounding box center [536, 258] width 207 height 54
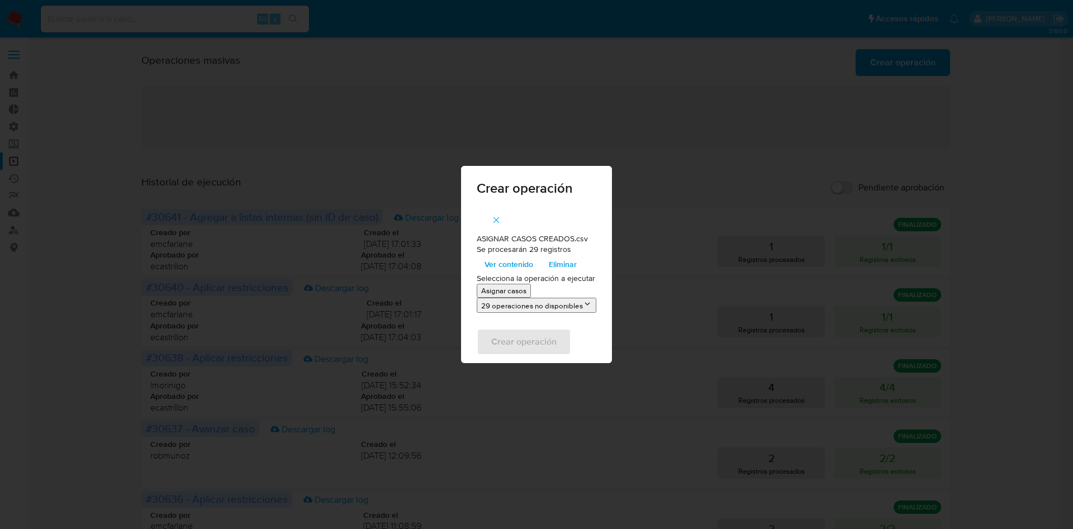
click at [513, 289] on p "Asignar casos" at bounding box center [503, 291] width 45 height 11
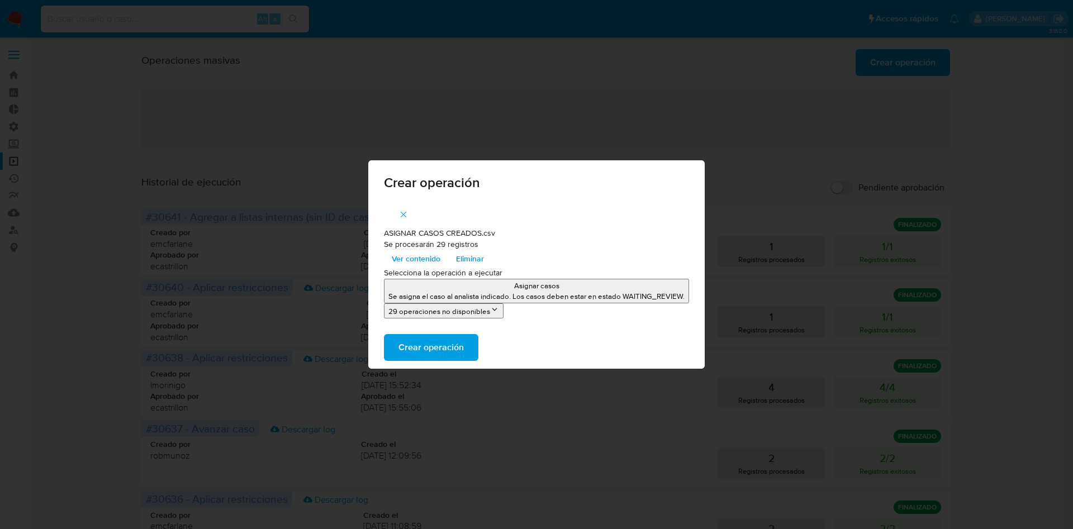
click at [448, 349] on span "Crear operación" at bounding box center [430, 347] width 65 height 25
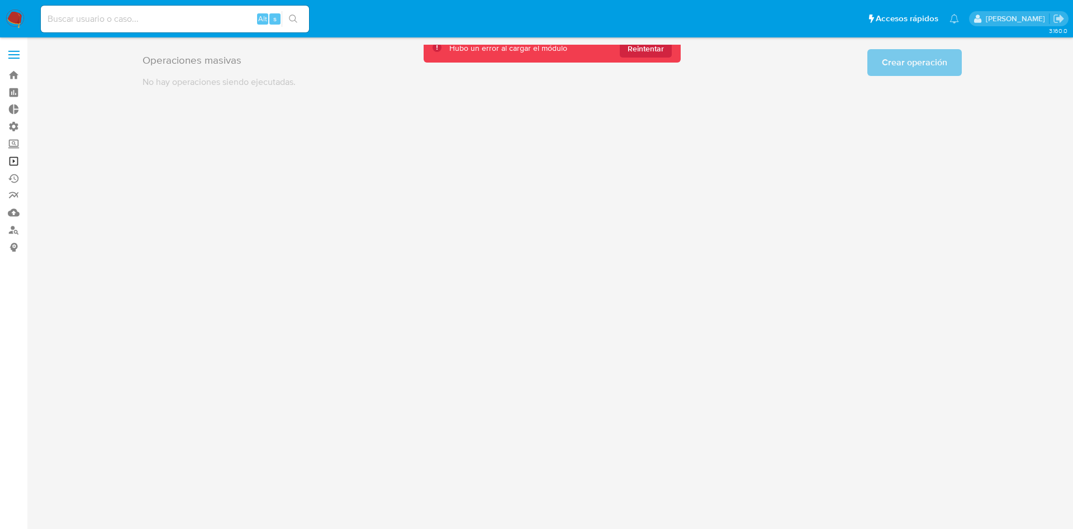
click at [15, 156] on link "Operaciones masivas" at bounding box center [66, 161] width 133 height 17
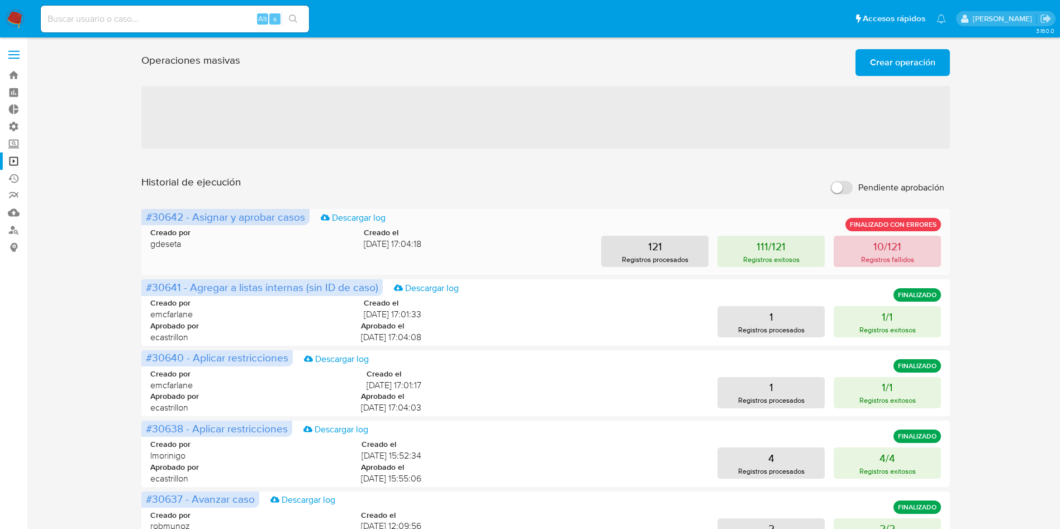
click at [857, 250] on button "10/121 Registros fallidos" at bounding box center [887, 251] width 107 height 31
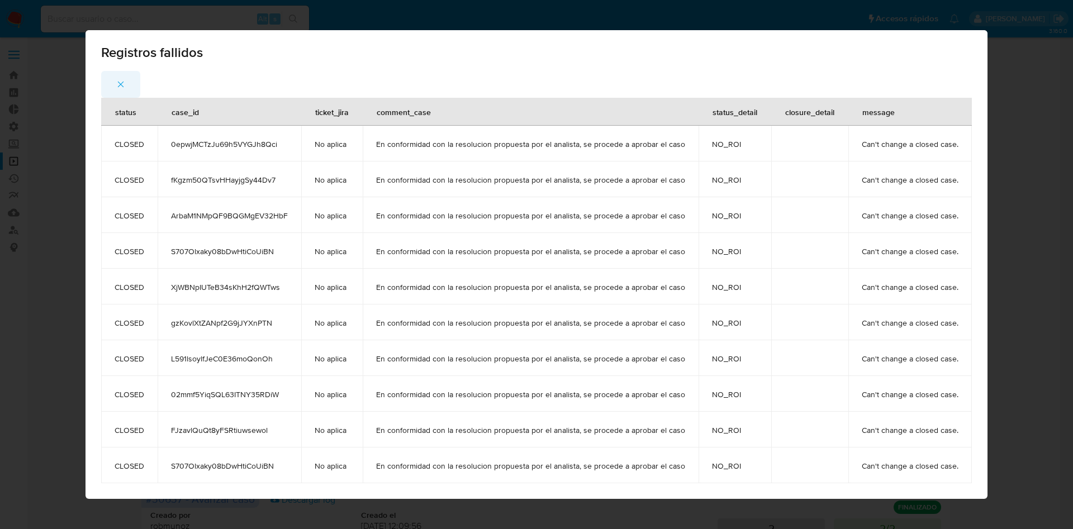
click at [126, 86] on icon "button" at bounding box center [121, 84] width 10 height 10
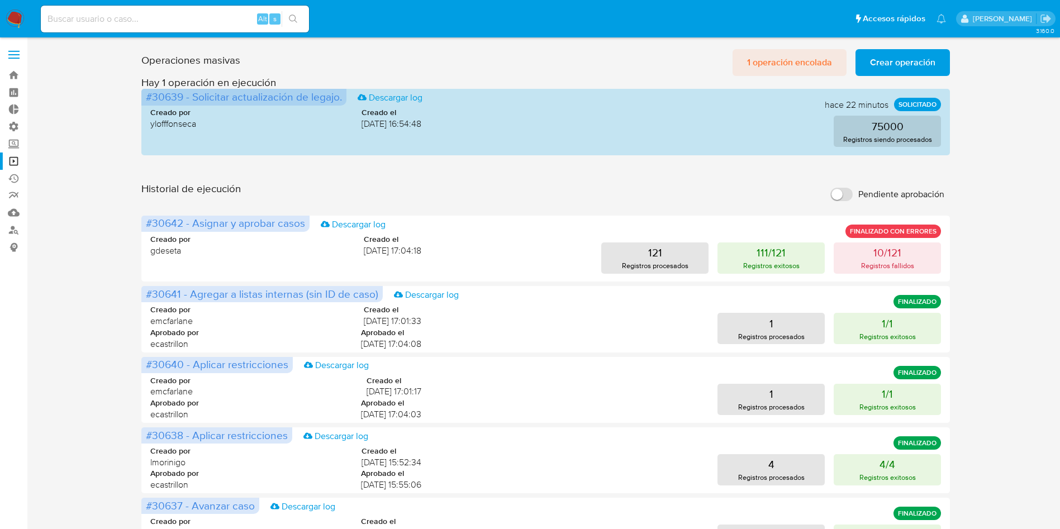
click at [784, 56] on span "1 operación encolada" at bounding box center [789, 62] width 85 height 25
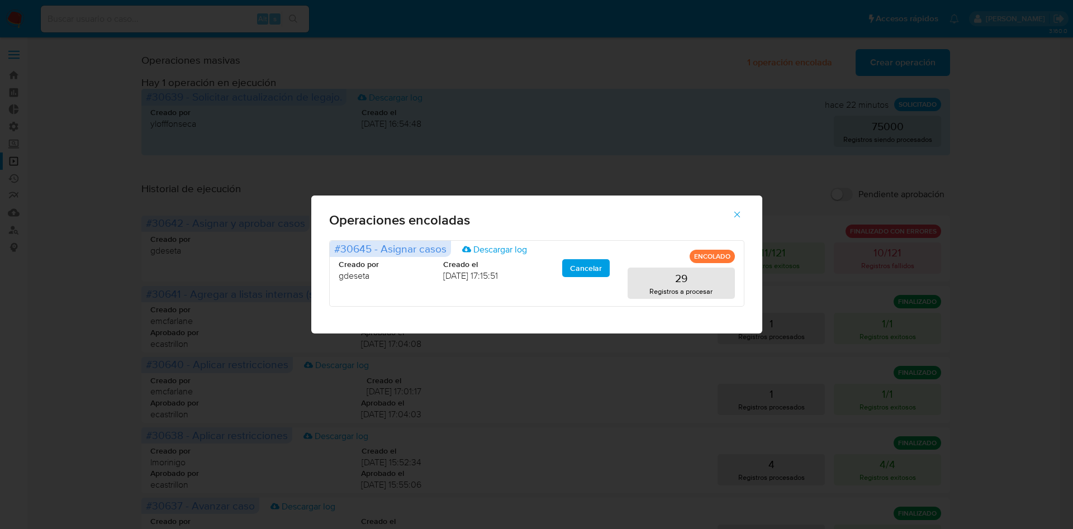
click at [736, 219] on icon "button" at bounding box center [737, 215] width 10 height 10
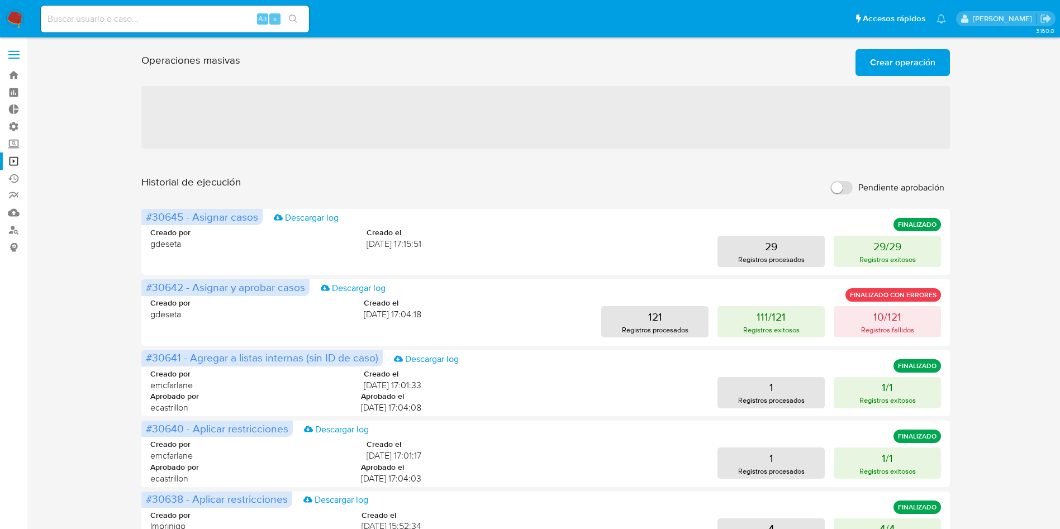
click at [19, 20] on img at bounding box center [15, 19] width 19 height 19
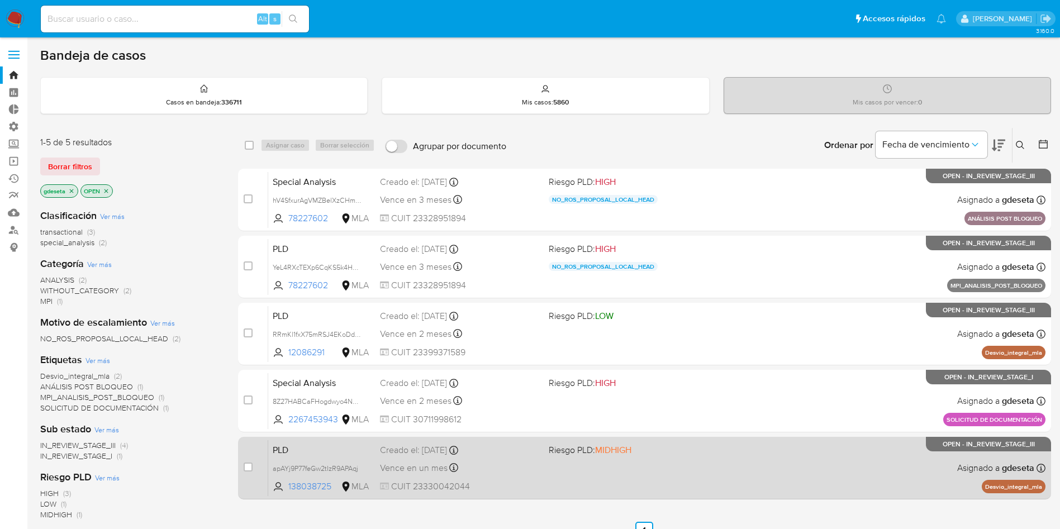
click at [302, 448] on span "PLD" at bounding box center [322, 449] width 98 height 15
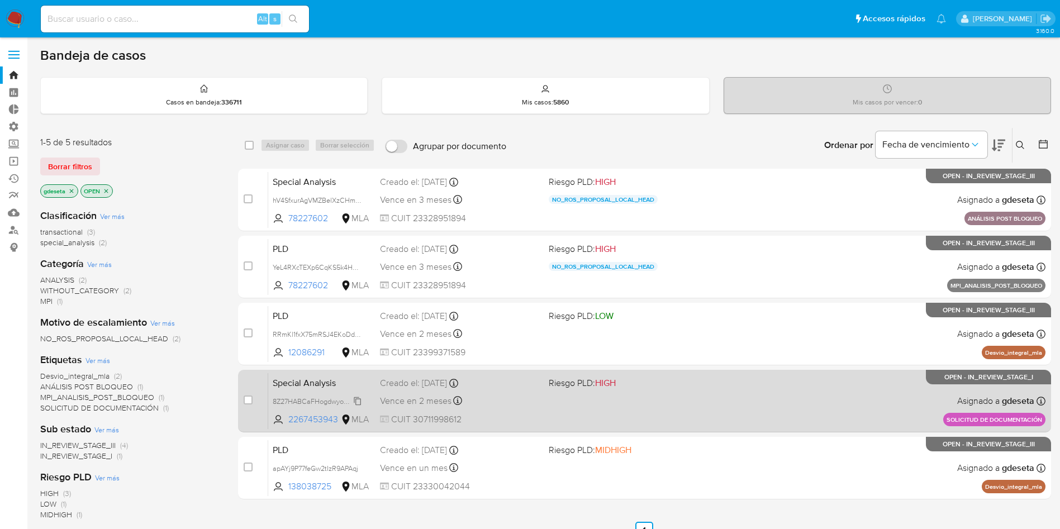
click at [281, 397] on span "8Z27HABCaFHogdwyo4N0zMhh" at bounding box center [323, 401] width 101 height 12
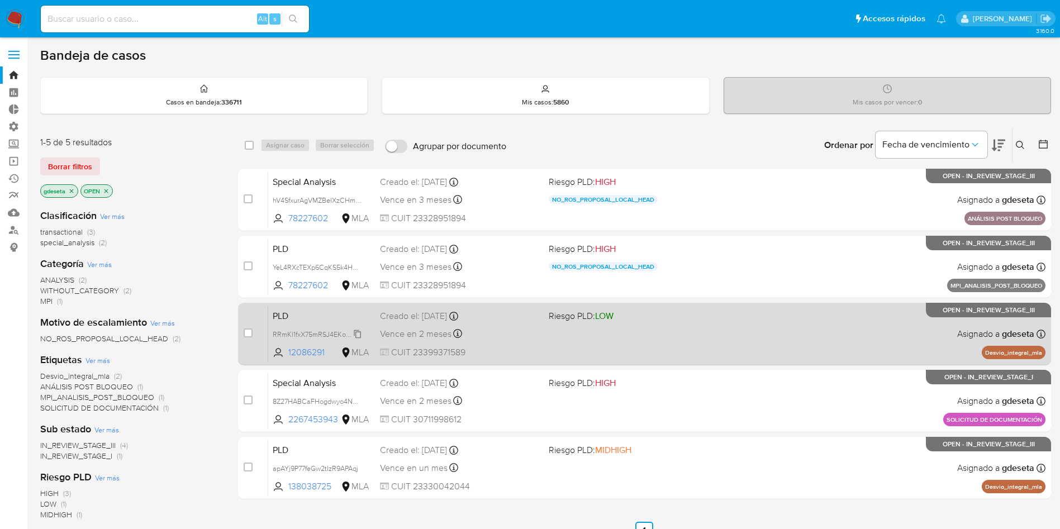
click at [291, 331] on span "RRmKl1fxX75mRSJ4EKoDdTsL" at bounding box center [319, 334] width 92 height 12
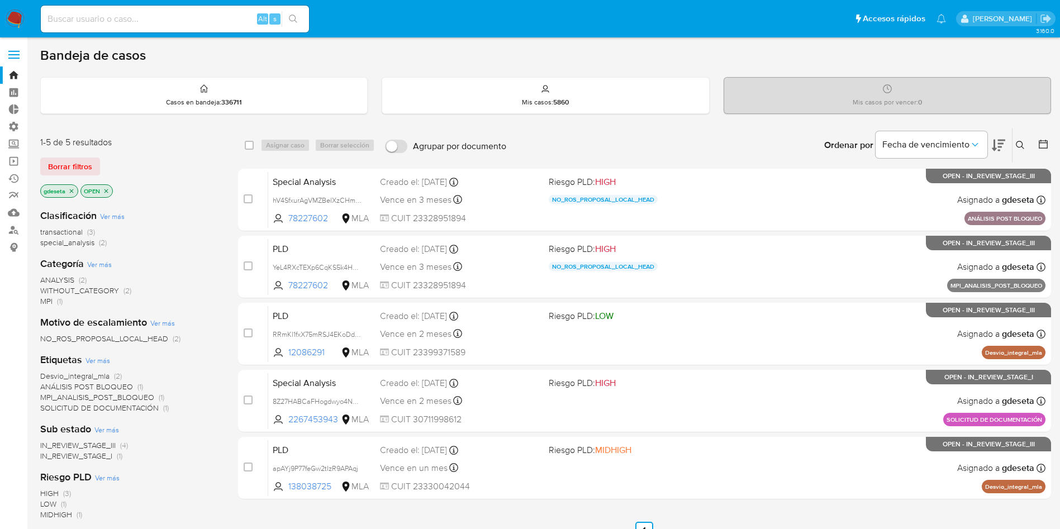
click at [141, 26] on div "Alt s" at bounding box center [175, 19] width 268 height 27
click at [215, 21] on input at bounding box center [175, 19] width 268 height 15
paste input "lv9BeQmN0ZgMMfOrSwwlIRaV"
type input "lv9BeQmN0ZgMMfOrSwwlIRaV"
click at [301, 16] on button "search-icon" at bounding box center [293, 19] width 23 height 16
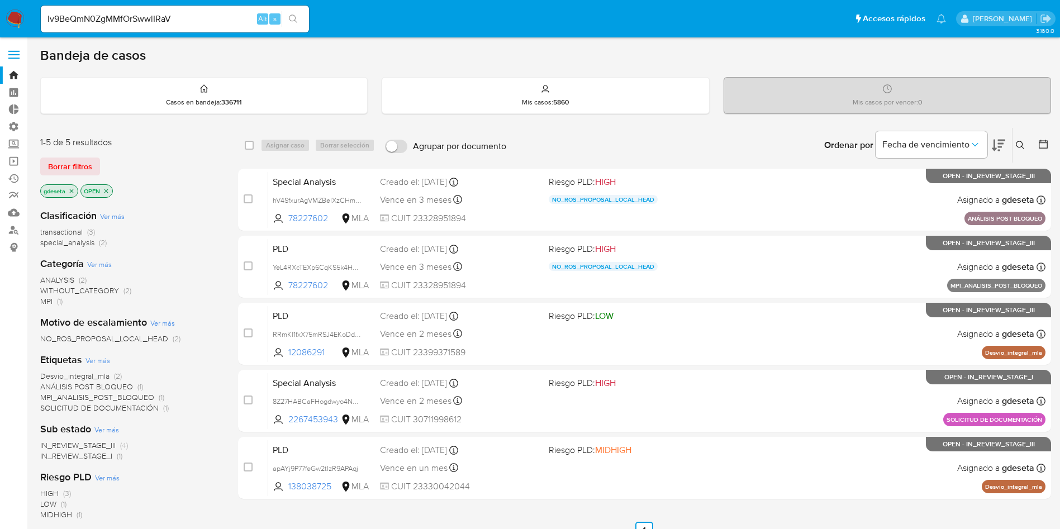
click at [298, 22] on icon "search-icon" at bounding box center [293, 19] width 9 height 9
click at [292, 16] on icon "search-icon" at bounding box center [293, 19] width 9 height 9
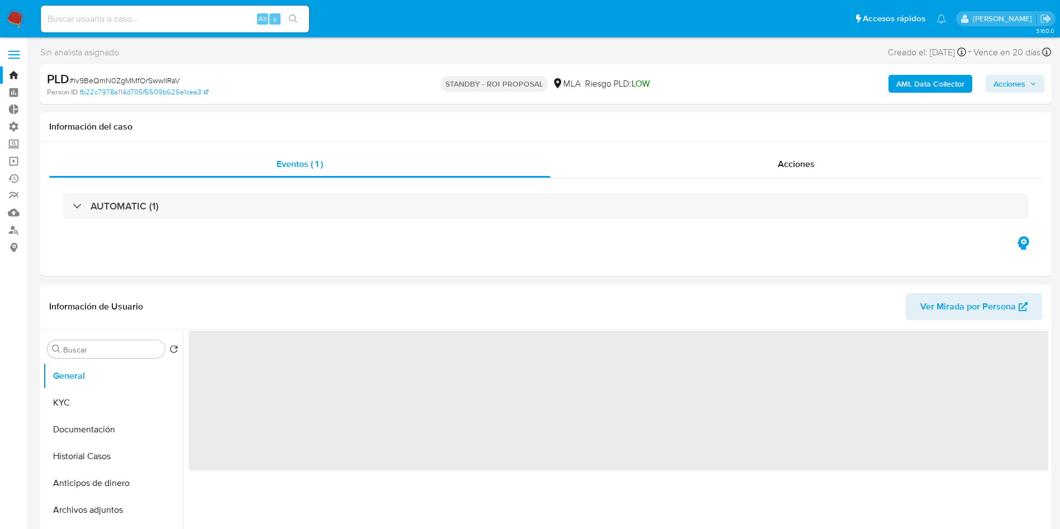
select select "10"
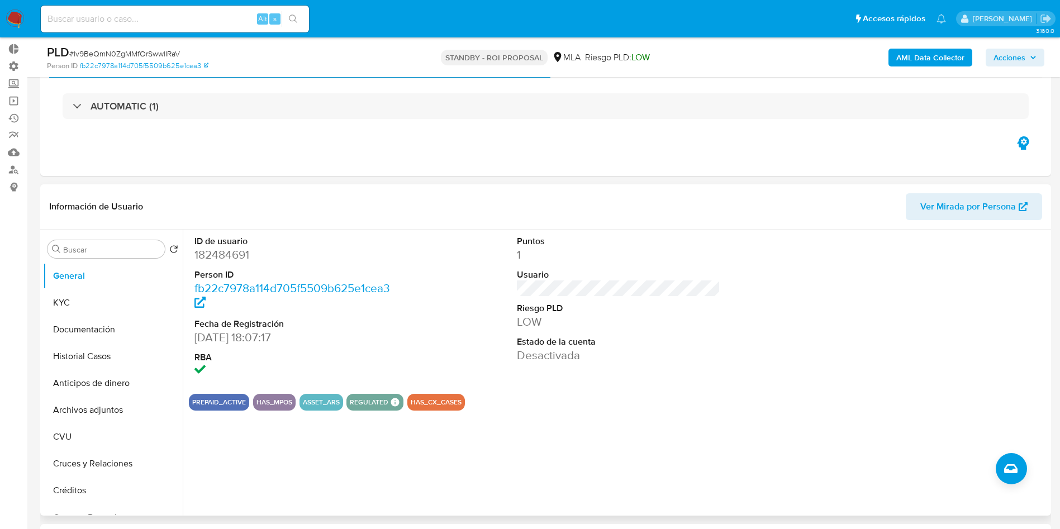
scroll to position [168, 0]
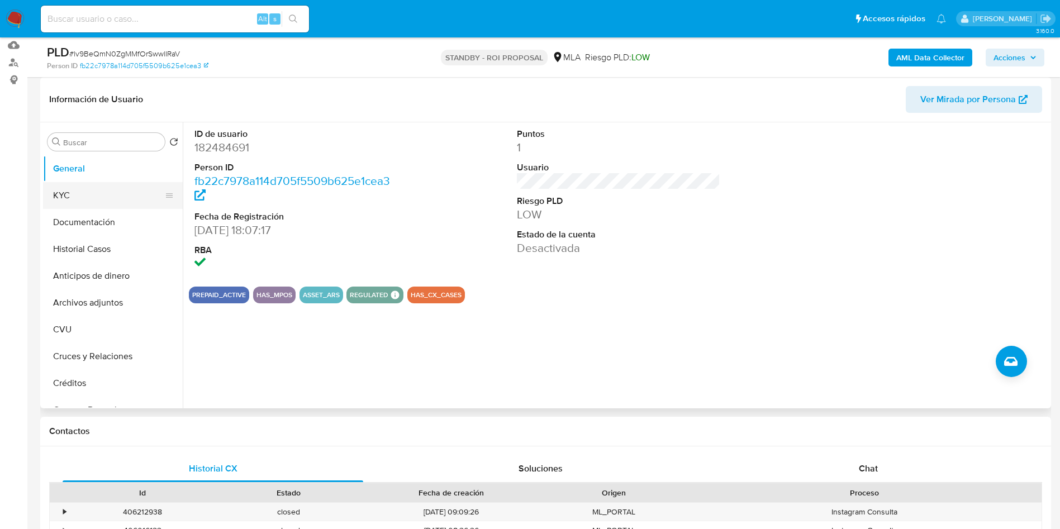
click at [70, 192] on button "KYC" at bounding box center [108, 195] width 131 height 27
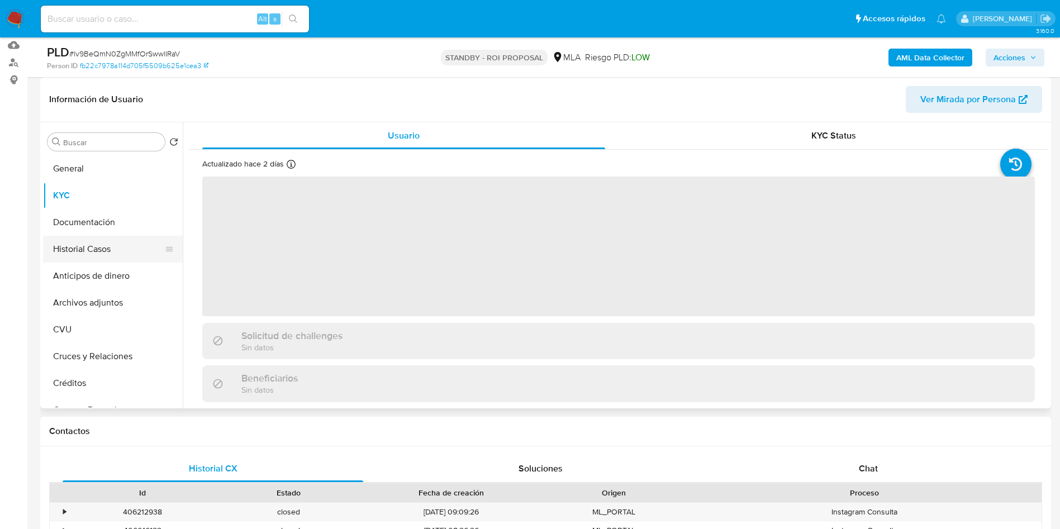
click at [110, 252] on button "Historial Casos" at bounding box center [108, 249] width 131 height 27
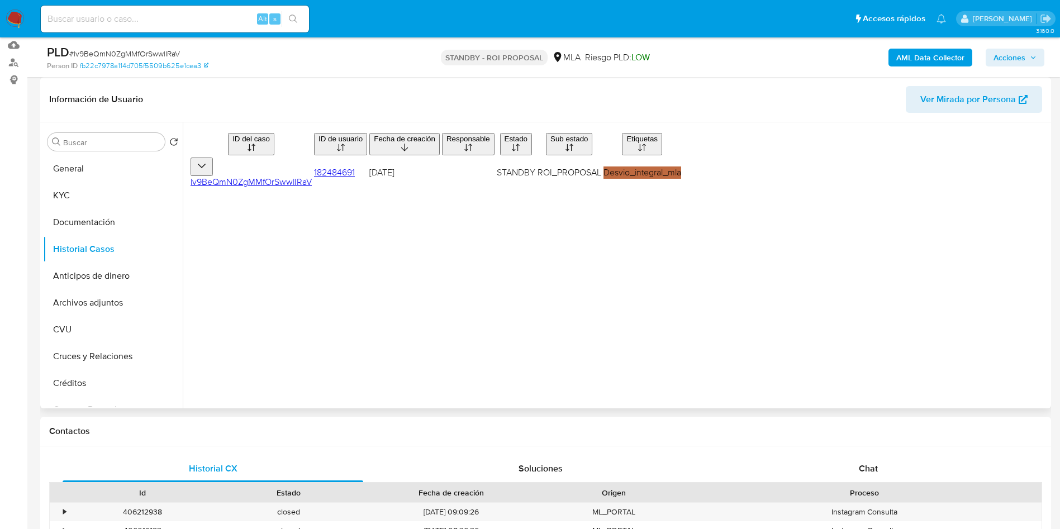
scroll to position [0, 0]
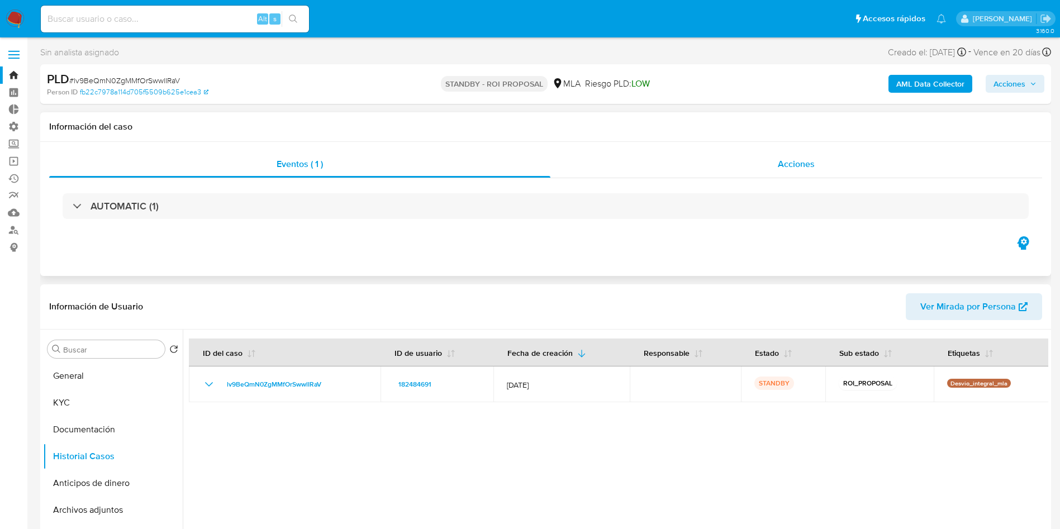
click at [774, 154] on div "Acciones" at bounding box center [797, 164] width 492 height 27
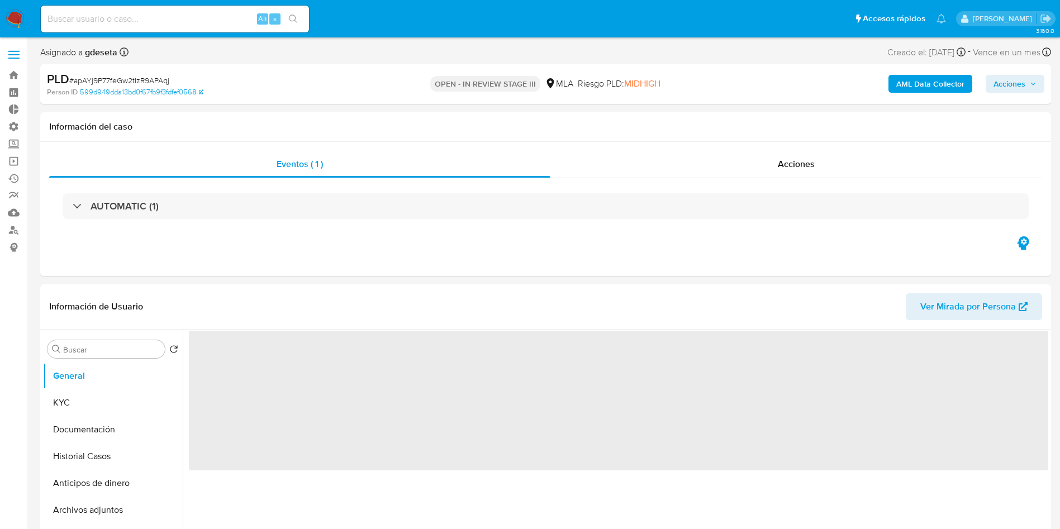
select select "10"
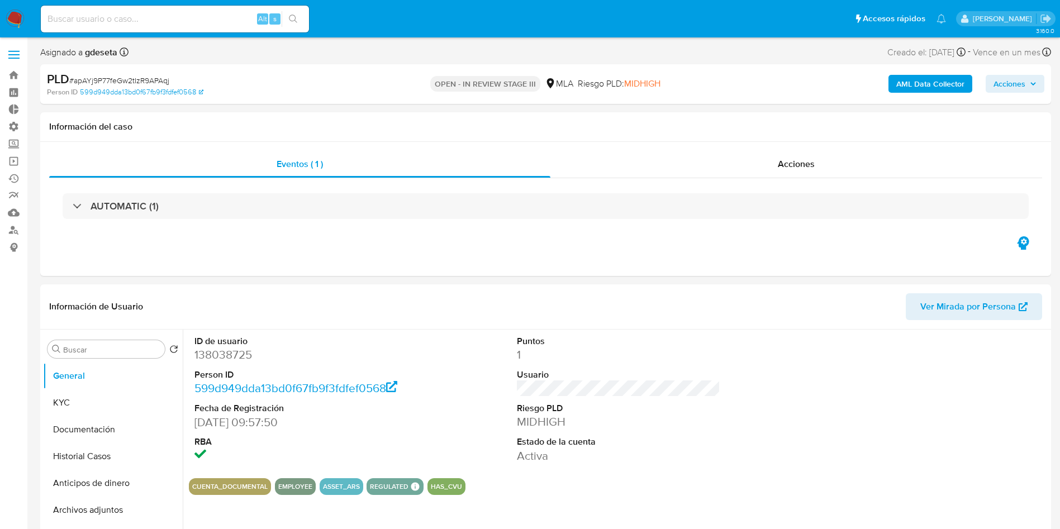
click at [155, 81] on span "# apAYj9P77feGw2tIzR9APAqj" at bounding box center [119, 80] width 100 height 11
copy span "apAYj9P77feGw2tIzR9APAqj"
